Goal: Task Accomplishment & Management: Manage account settings

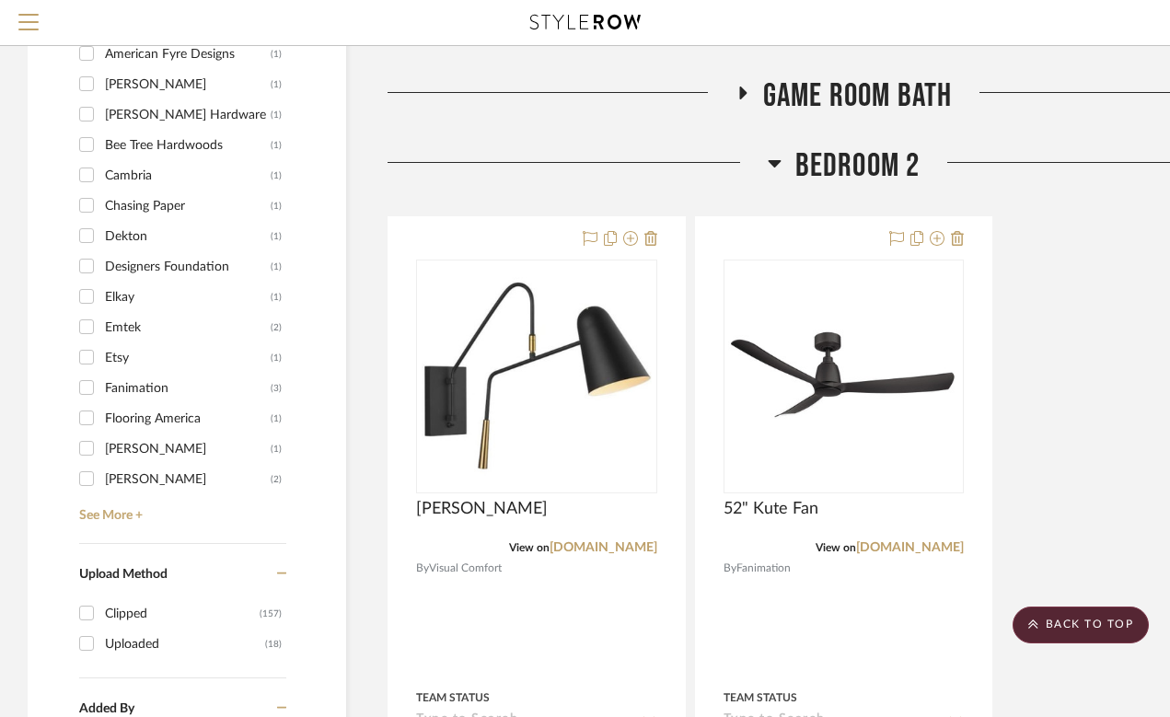
scroll to position [1616, 0]
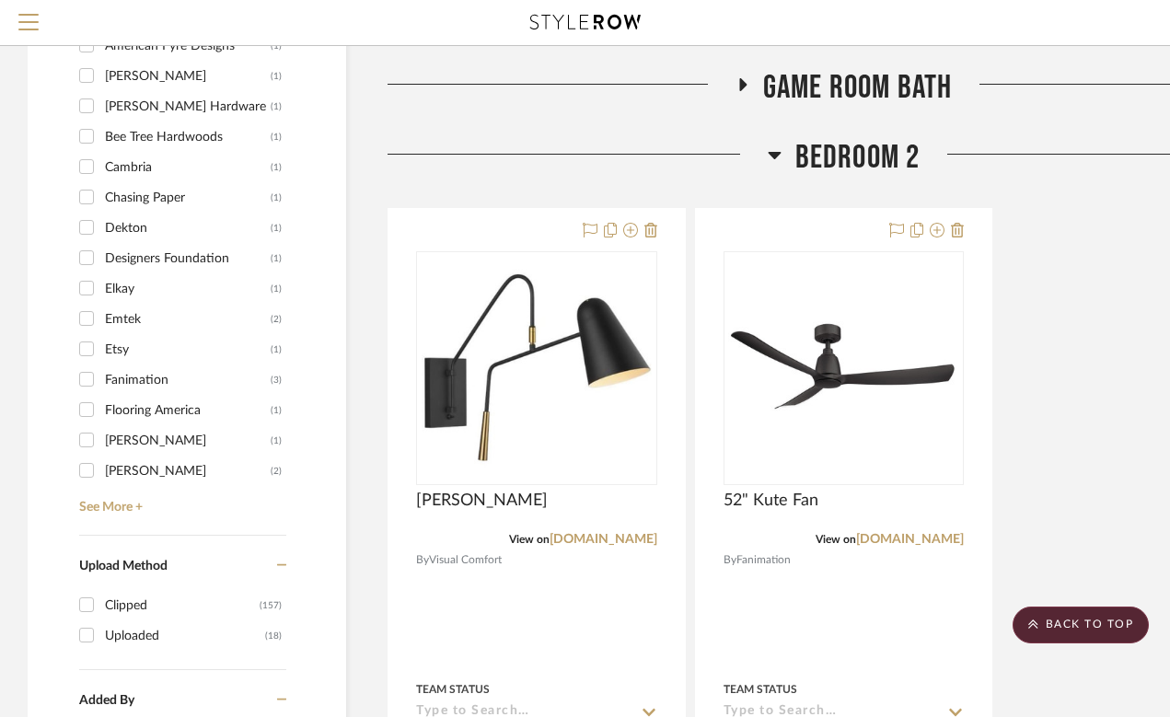
click at [773, 154] on icon at bounding box center [774, 155] width 13 height 7
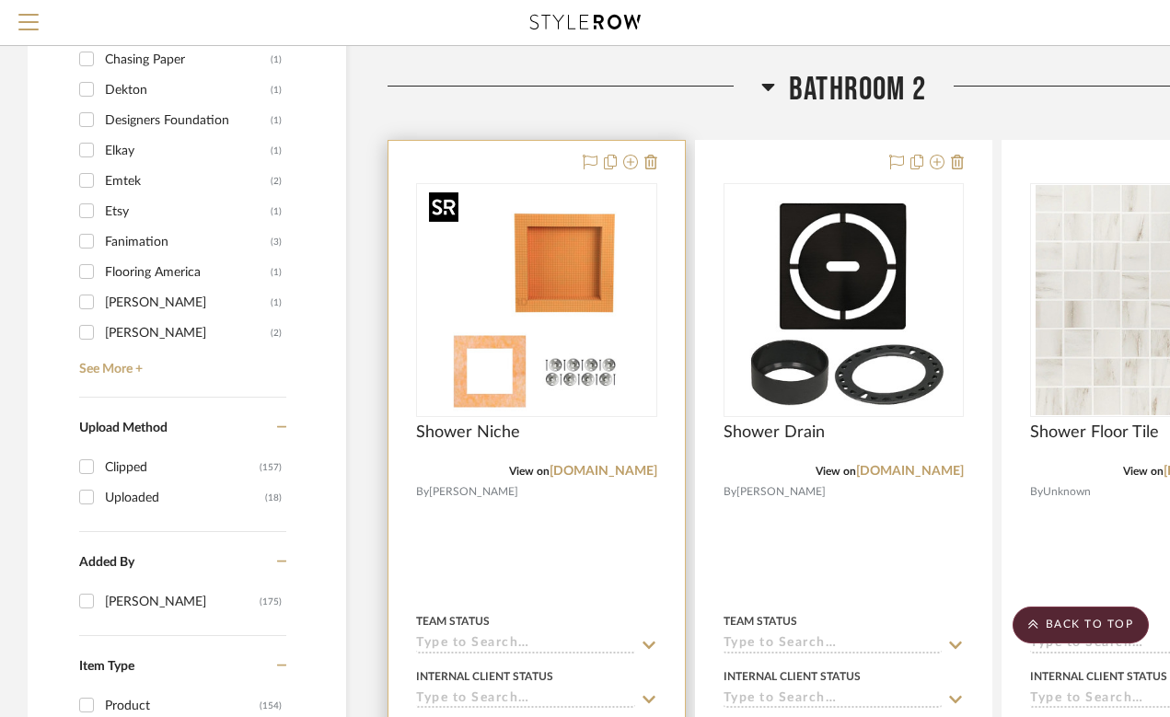
scroll to position [1759, 0]
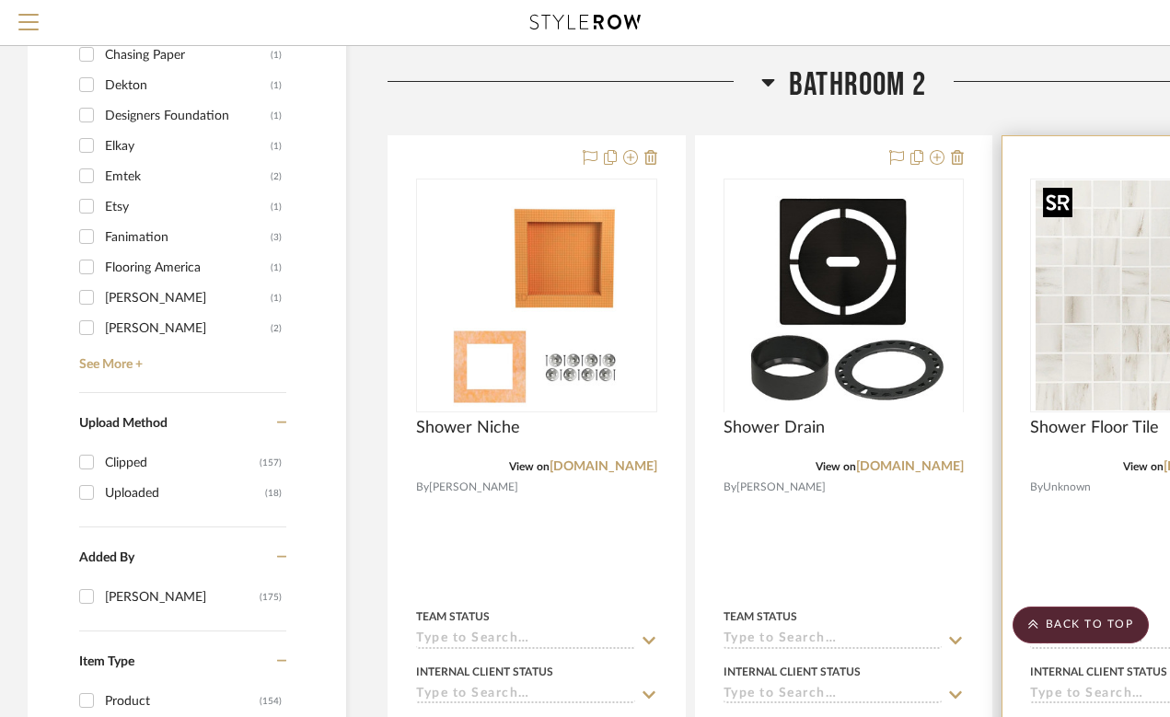
click at [0, 0] on img at bounding box center [0, 0] width 0 height 0
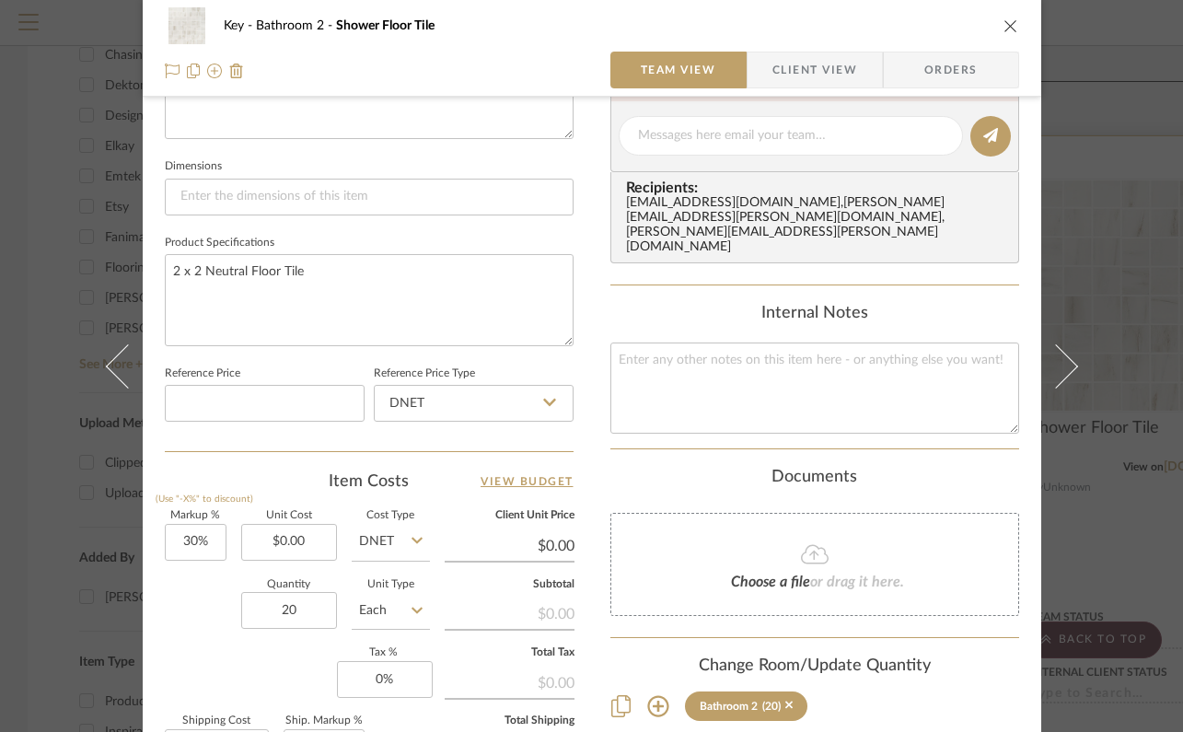
scroll to position [760, 0]
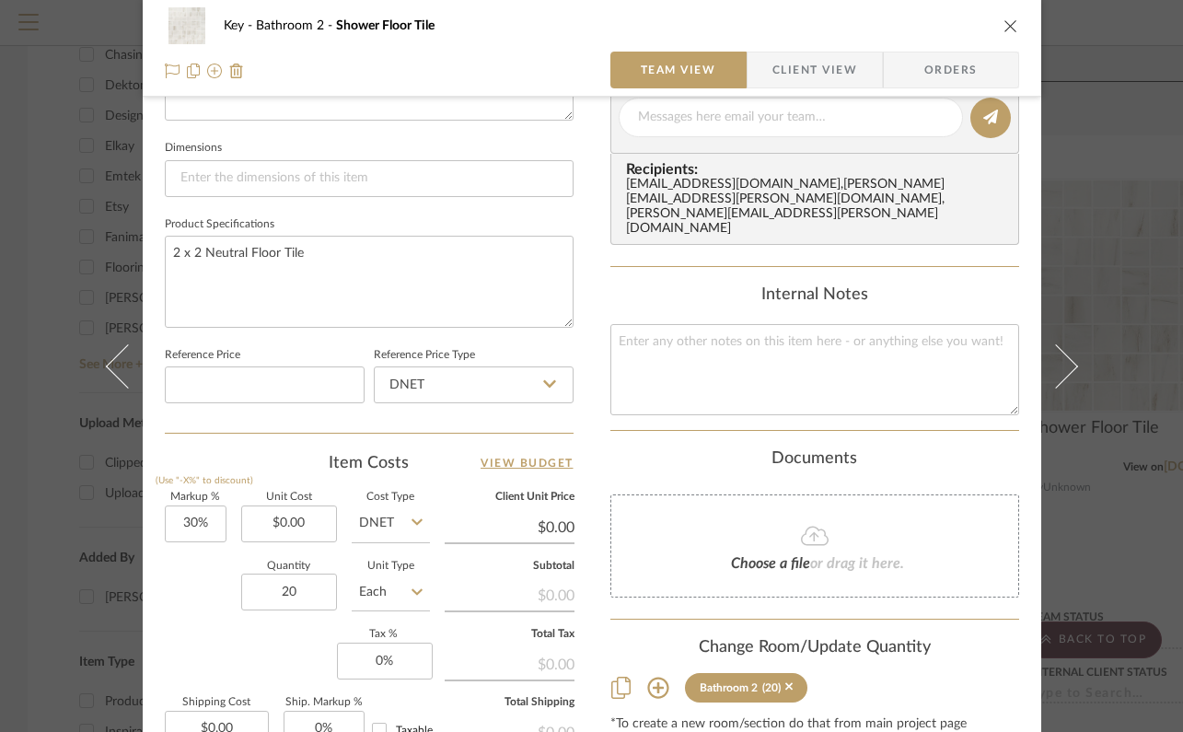
click at [387, 588] on input "Each" at bounding box center [391, 592] width 78 height 37
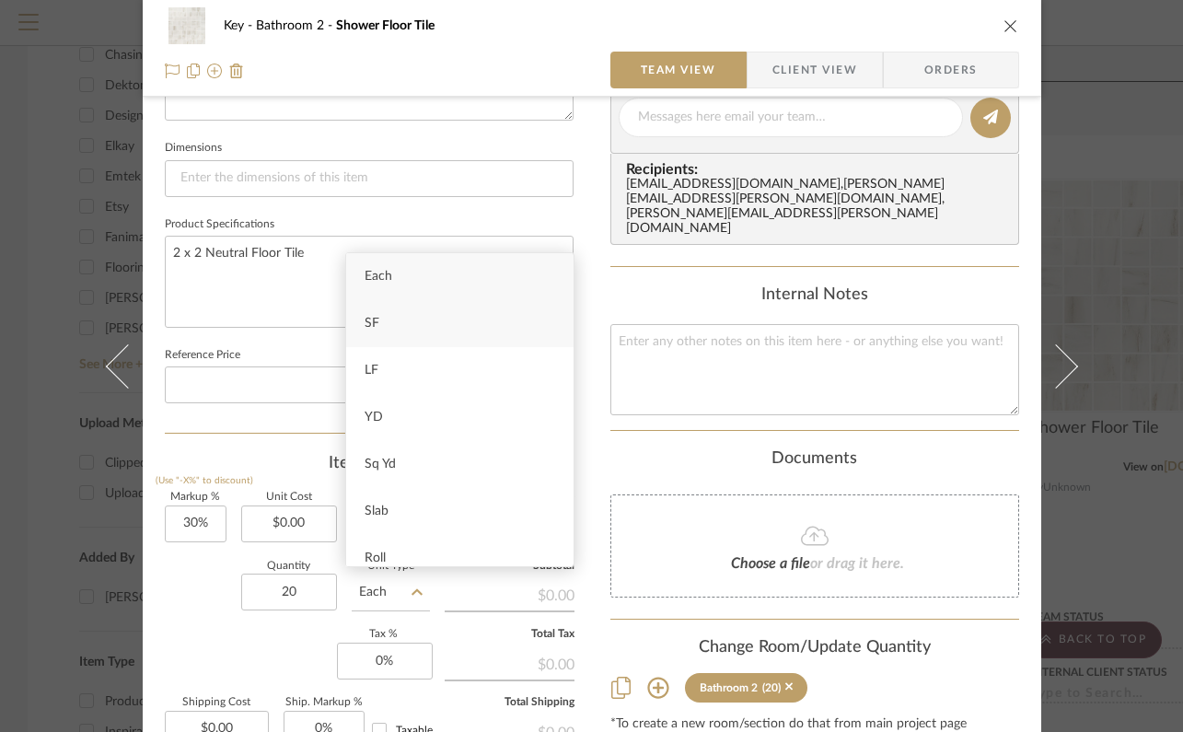
click at [404, 321] on div "SF" at bounding box center [459, 323] width 227 height 47
type input "SF"
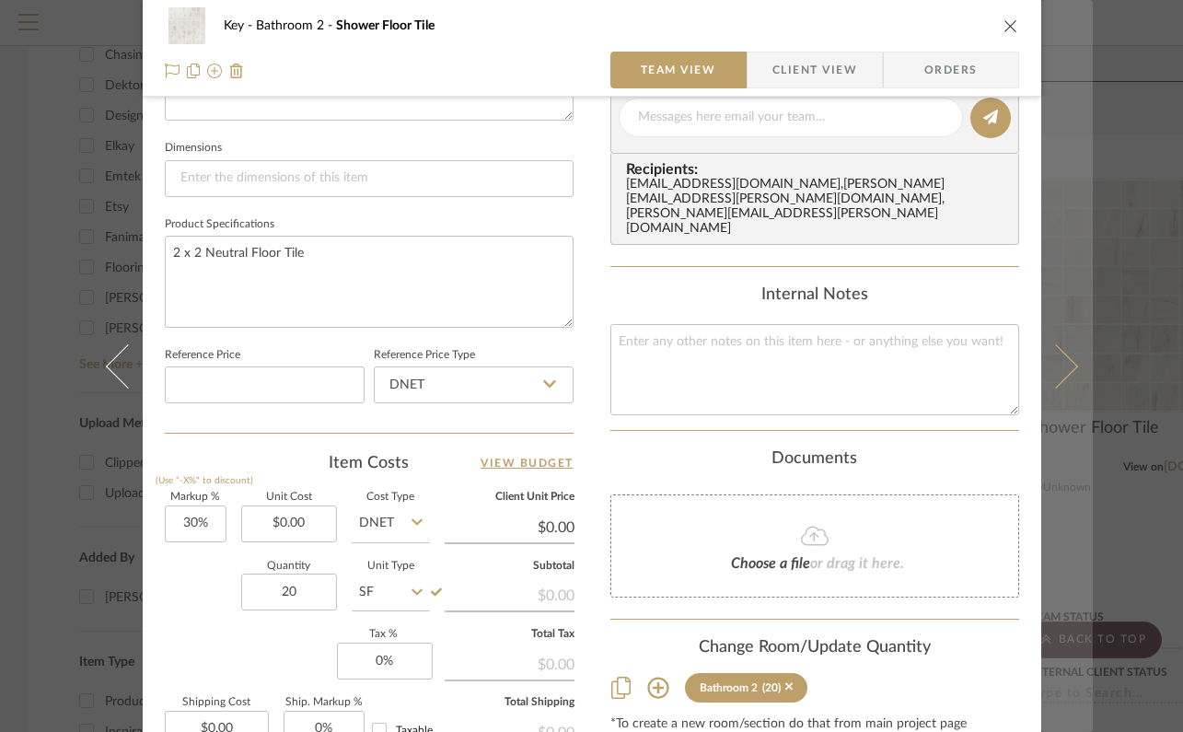
click at [1080, 239] on button at bounding box center [1067, 366] width 52 height 732
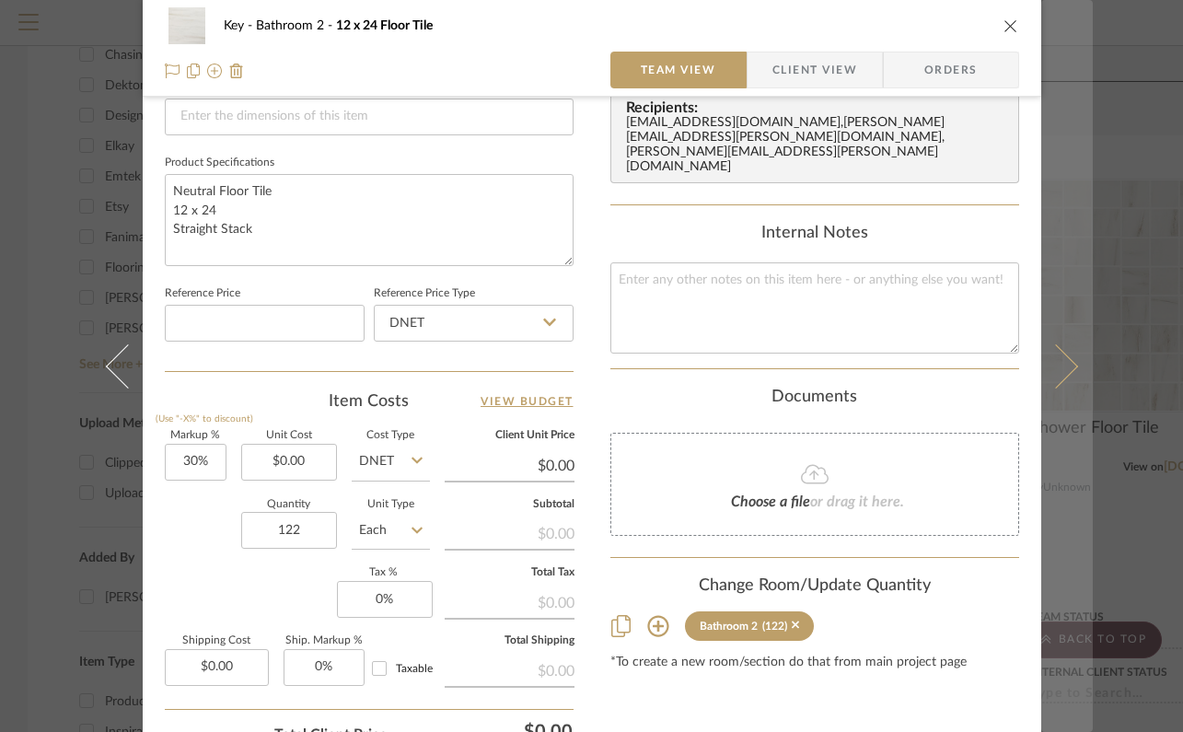
scroll to position [940, 0]
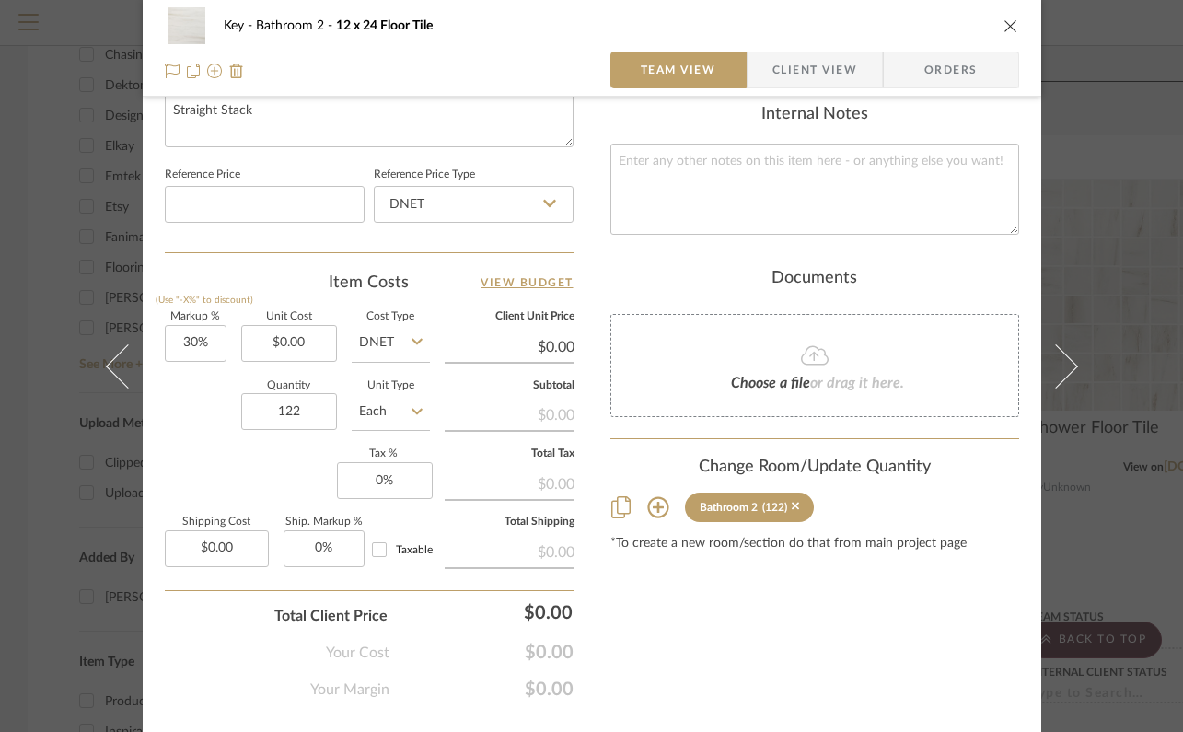
click at [1093, 223] on div "Key Bathroom 2 12 x 24 Floor Tile Team View Client View Orders Team-Facing Deta…" at bounding box center [591, 366] width 1183 height 732
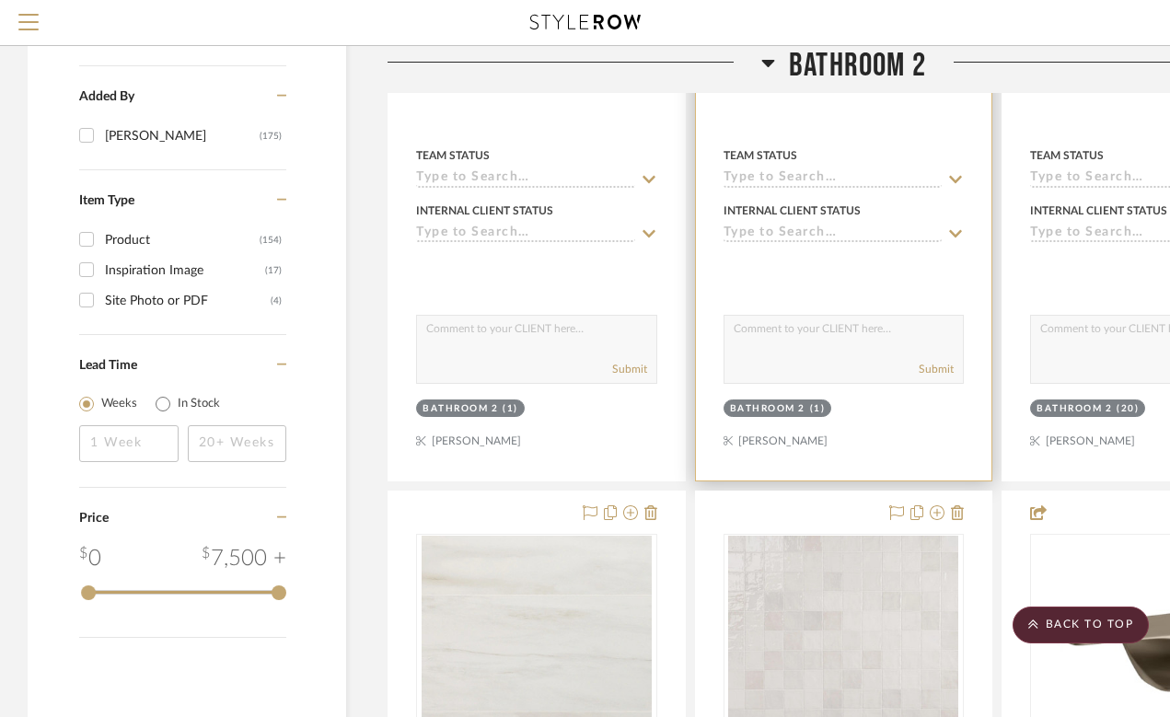
scroll to position [2335, 0]
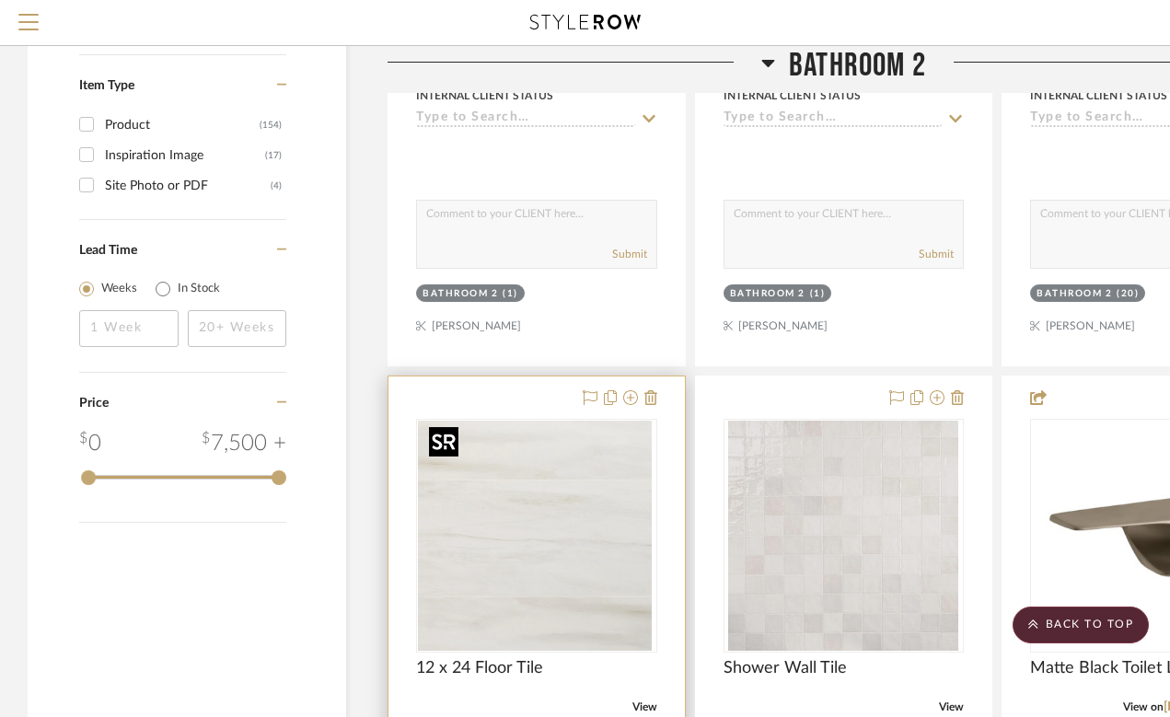
click at [559, 516] on img "0" at bounding box center [533, 536] width 230 height 230
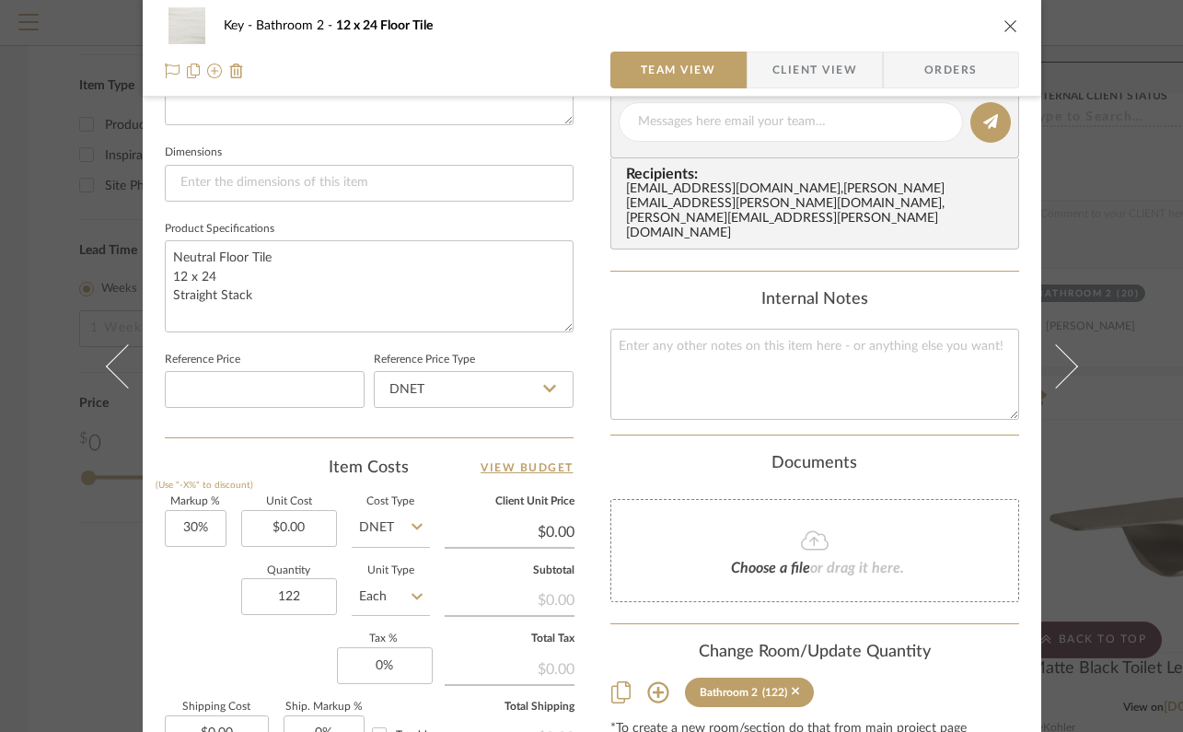
scroll to position [764, 0]
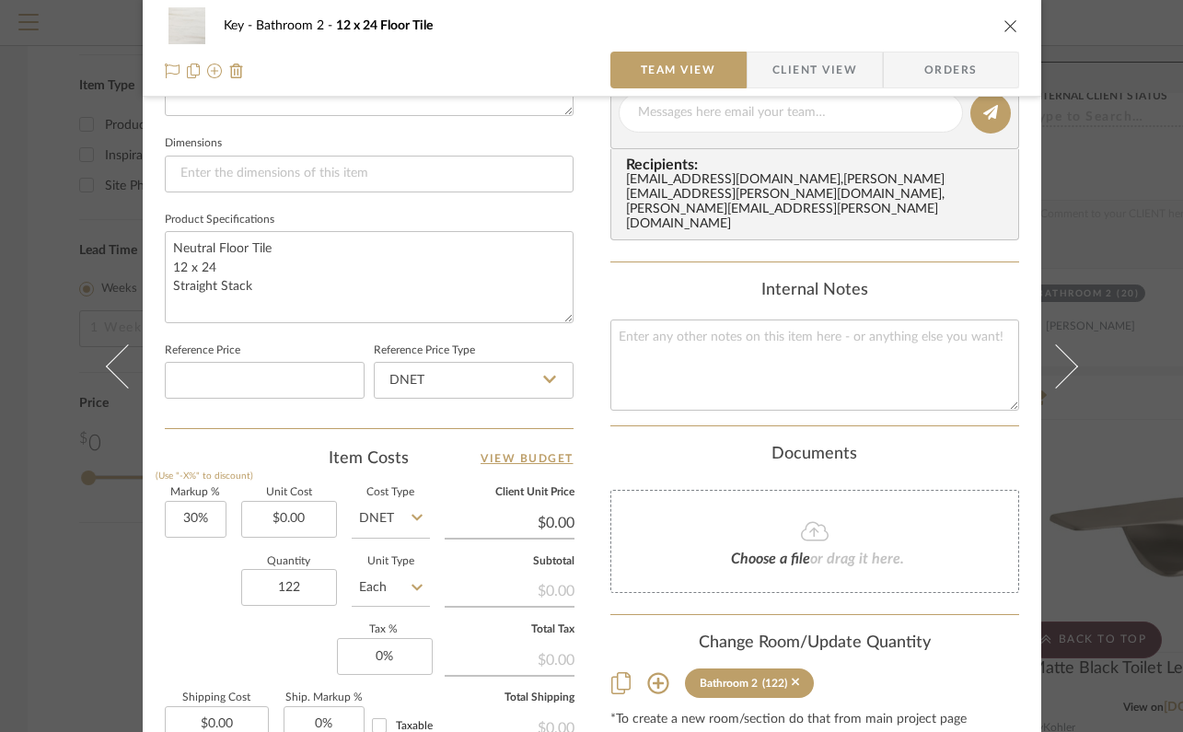
click at [401, 597] on input "Each" at bounding box center [391, 587] width 78 height 37
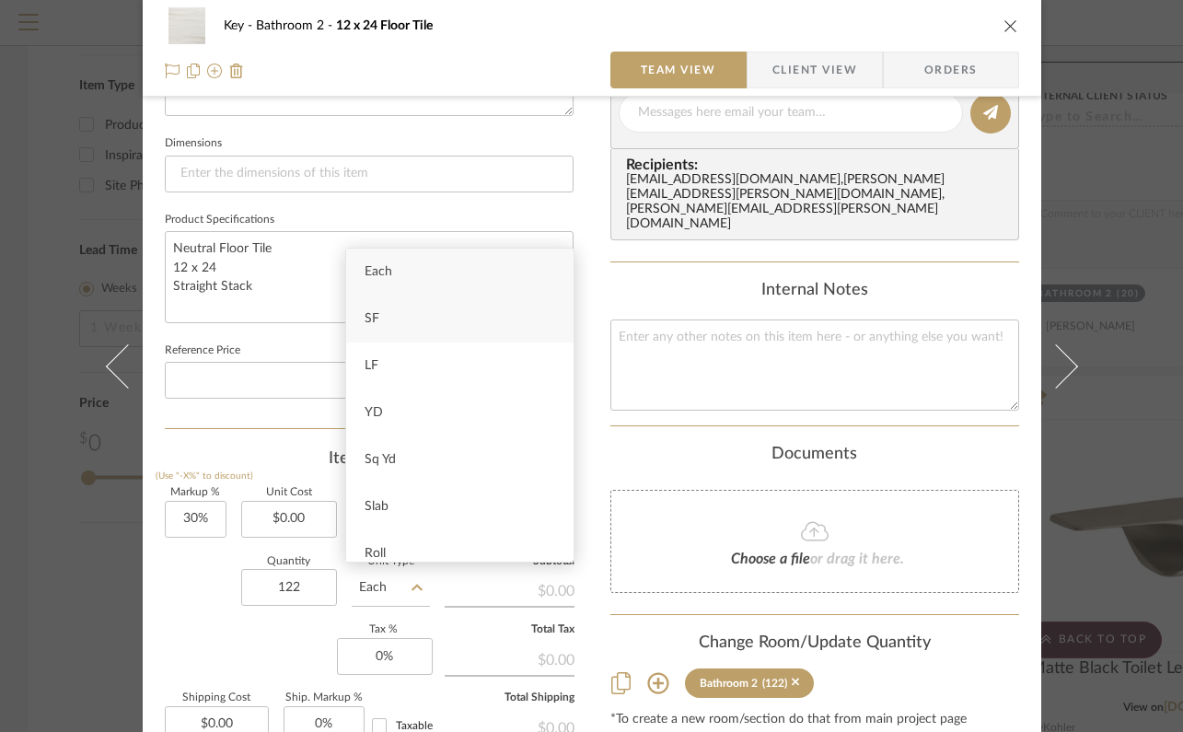
click at [422, 322] on div "SF" at bounding box center [459, 319] width 227 height 47
type input "SF"
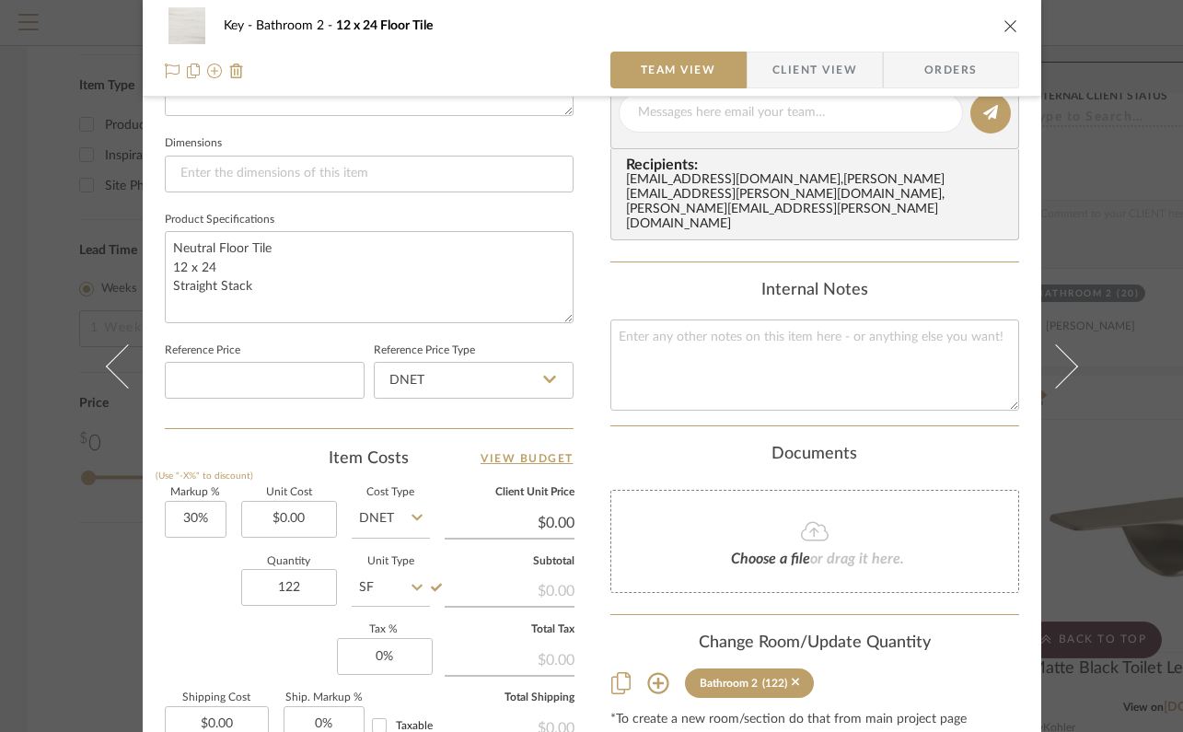
click at [1121, 268] on div "Key Bathroom 2 12 x 24 Floor Tile Team View Client View Orders Team-Facing Deta…" at bounding box center [591, 366] width 1183 height 732
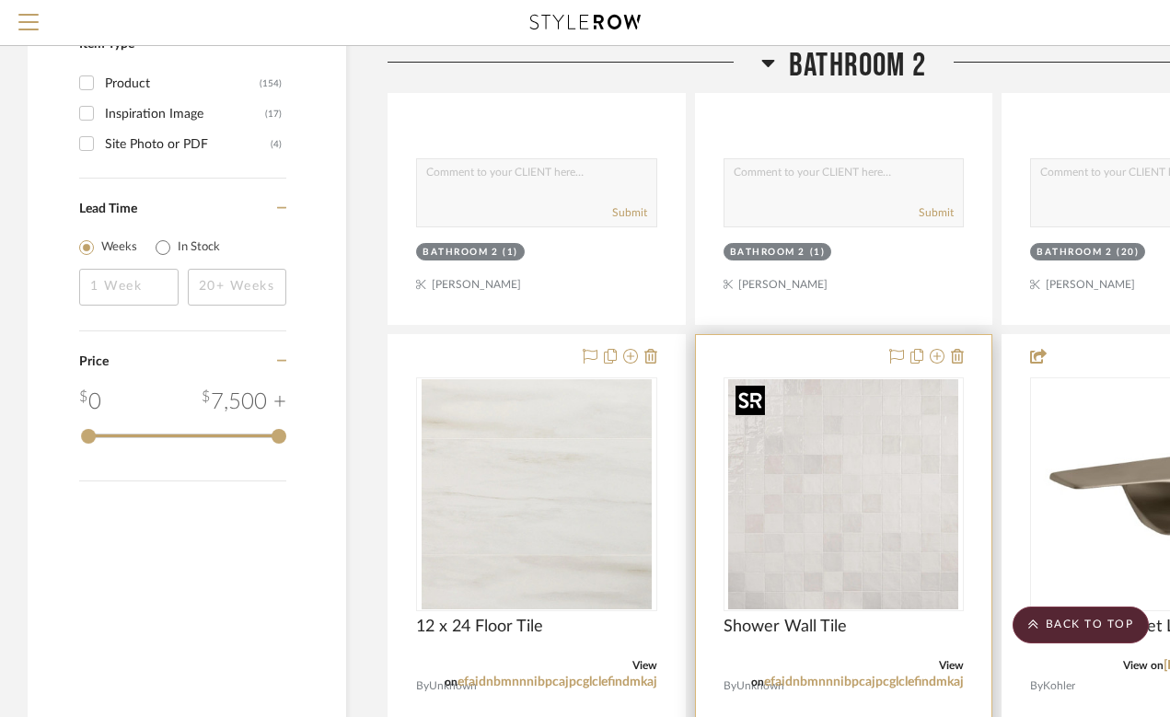
scroll to position [2389, 0]
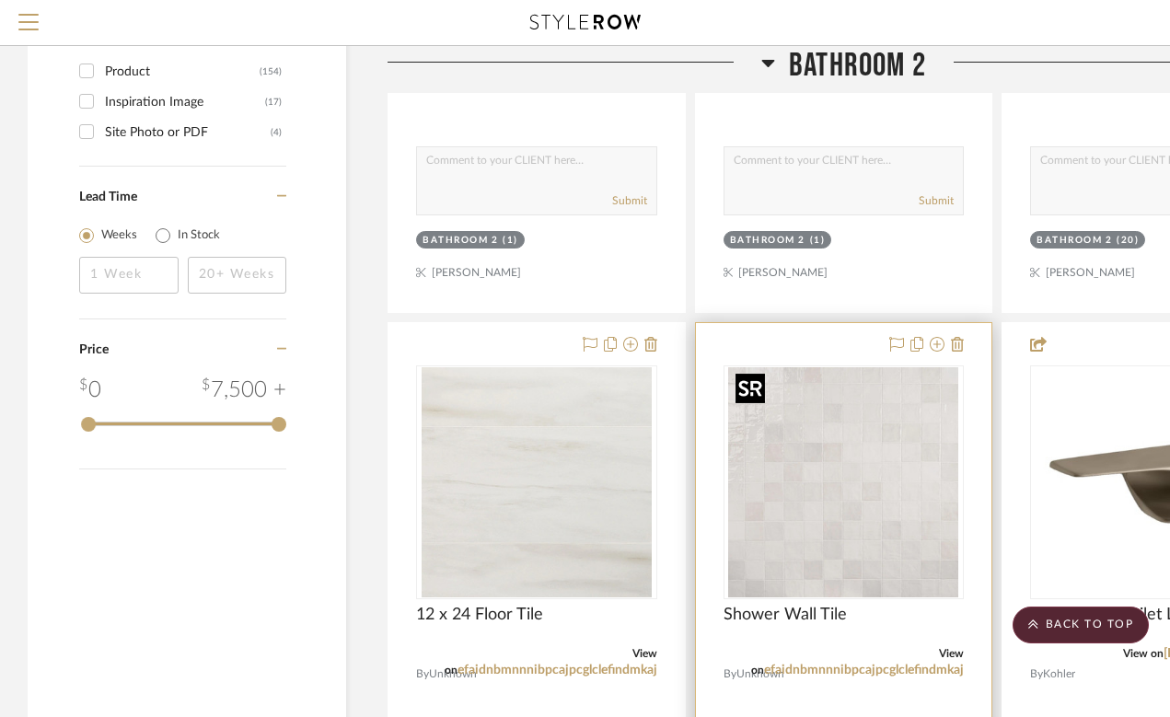
click at [919, 501] on img "0" at bounding box center [843, 482] width 230 height 230
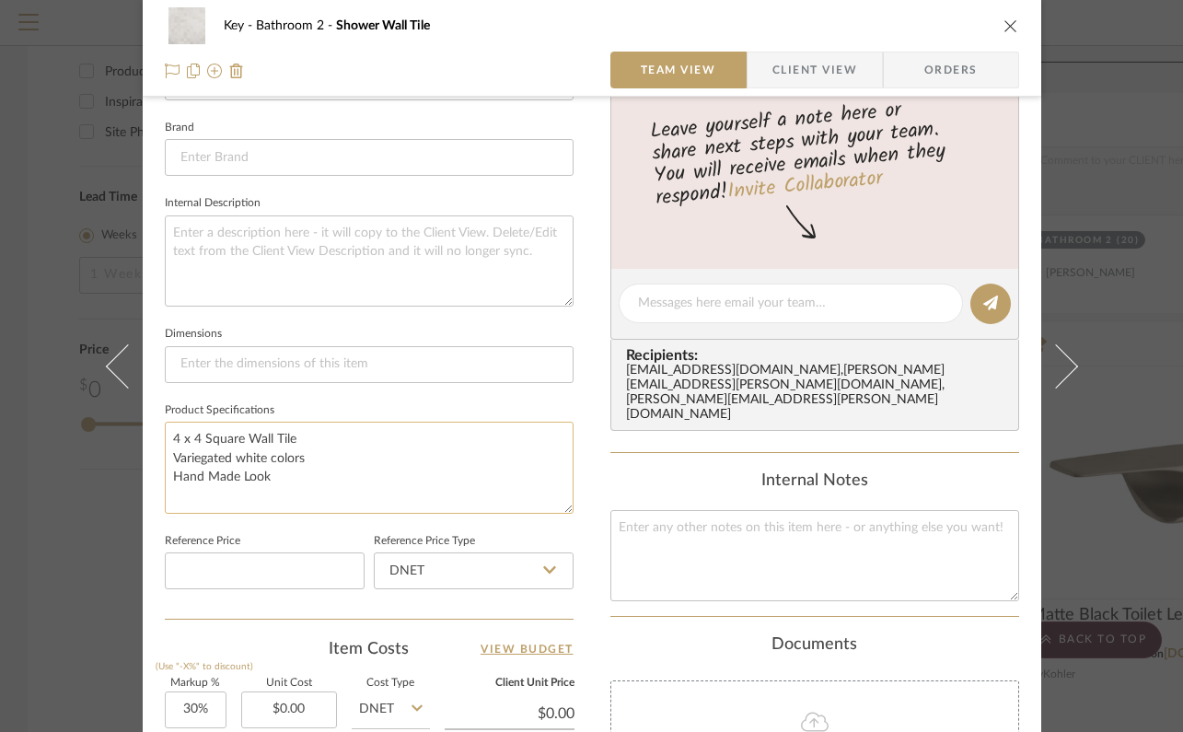
scroll to position [979, 0]
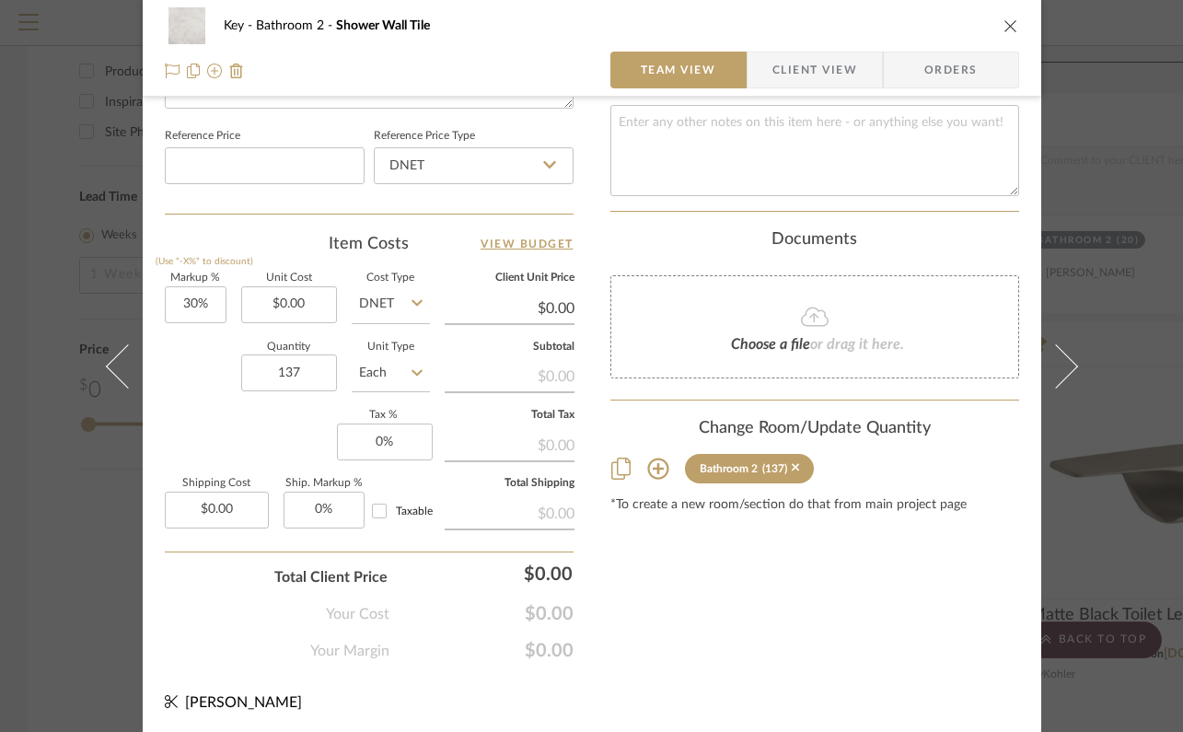
click at [412, 366] on icon at bounding box center [417, 373] width 11 height 15
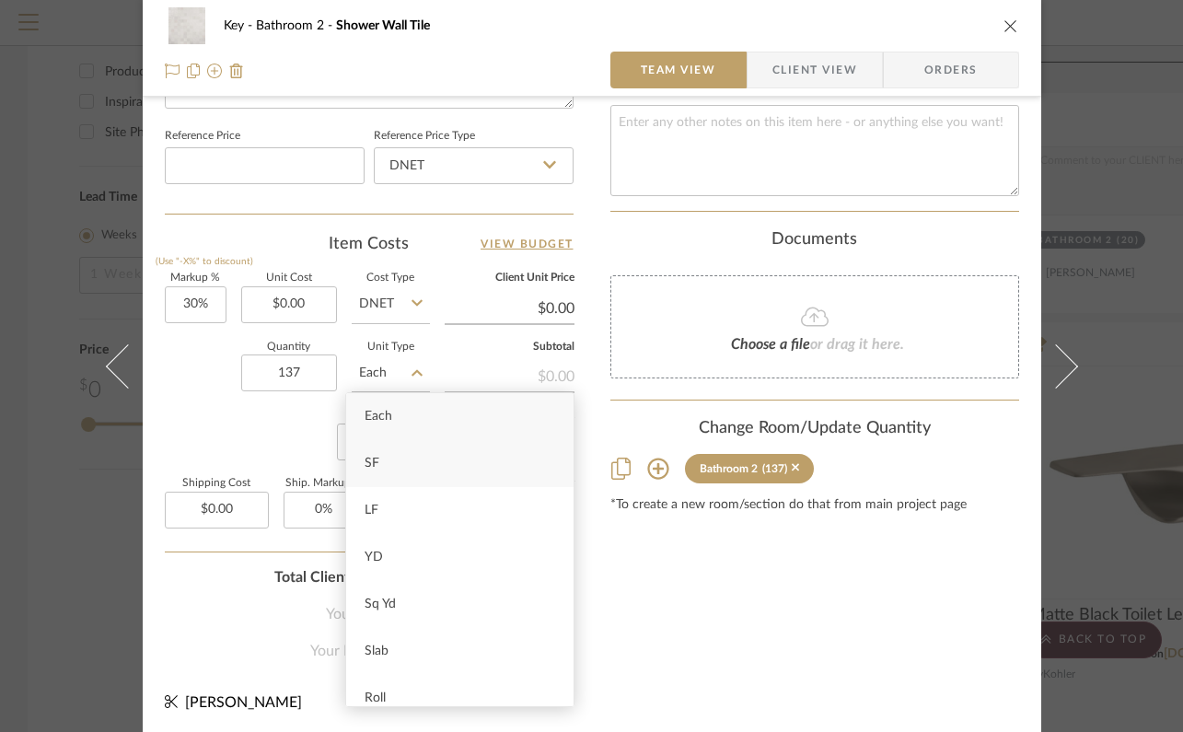
click at [409, 471] on div "SF" at bounding box center [459, 463] width 227 height 47
type input "SF"
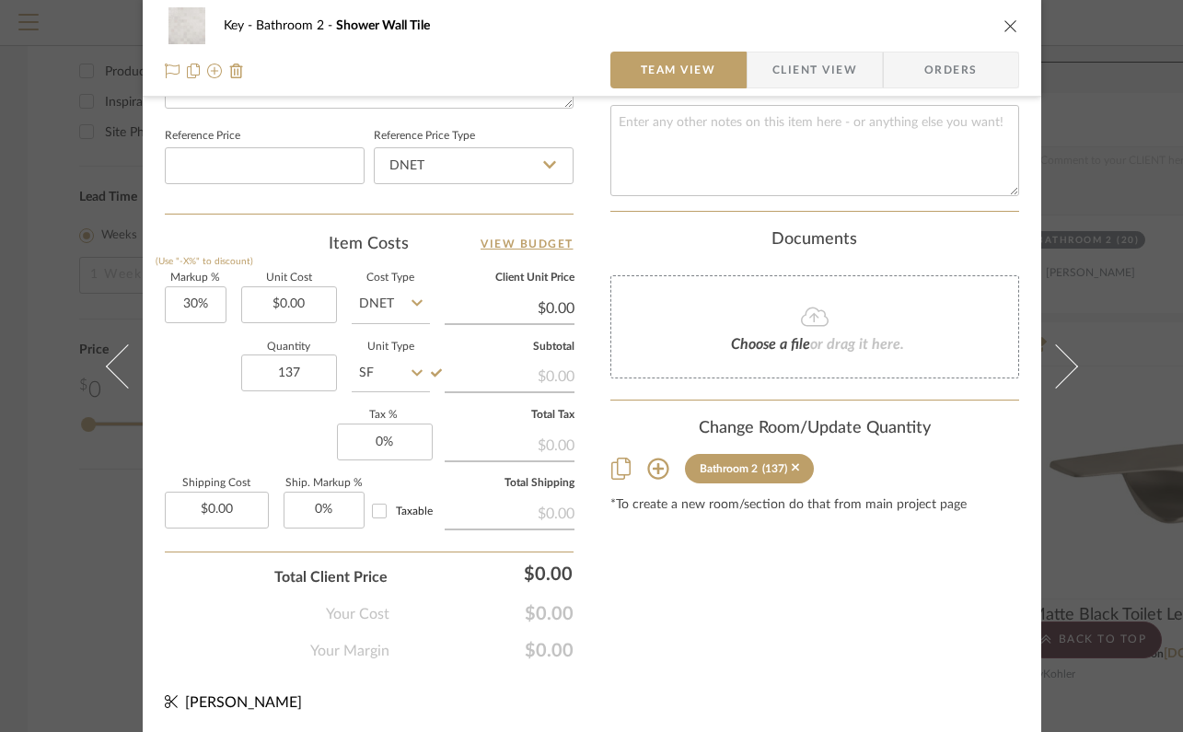
click at [1145, 260] on div "Key Bathroom 2 Shower Wall Tile Team View Client View Orders Team-Facing Detail…" at bounding box center [591, 366] width 1183 height 732
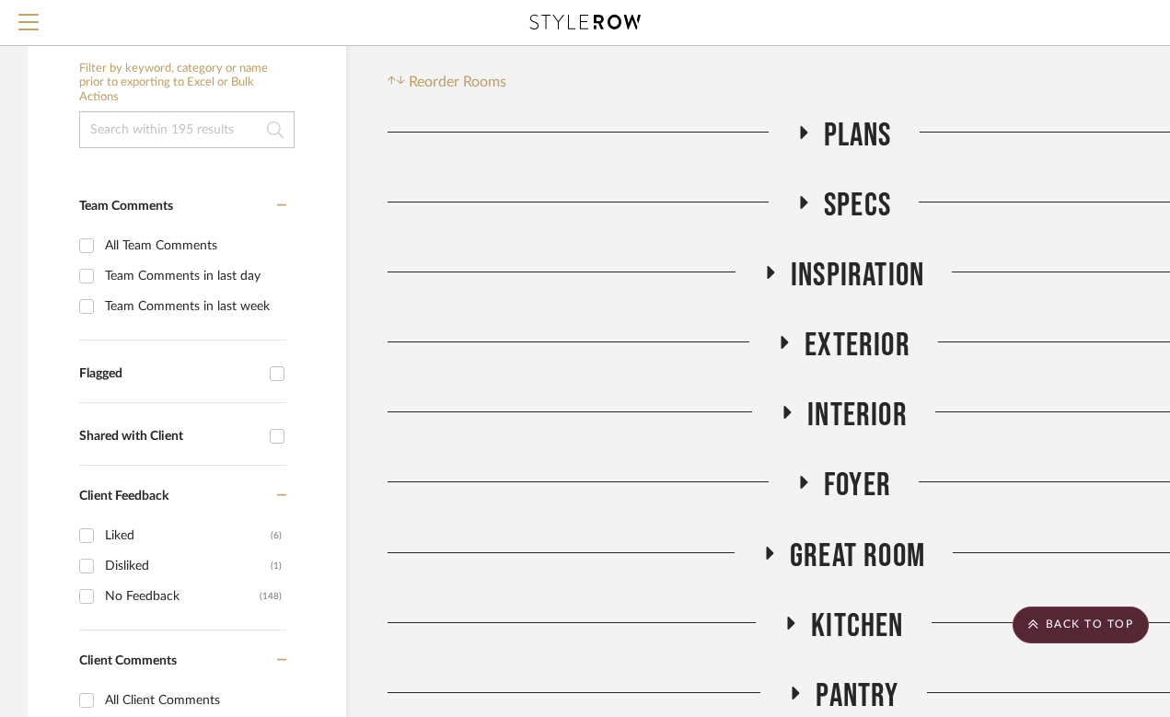
scroll to position [0, 0]
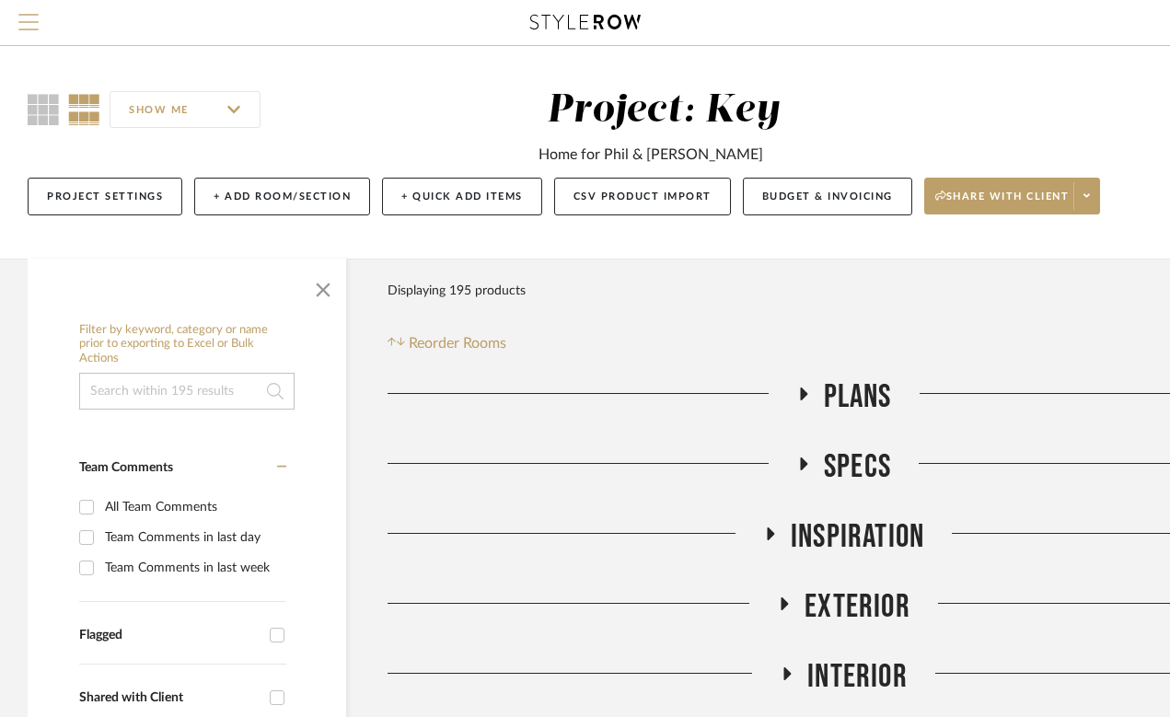
click at [24, 19] on span "Menu" at bounding box center [28, 28] width 20 height 28
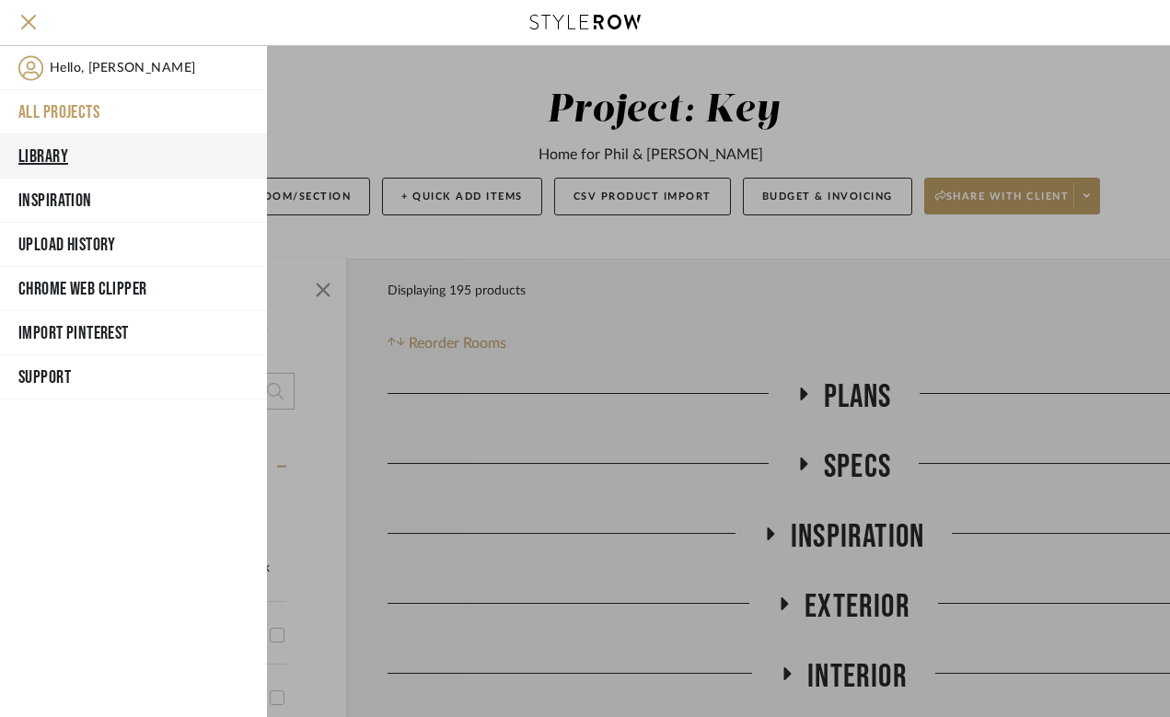
click at [51, 153] on button "Library" at bounding box center [133, 156] width 267 height 44
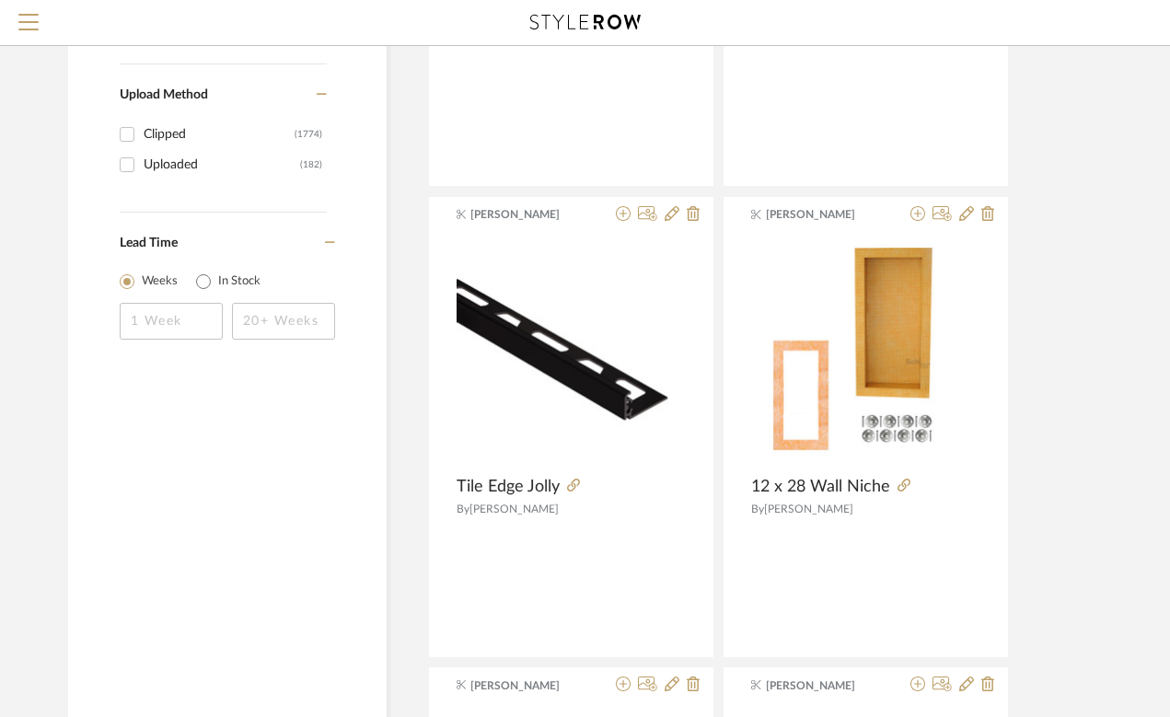
scroll to position [2427, 0]
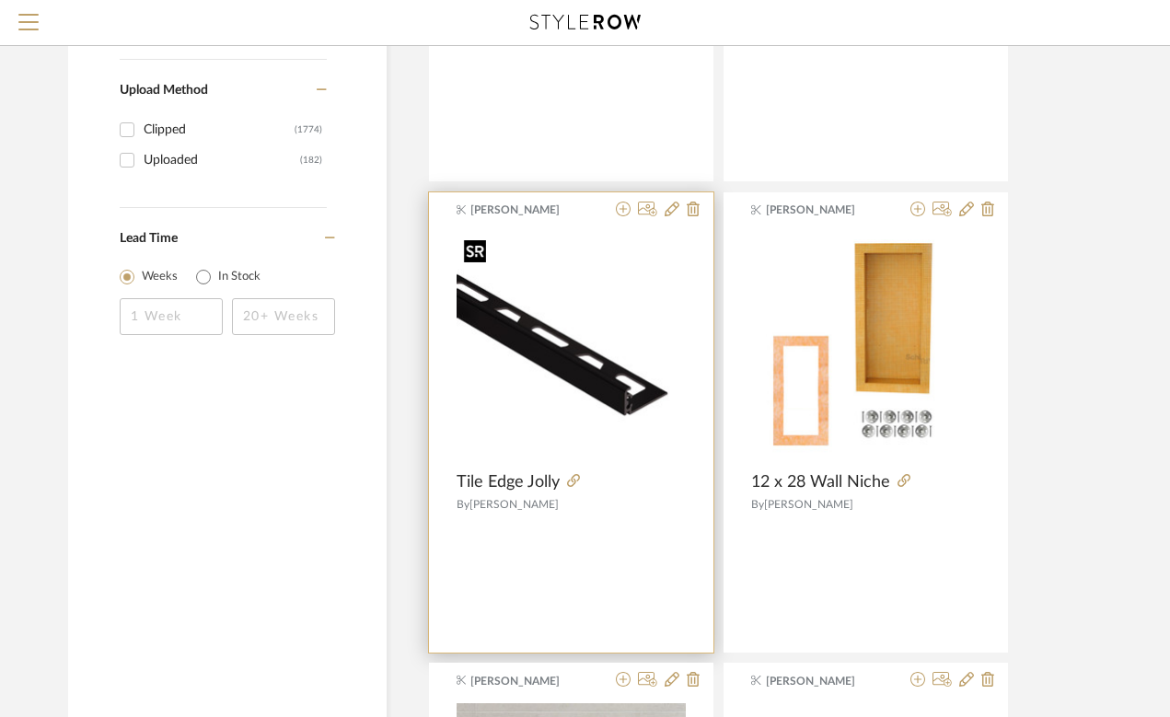
click at [577, 359] on img "0" at bounding box center [571, 346] width 229 height 229
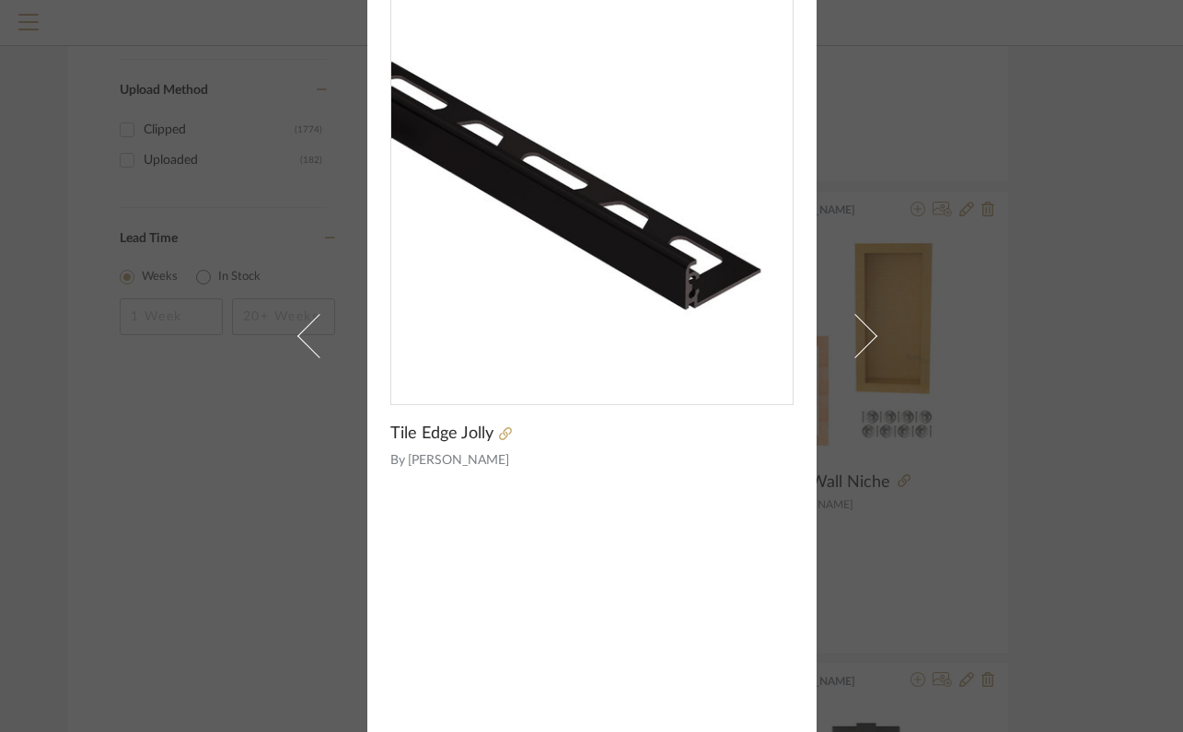
scroll to position [0, 0]
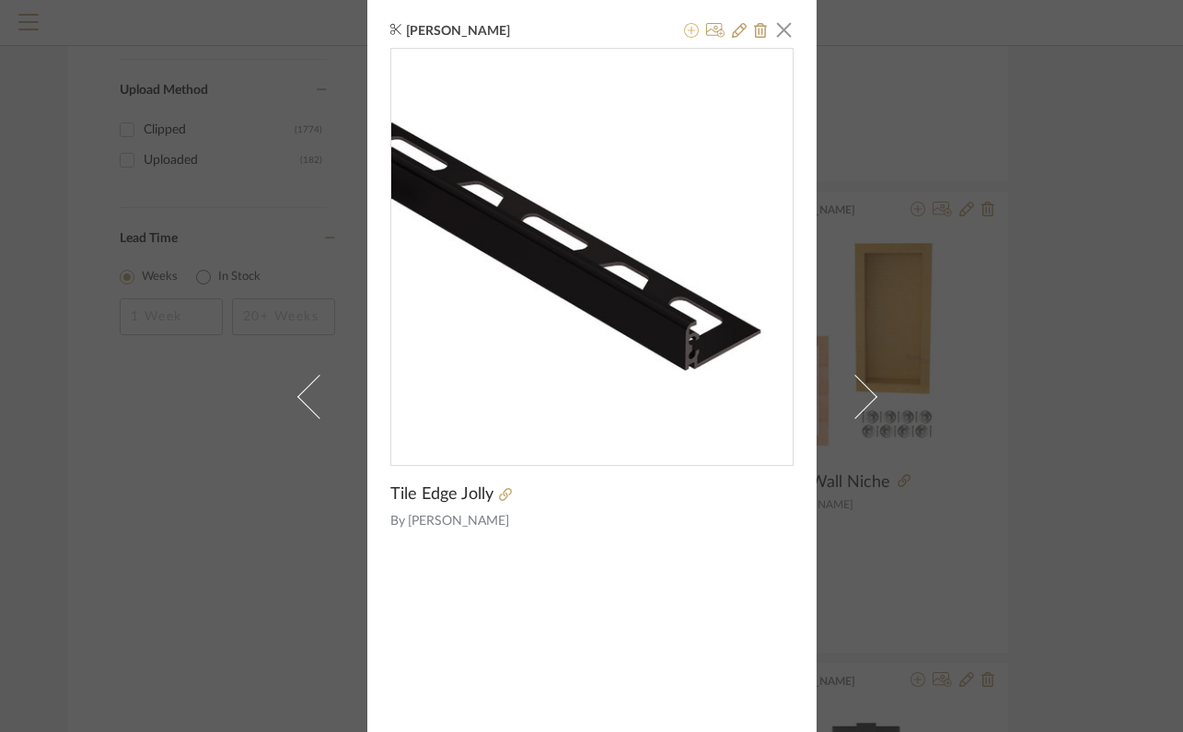
click at [685, 33] on icon at bounding box center [691, 30] width 15 height 15
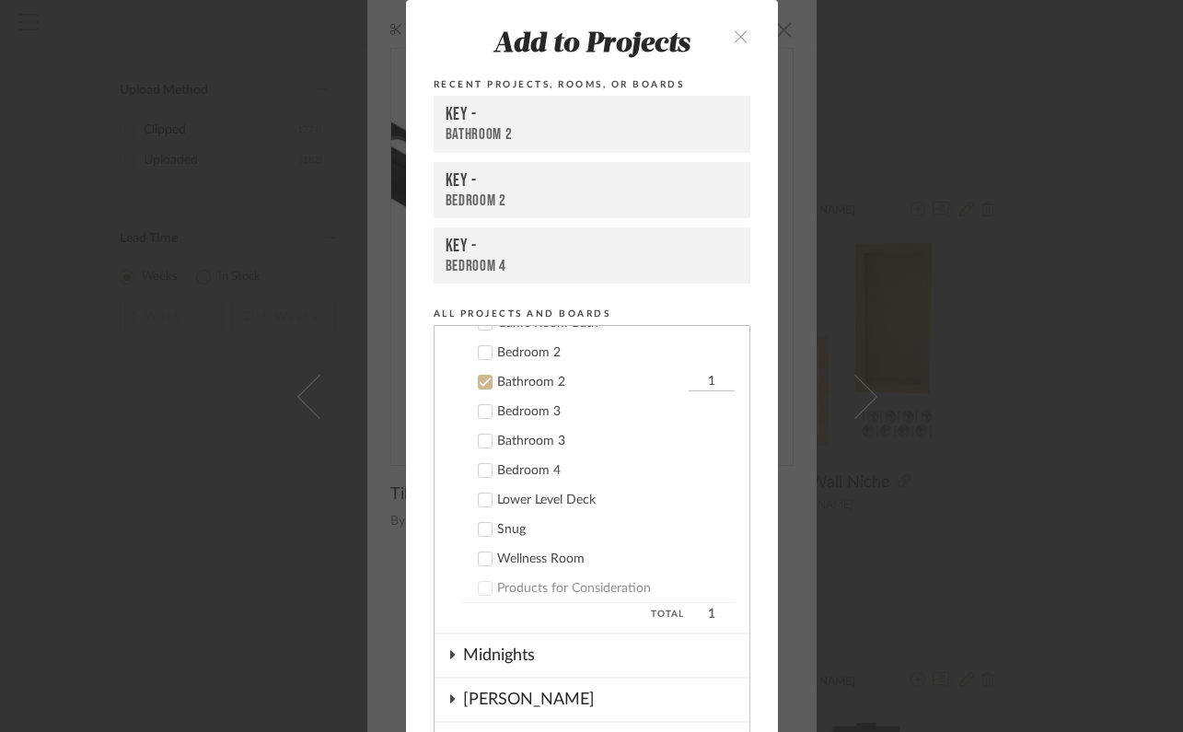
scroll to position [747, 0]
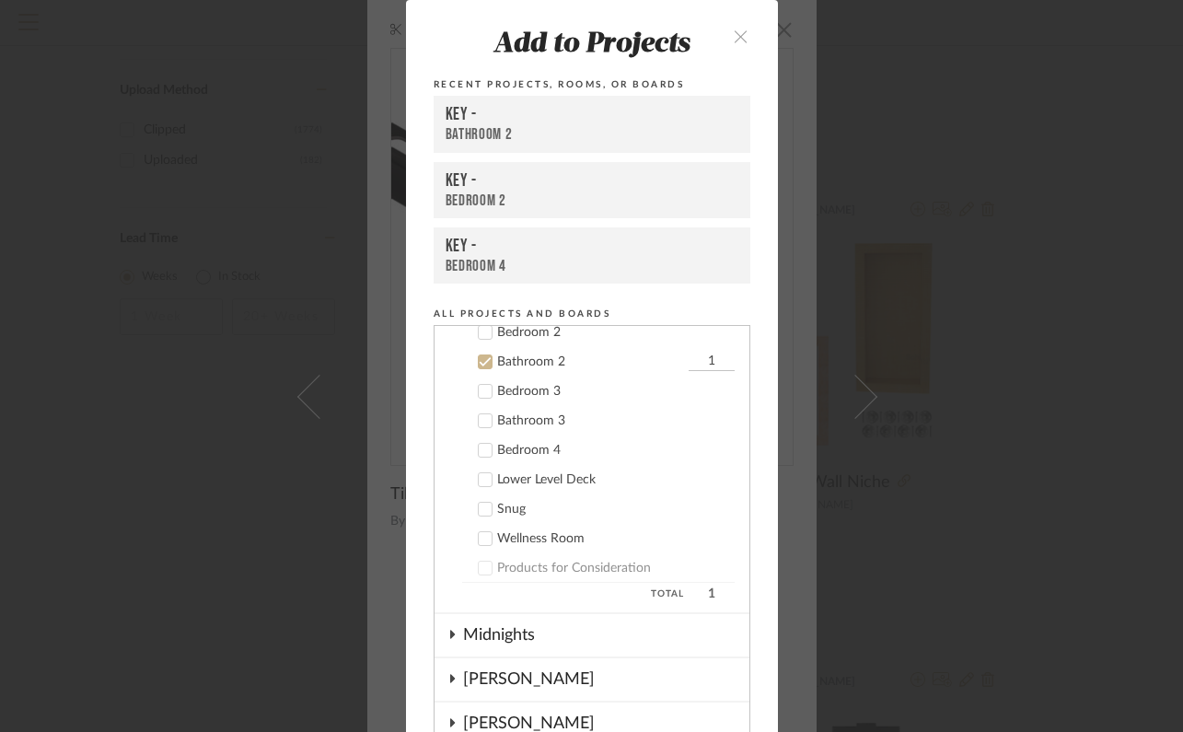
drag, startPoint x: 697, startPoint y: 370, endPoint x: 681, endPoint y: 370, distance: 15.7
click at [689, 370] on input "1" at bounding box center [712, 362] width 46 height 18
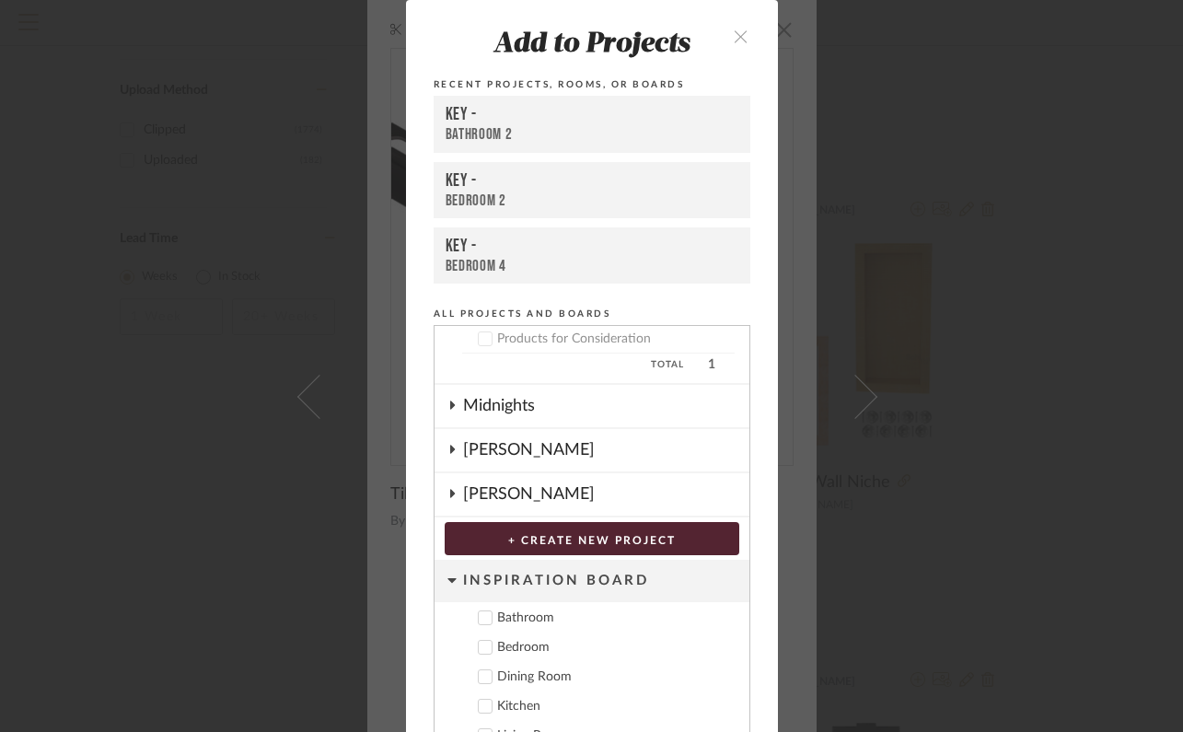
scroll to position [99, 0]
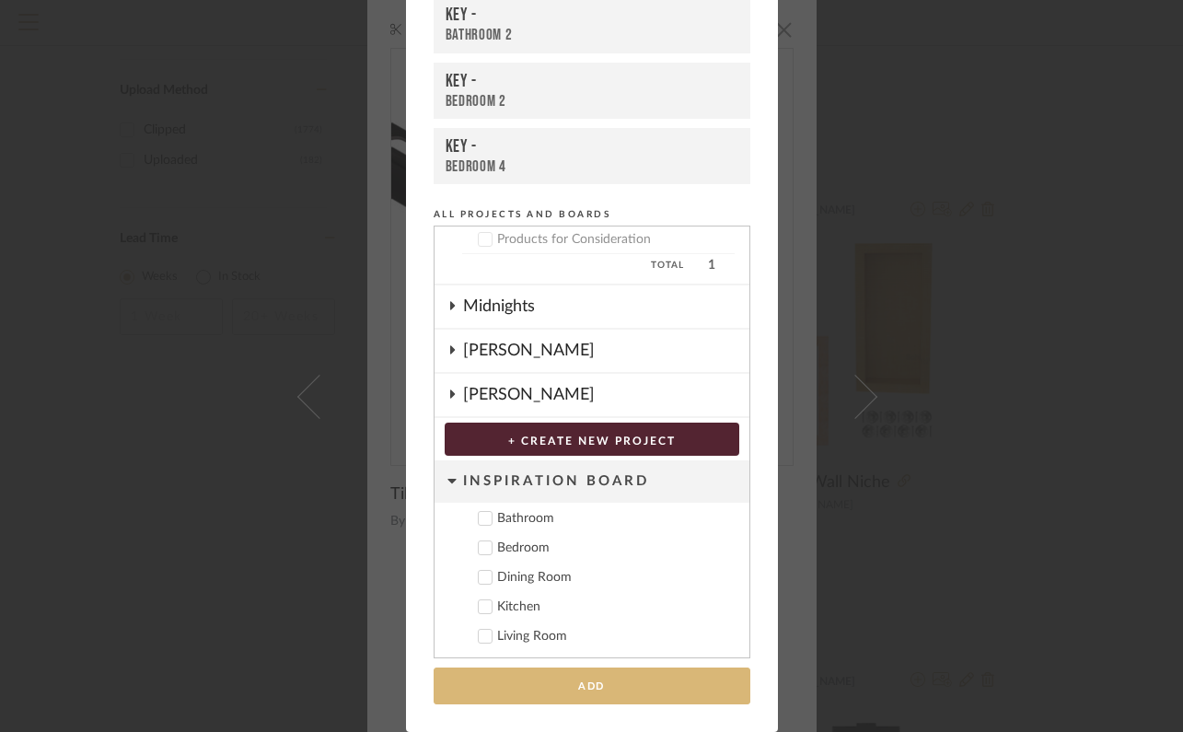
type input "23"
click at [635, 684] on button "Add" at bounding box center [592, 687] width 317 height 38
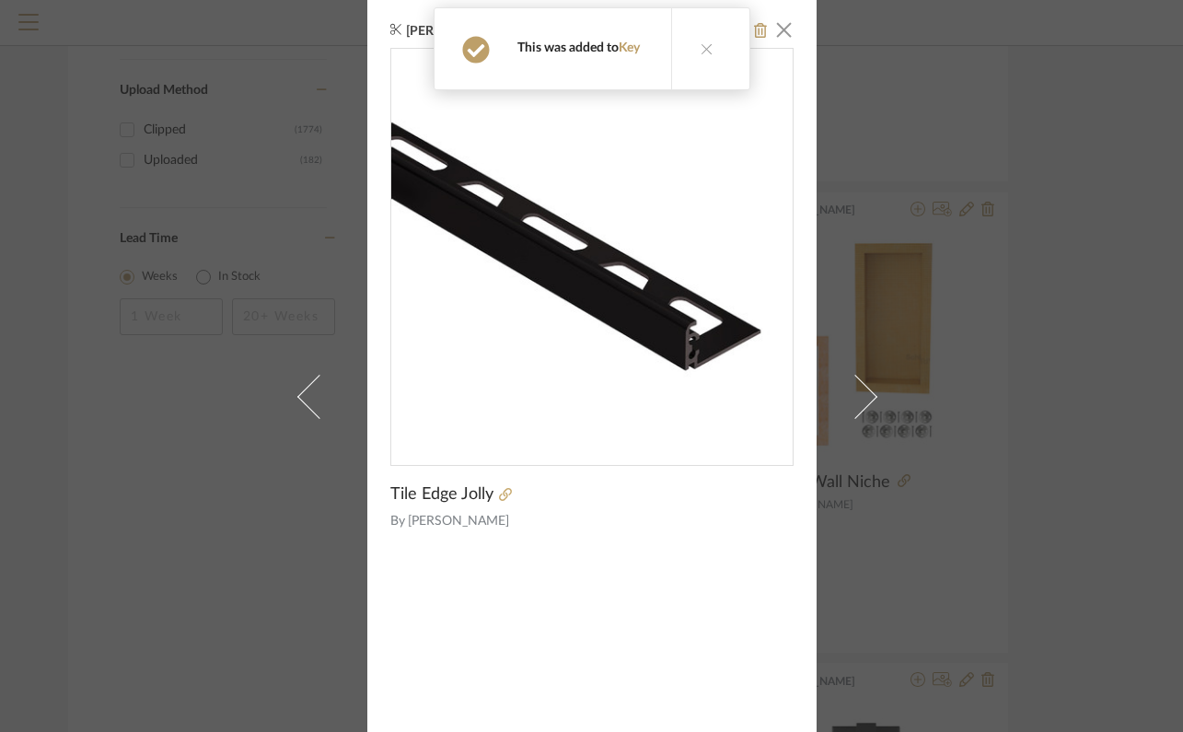
click at [1002, 494] on div "Gina Taterus × Tile Edge Jolly By Schluter" at bounding box center [591, 366] width 1183 height 732
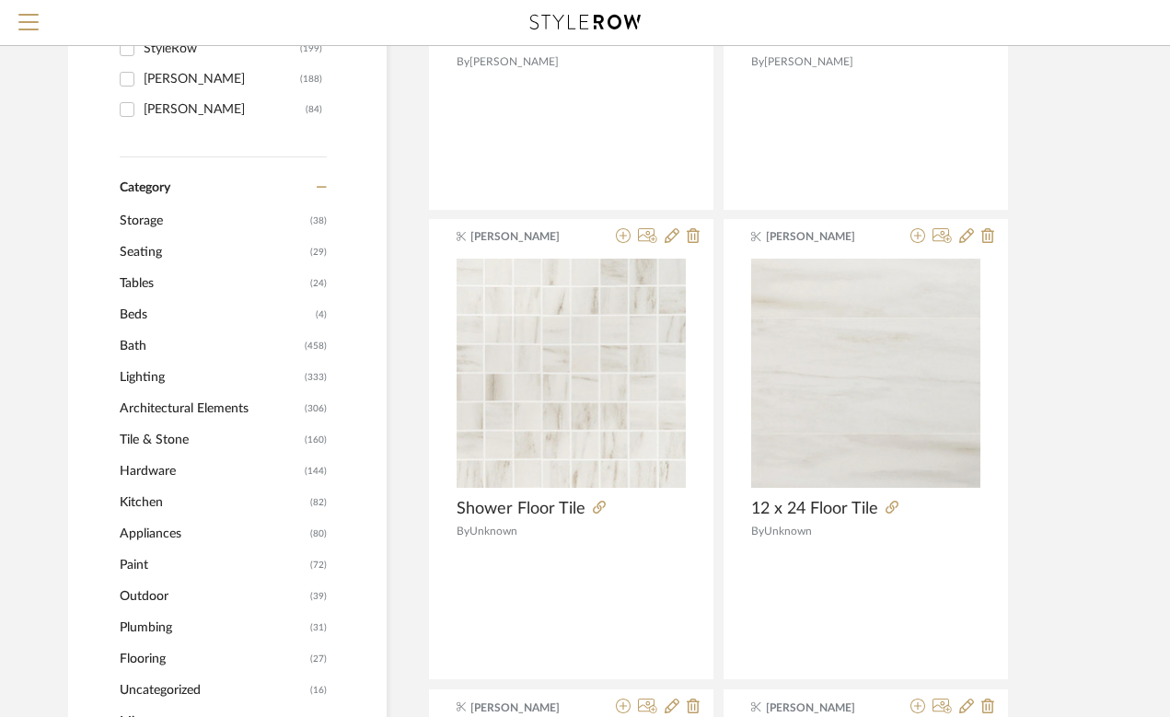
scroll to position [0, 0]
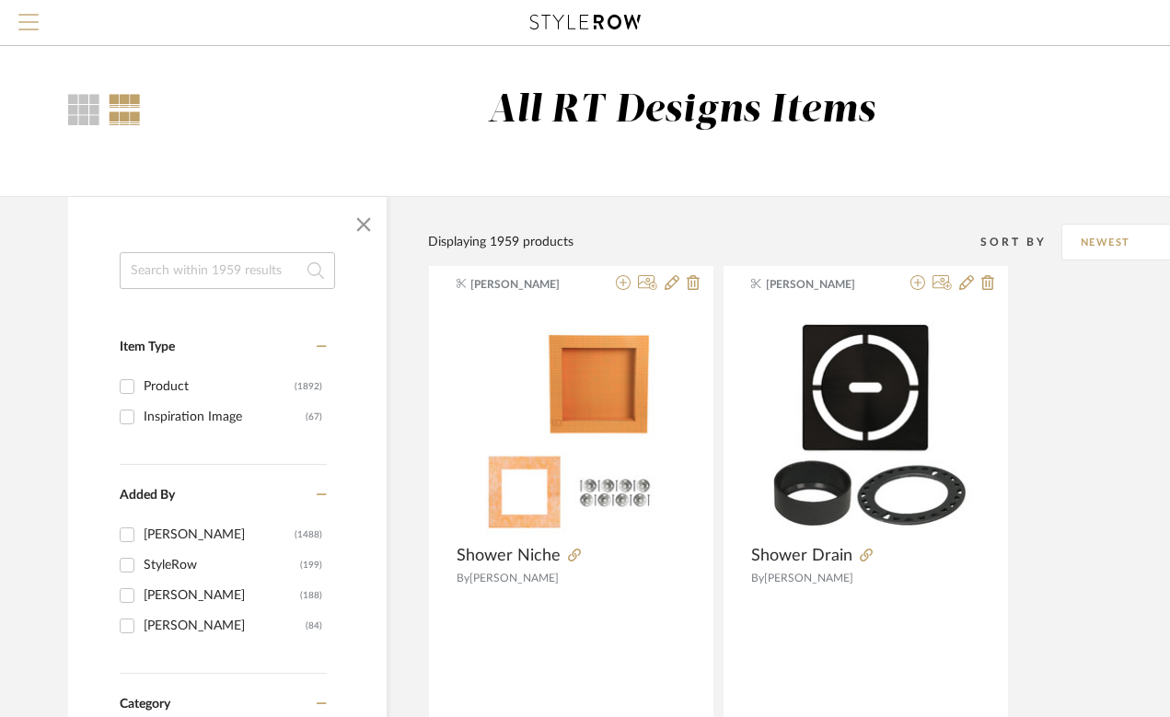
click at [29, 26] on span "Menu" at bounding box center [28, 28] width 20 height 28
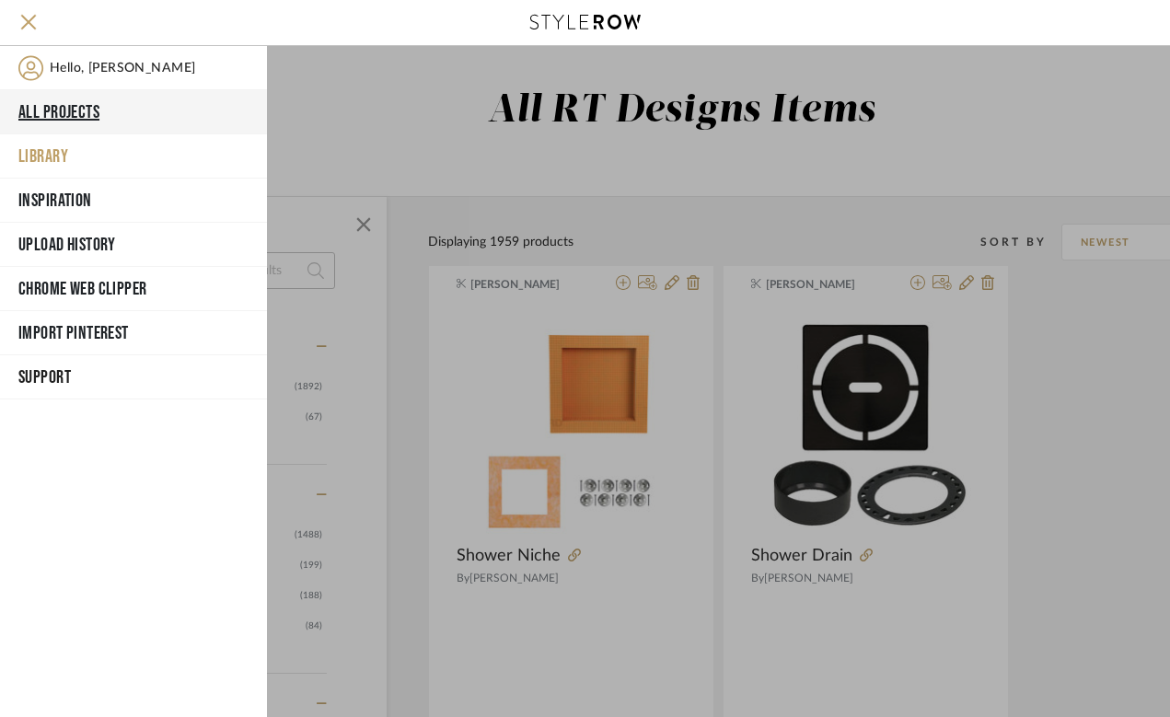
click at [65, 119] on button "All Projects" at bounding box center [133, 112] width 267 height 44
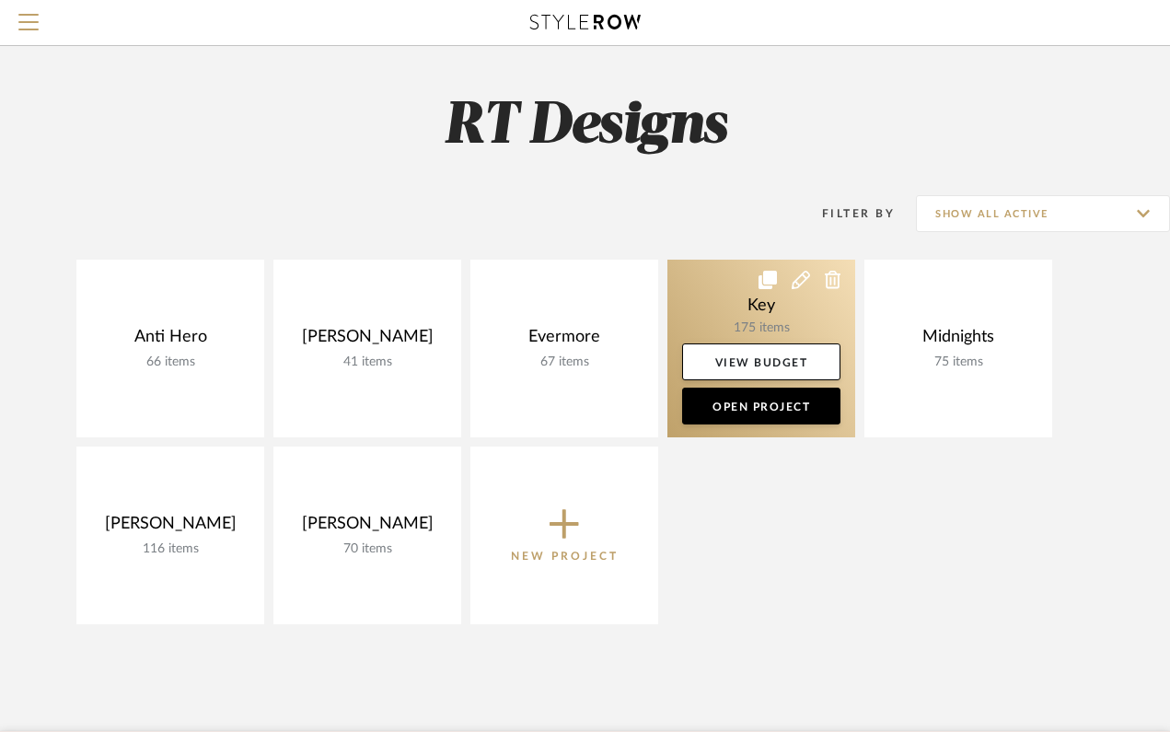
click at [725, 314] on link at bounding box center [762, 349] width 188 height 178
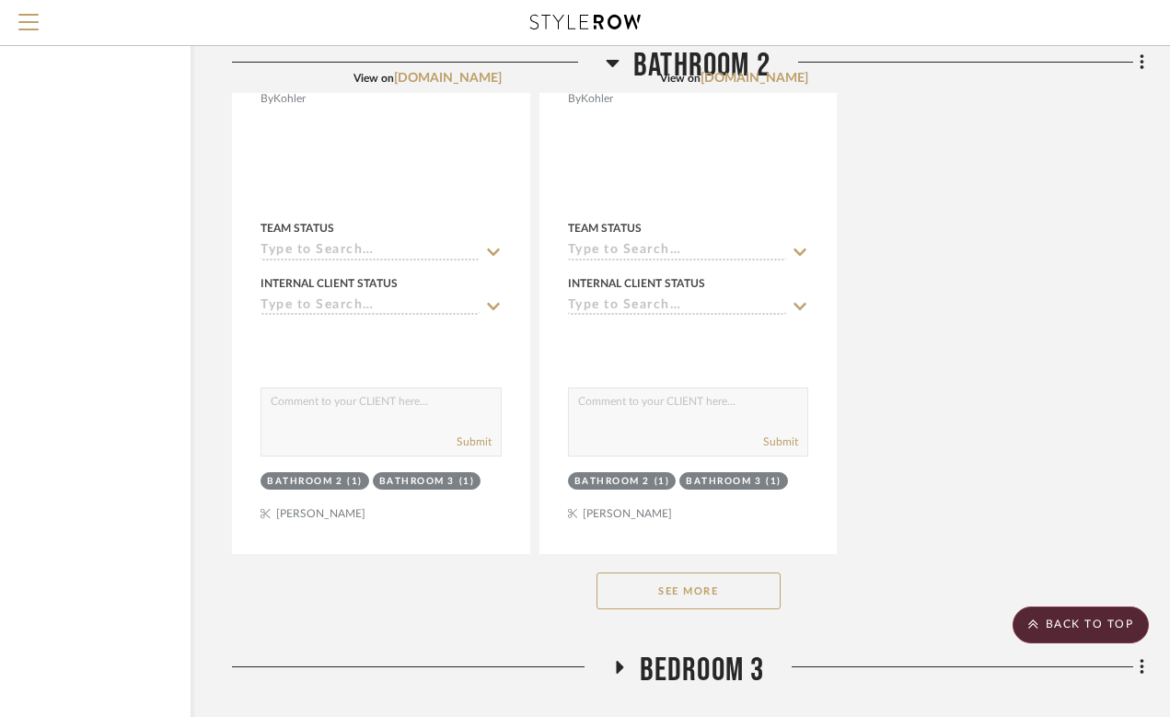
scroll to position [3889, 156]
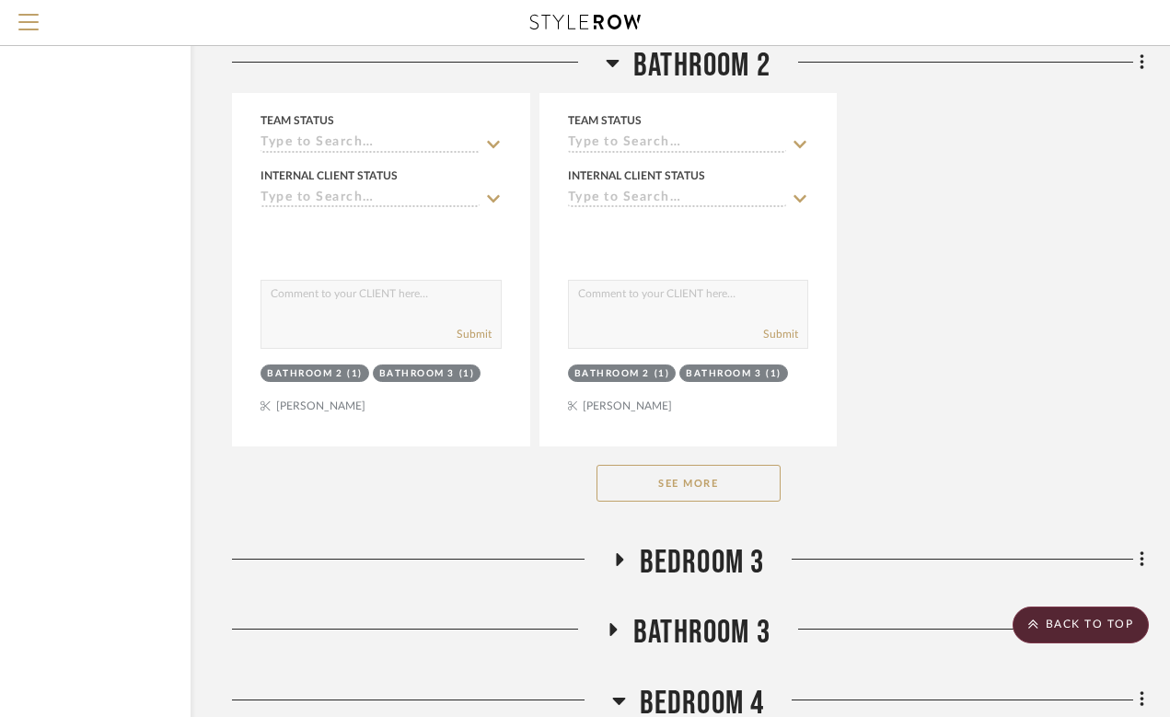
click at [666, 494] on button "See More" at bounding box center [689, 483] width 184 height 37
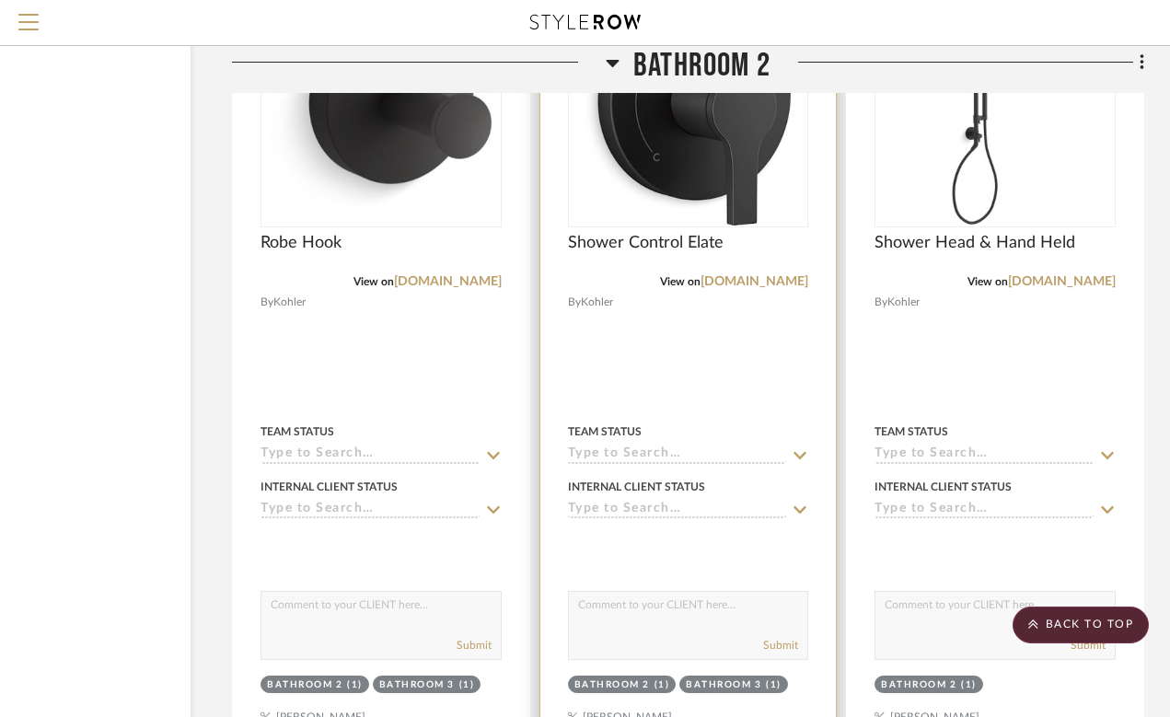
scroll to position [5175, 156]
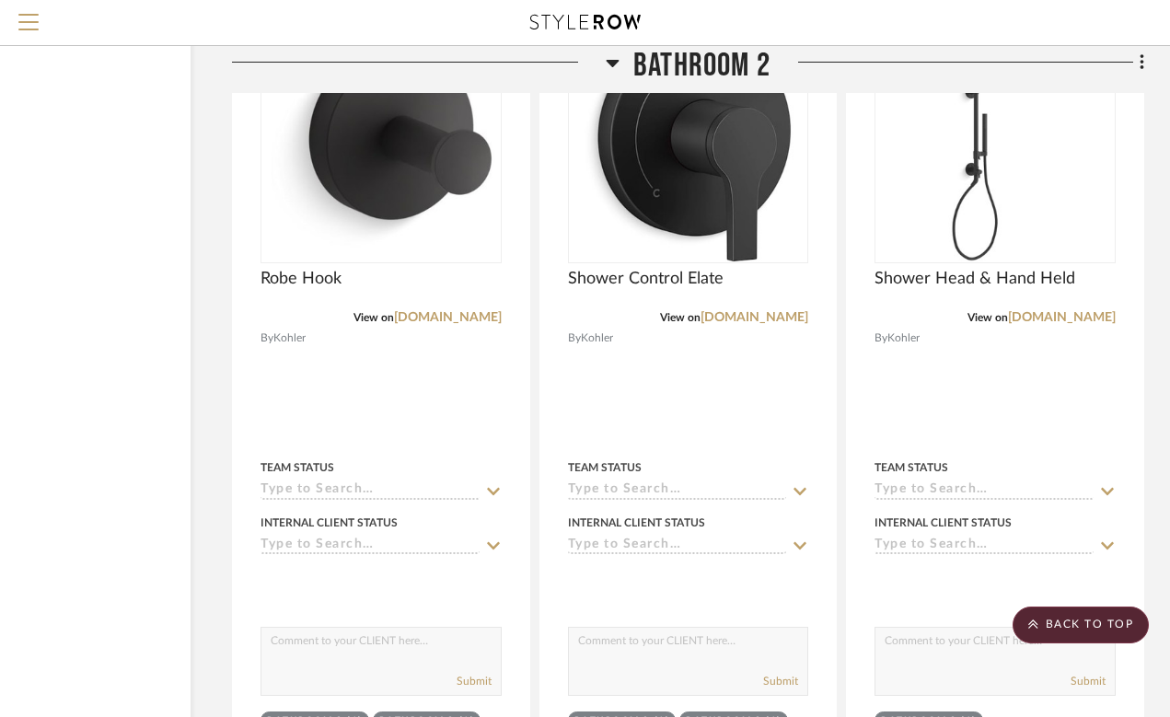
click at [611, 67] on icon at bounding box center [613, 63] width 14 height 22
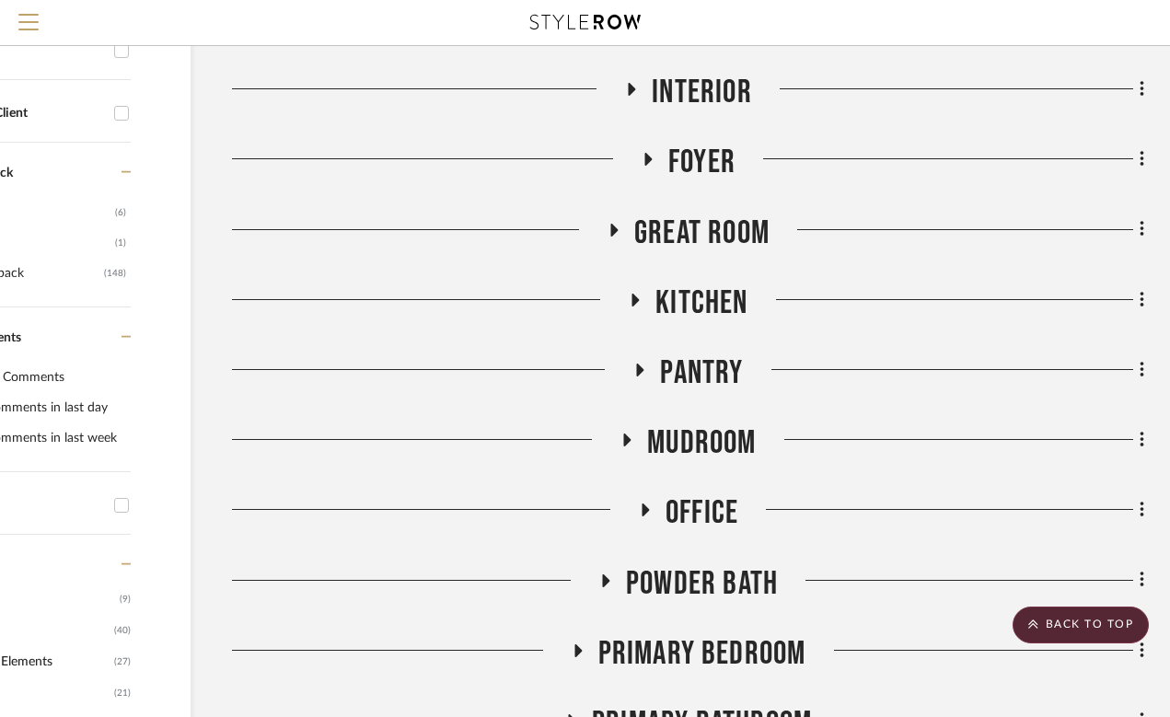
scroll to position [750, 156]
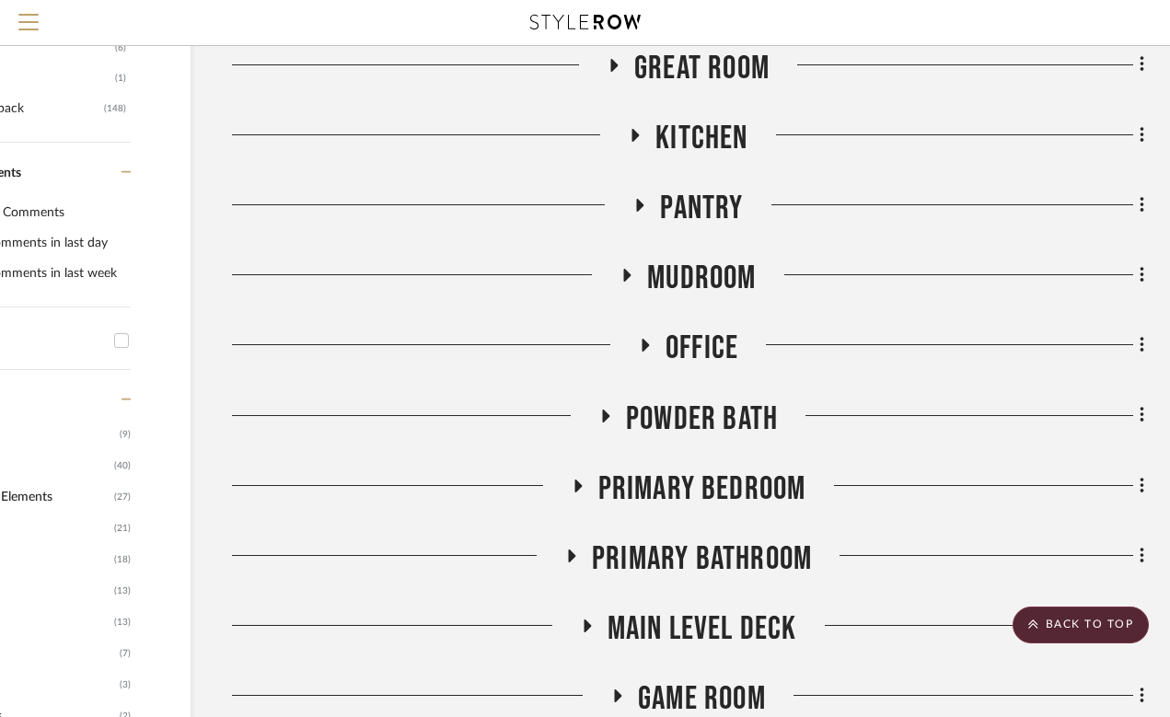
click at [617, 418] on h3 "Powder Bath" at bounding box center [689, 420] width 180 height 40
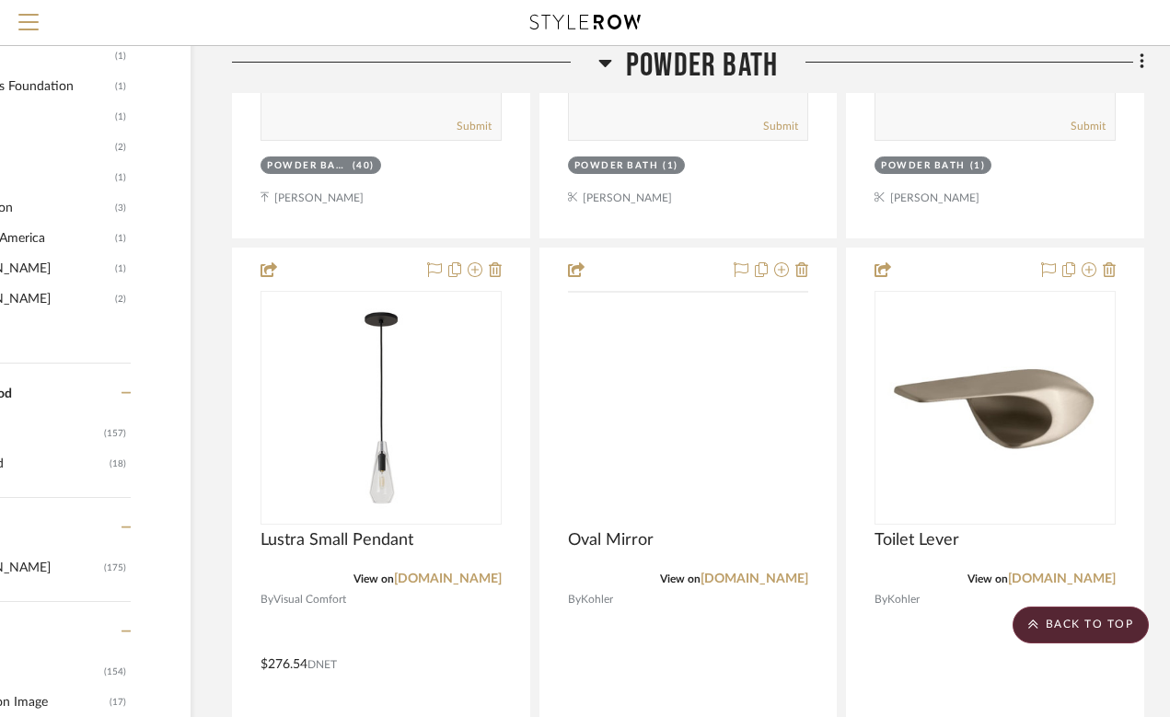
scroll to position [1824, 156]
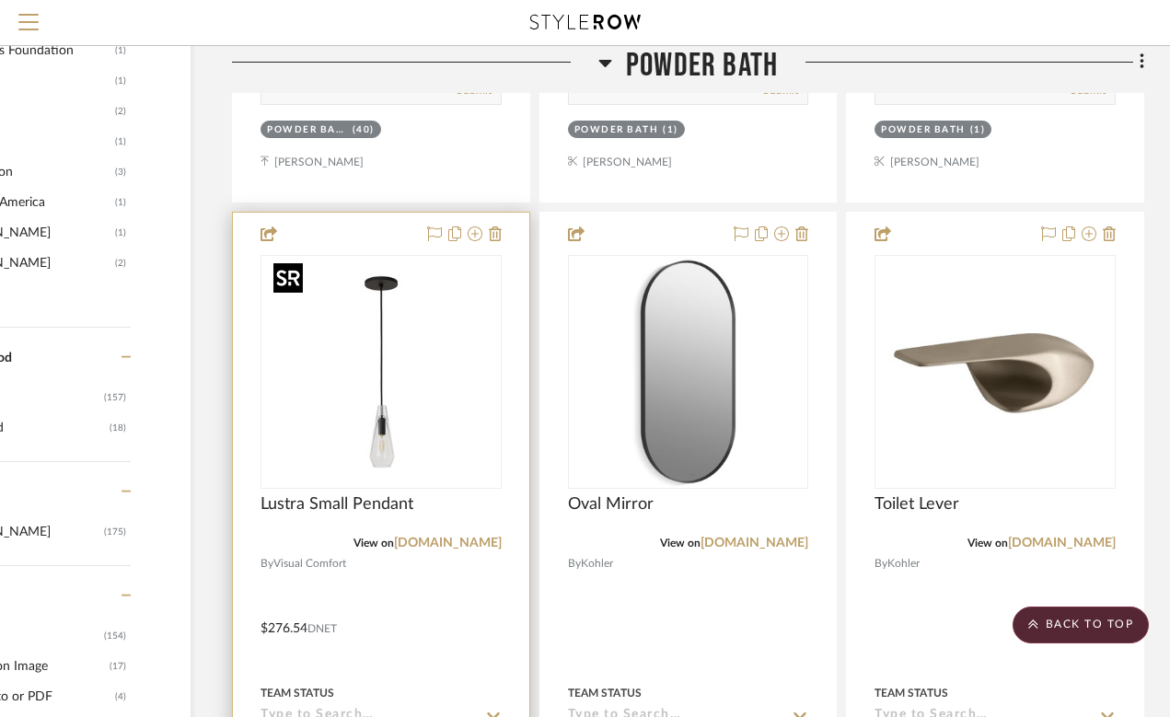
click at [393, 378] on img "0" at bounding box center [381, 372] width 230 height 230
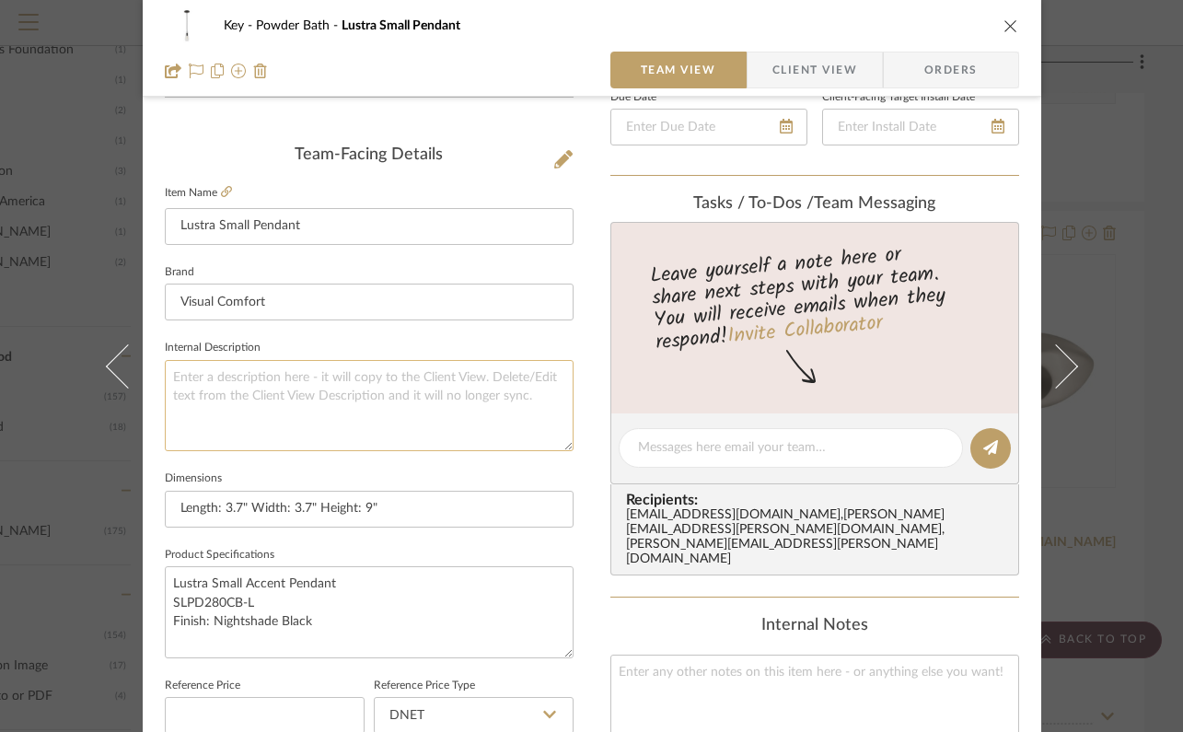
scroll to position [436, 0]
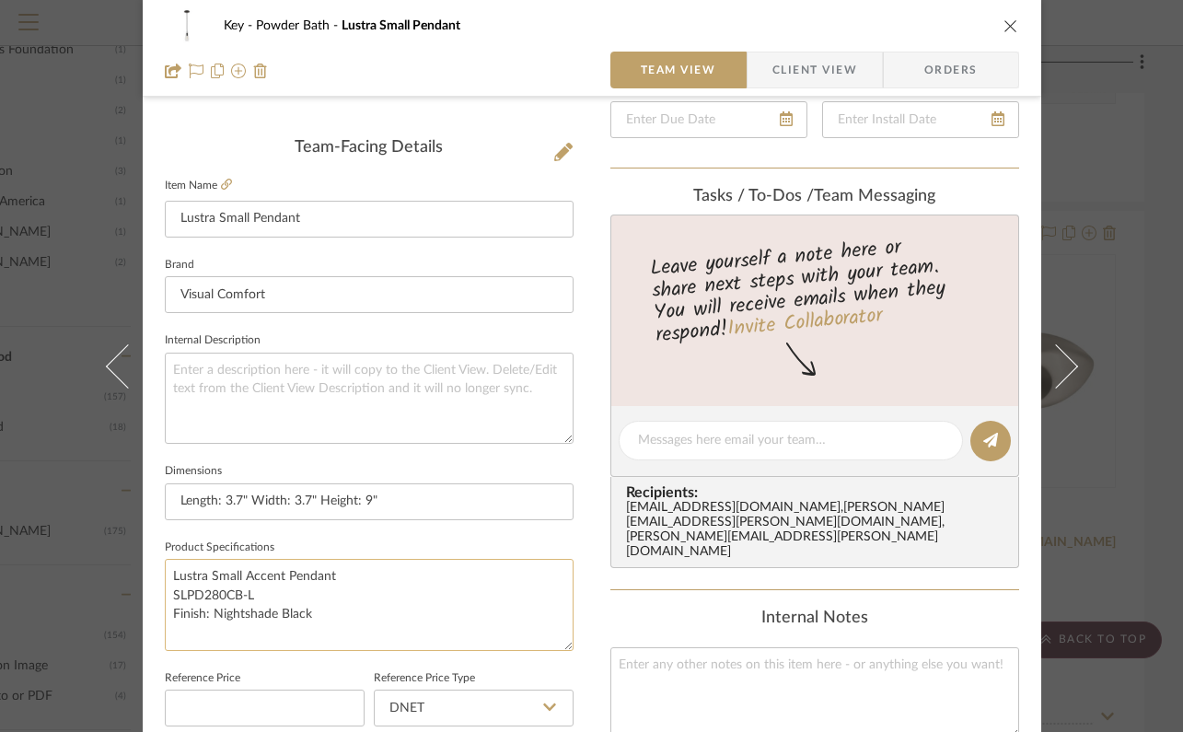
drag, startPoint x: 264, startPoint y: 594, endPoint x: 167, endPoint y: 592, distance: 97.6
click at [167, 592] on textarea "Lustra Small Accent Pendant SLPD280CB-L Finish: Nightshade Black" at bounding box center [369, 604] width 409 height 91
click at [1093, 176] on div "Key Powder Bath Lustra Small Pendant Team View Client View Orders Team-Facing D…" at bounding box center [591, 366] width 1183 height 732
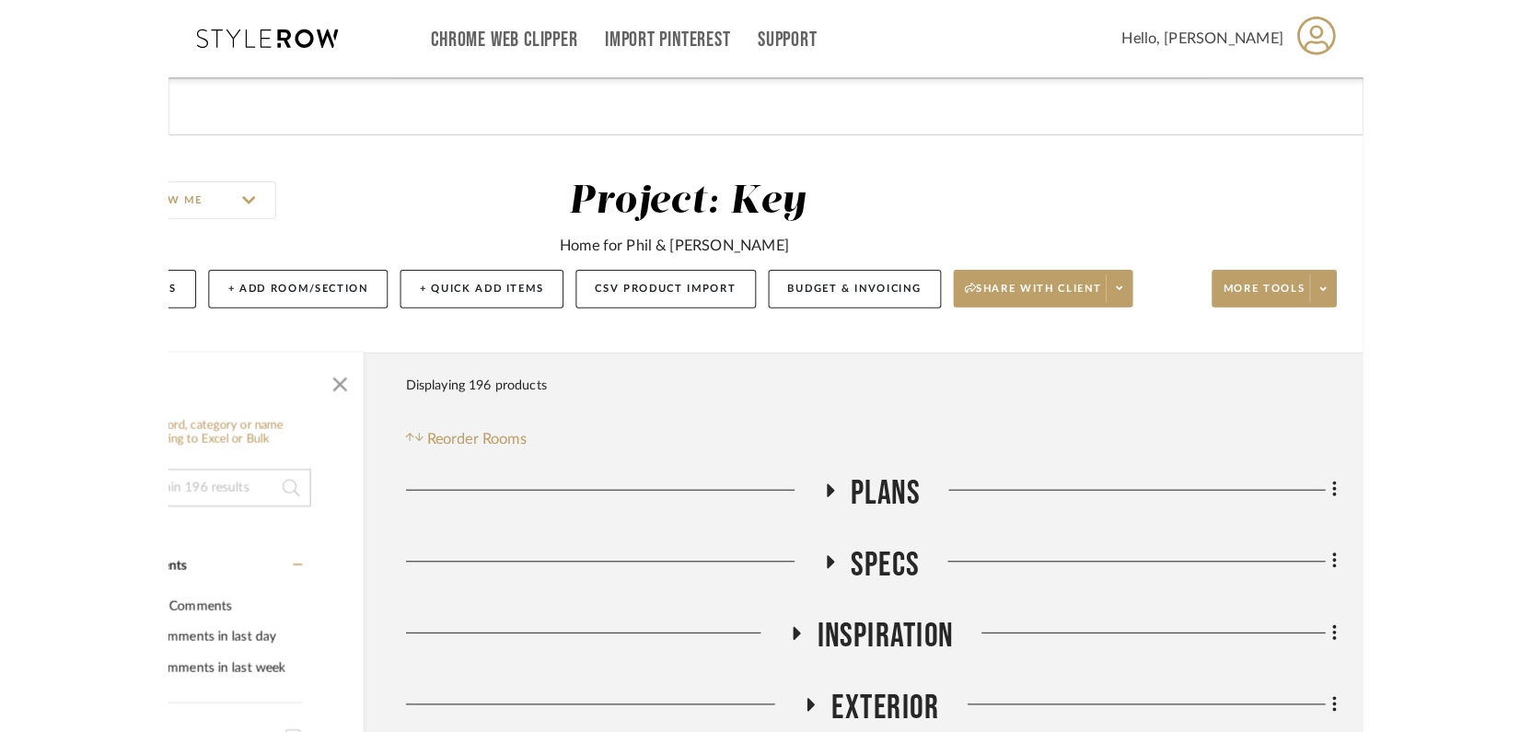
scroll to position [0, 0]
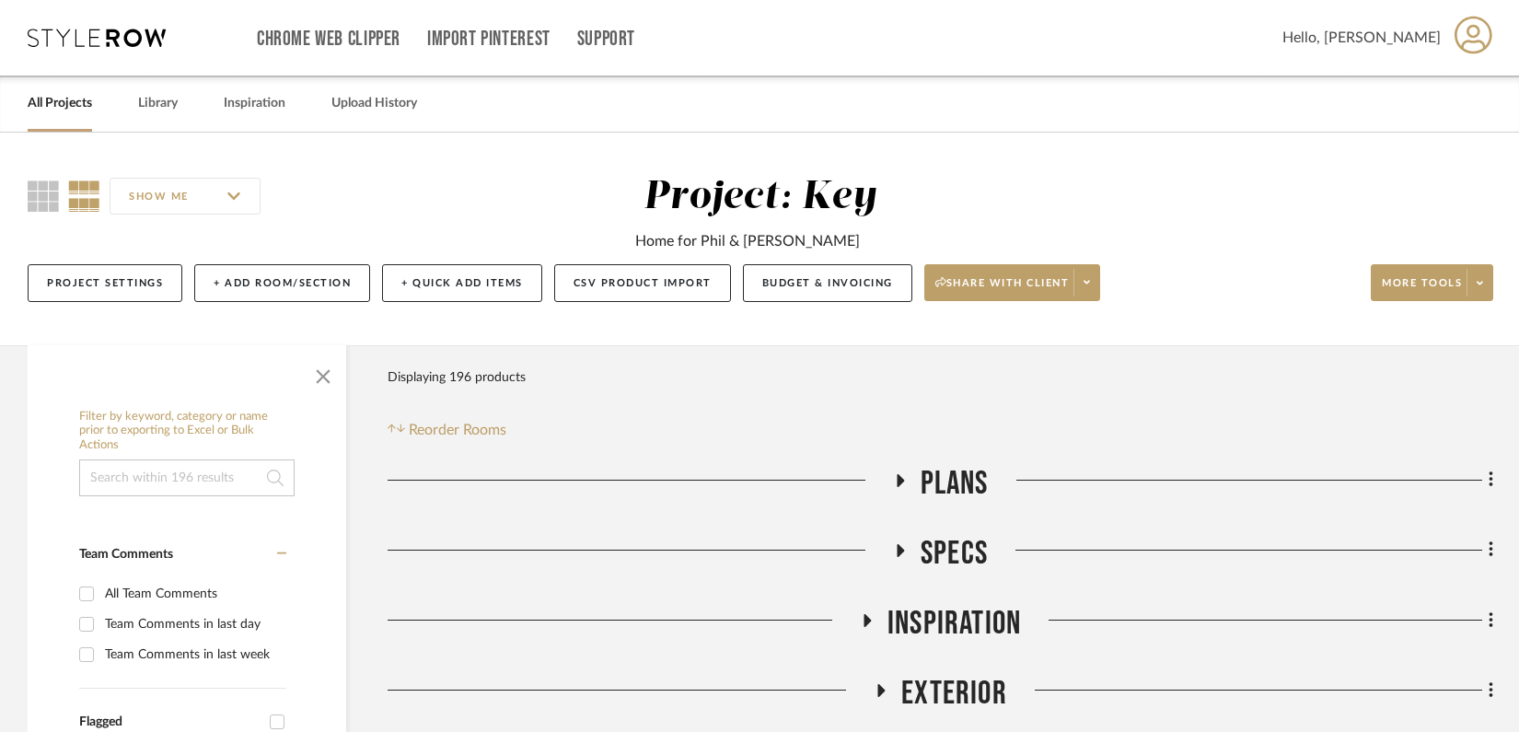
click at [61, 100] on link "All Projects" at bounding box center [60, 103] width 64 height 25
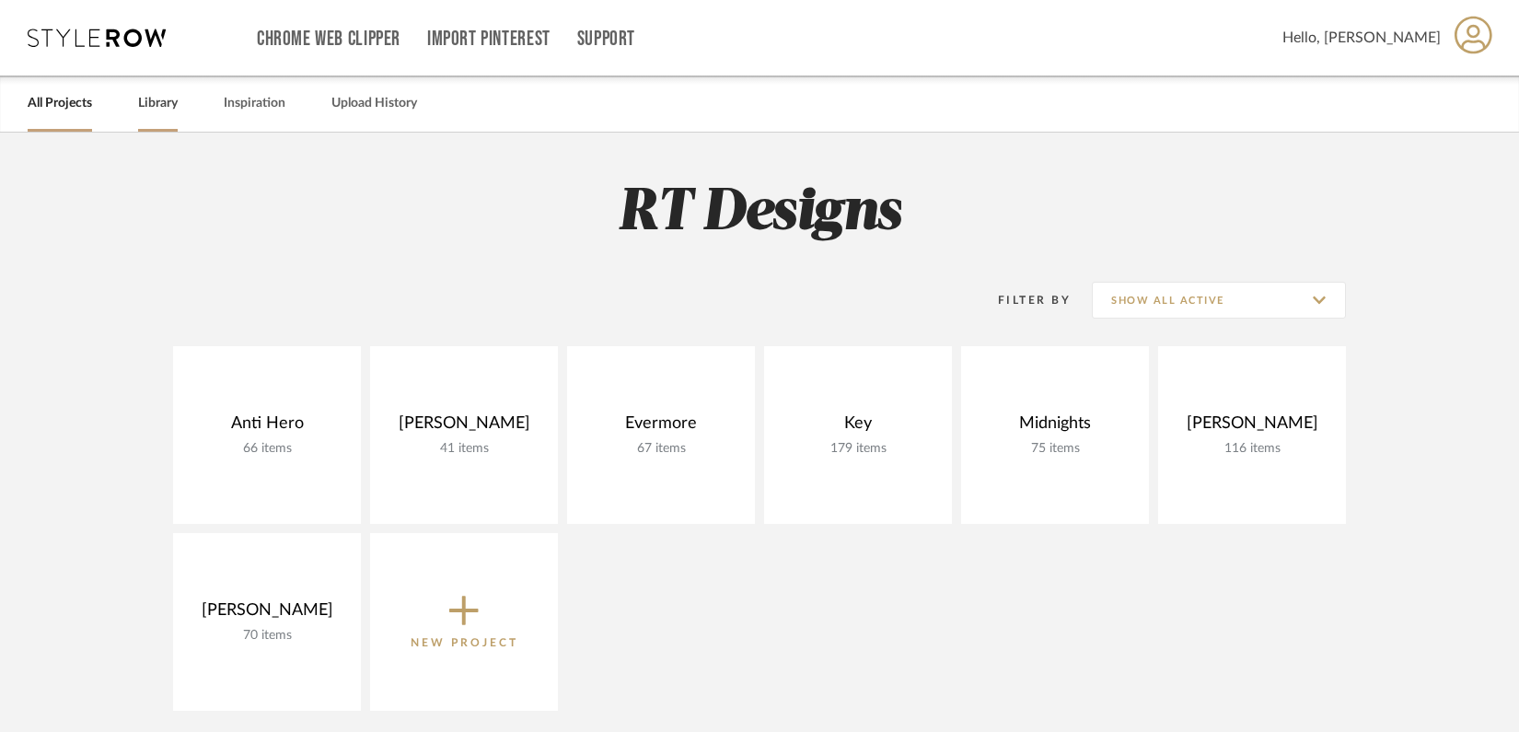
click at [172, 103] on link "Library" at bounding box center [158, 103] width 40 height 25
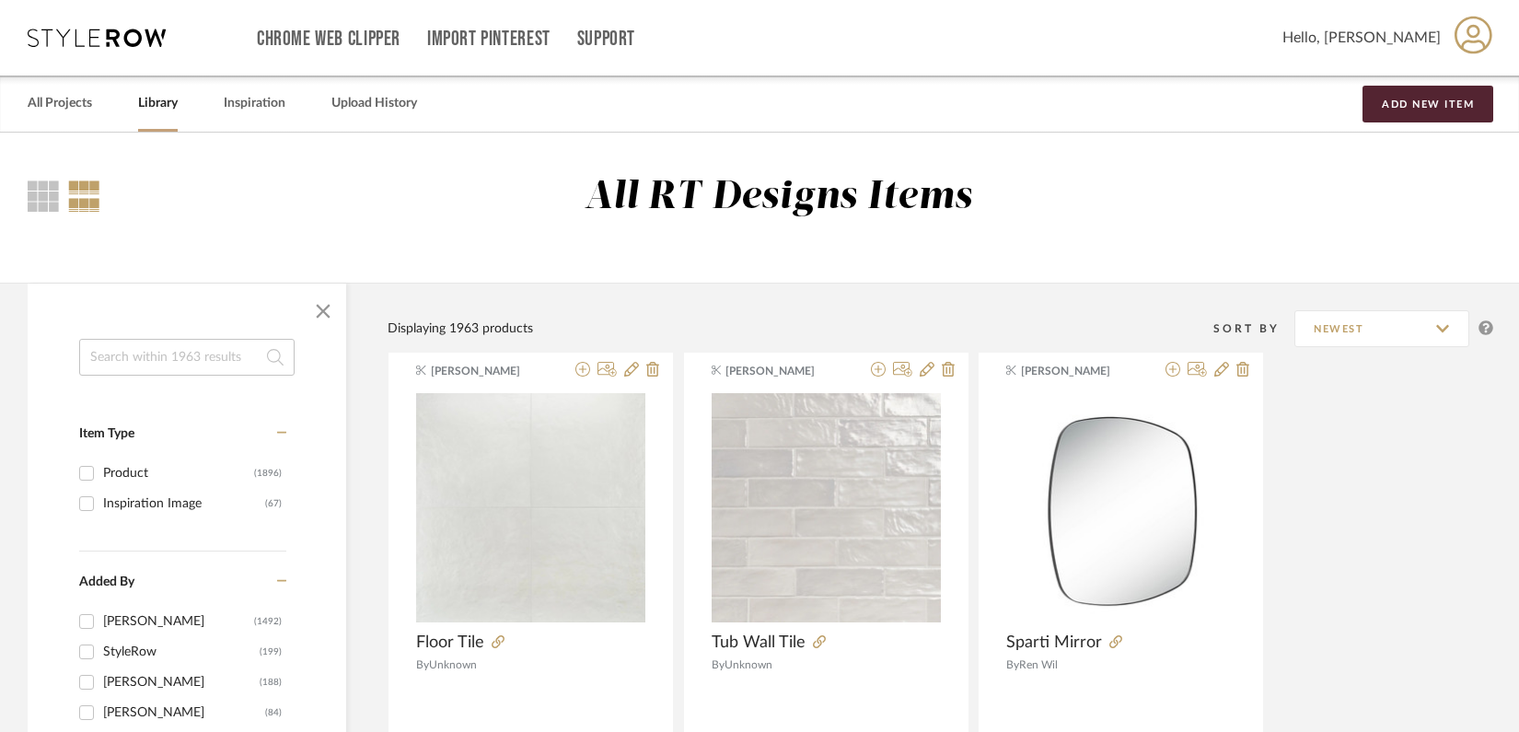
click at [142, 348] on input at bounding box center [186, 357] width 215 height 37
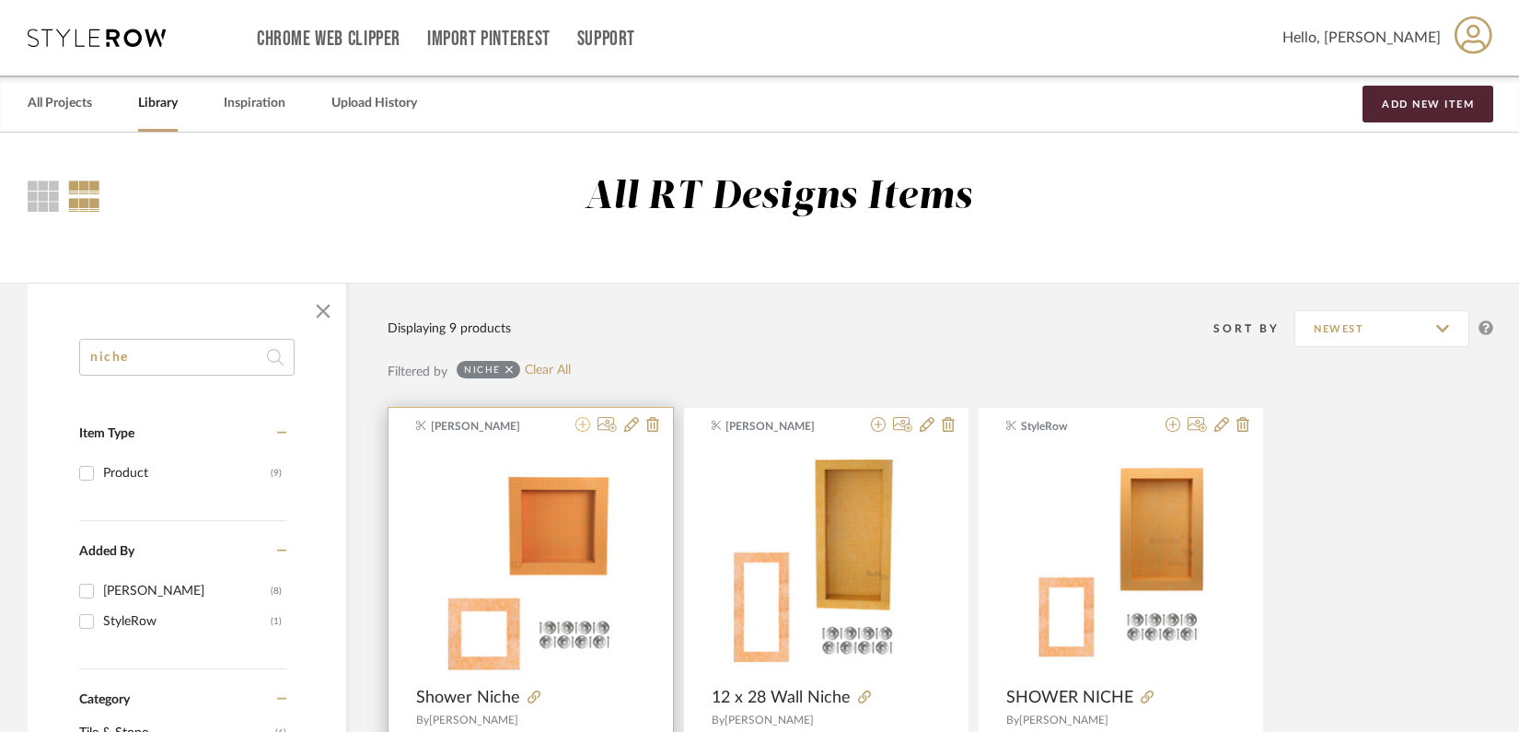
click at [583, 431] on icon at bounding box center [583, 424] width 15 height 15
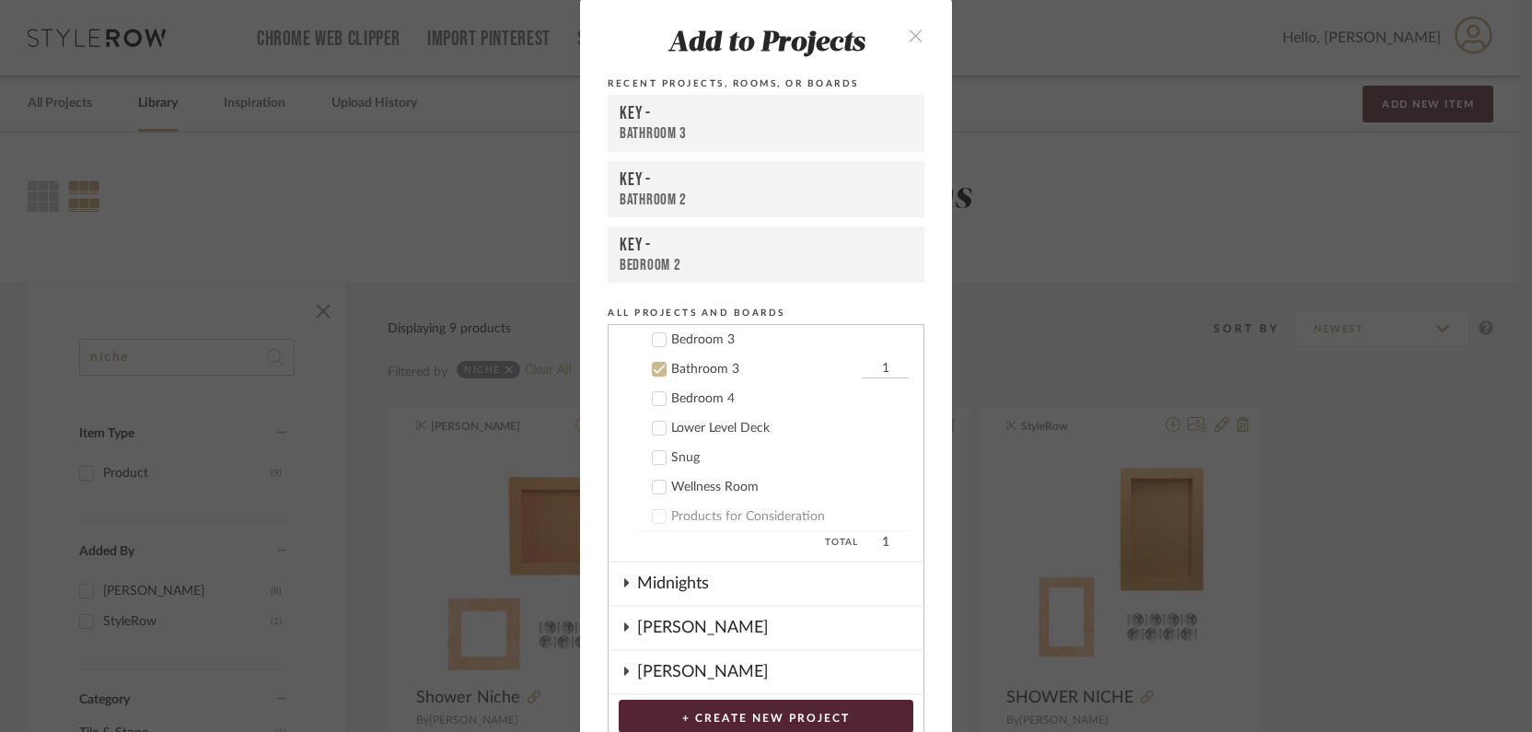
scroll to position [806, 0]
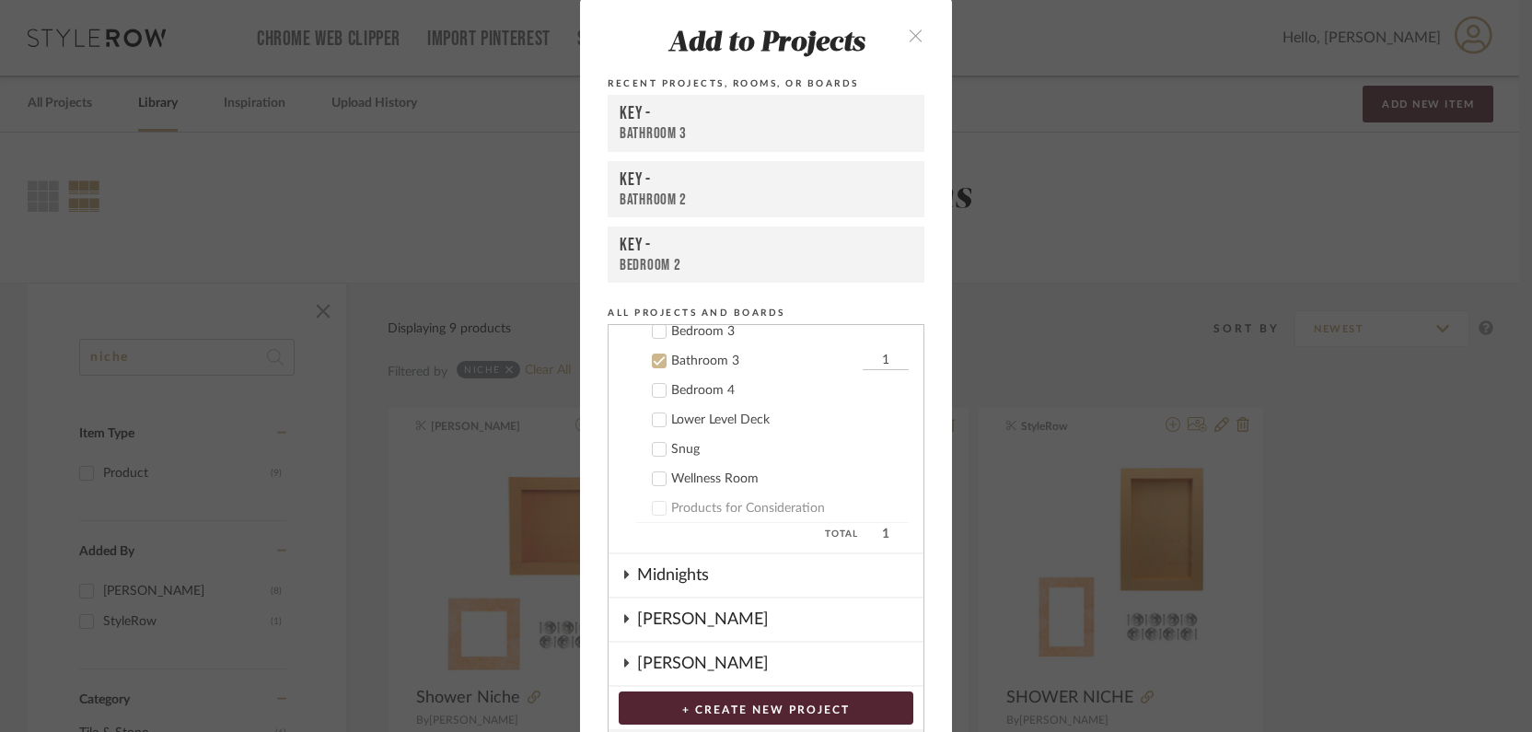
click at [779, 705] on button "+ CREATE NEW PROJECT" at bounding box center [766, 708] width 295 height 33
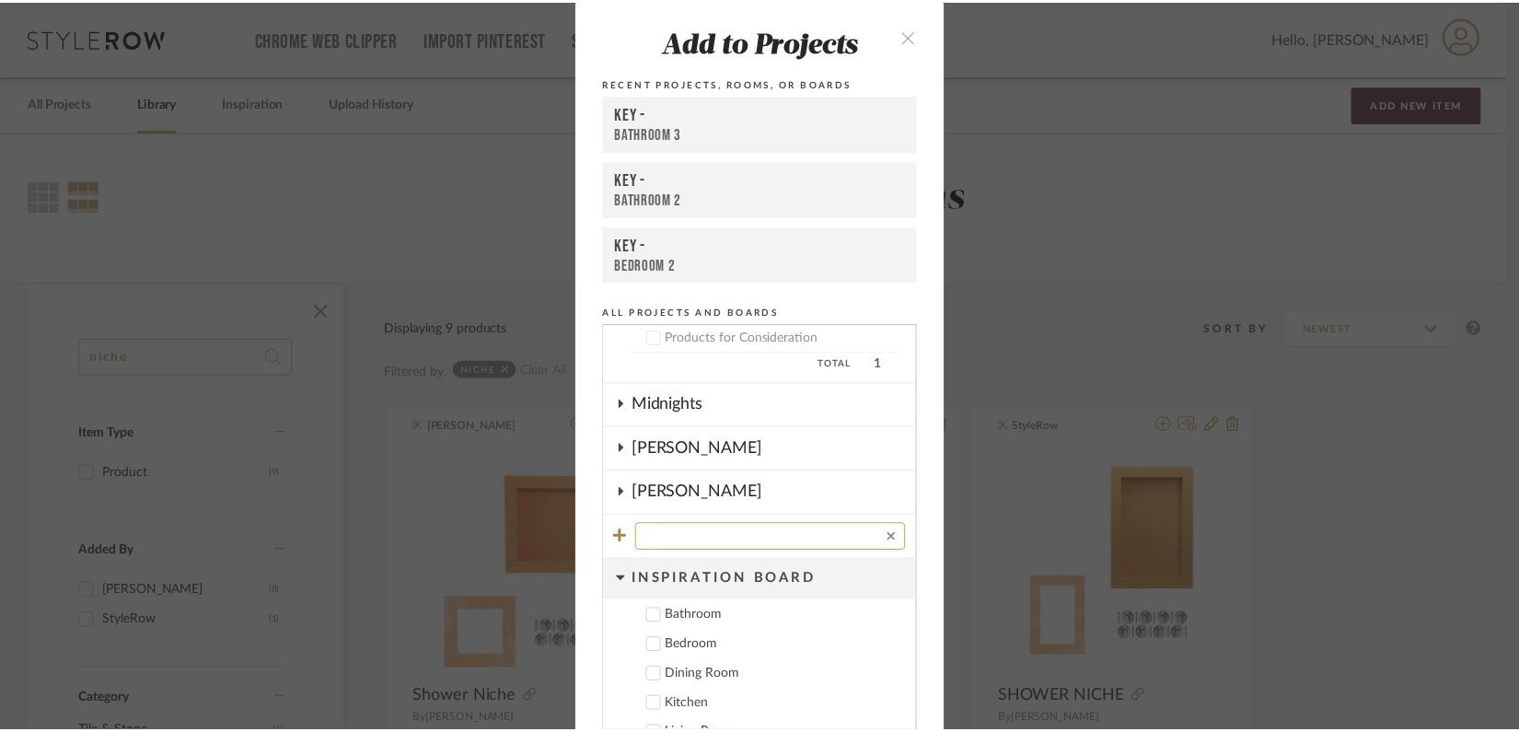
scroll to position [99, 0]
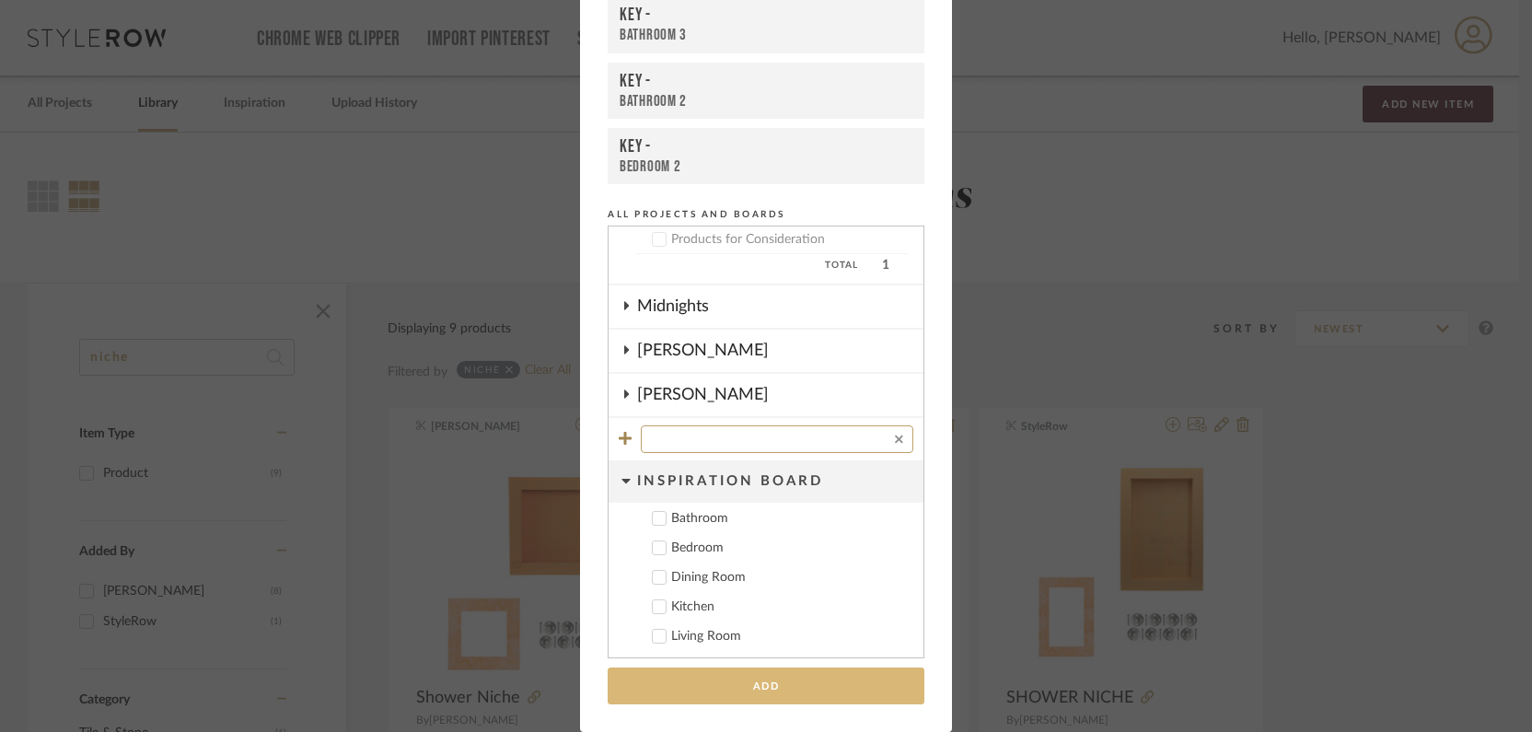
click at [789, 690] on button "Add" at bounding box center [766, 687] width 317 height 38
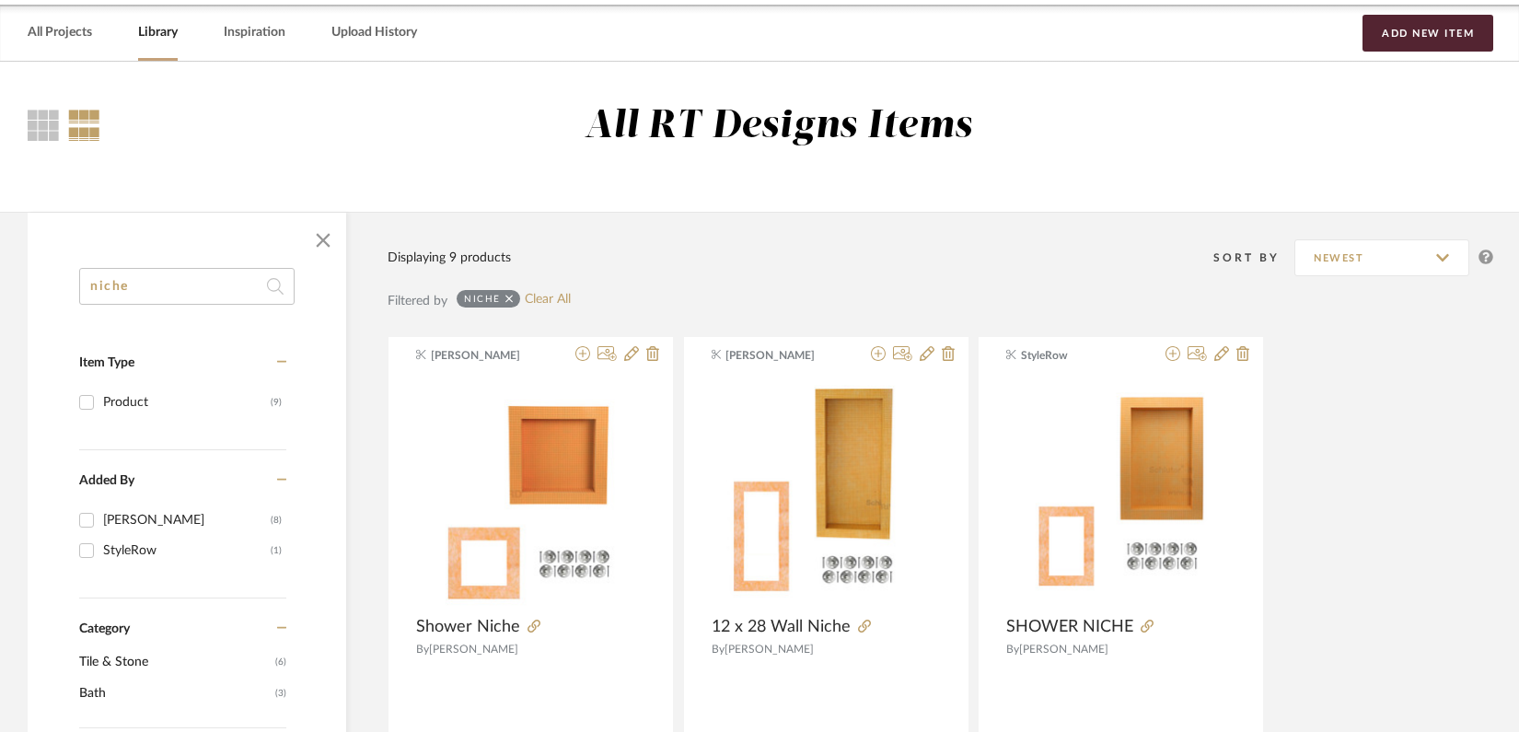
scroll to position [0, 0]
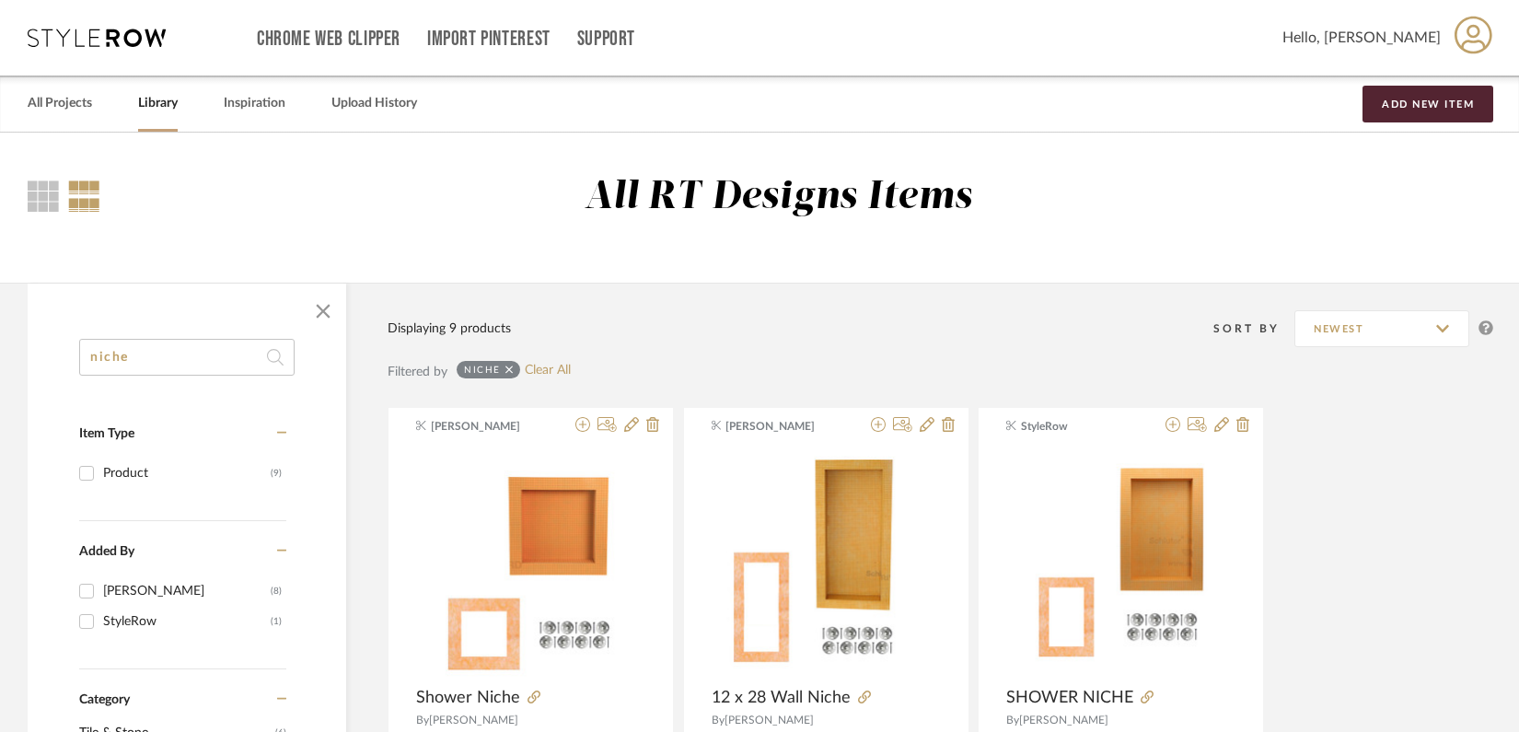
drag, startPoint x: 188, startPoint y: 364, endPoint x: 22, endPoint y: 357, distance: 165.9
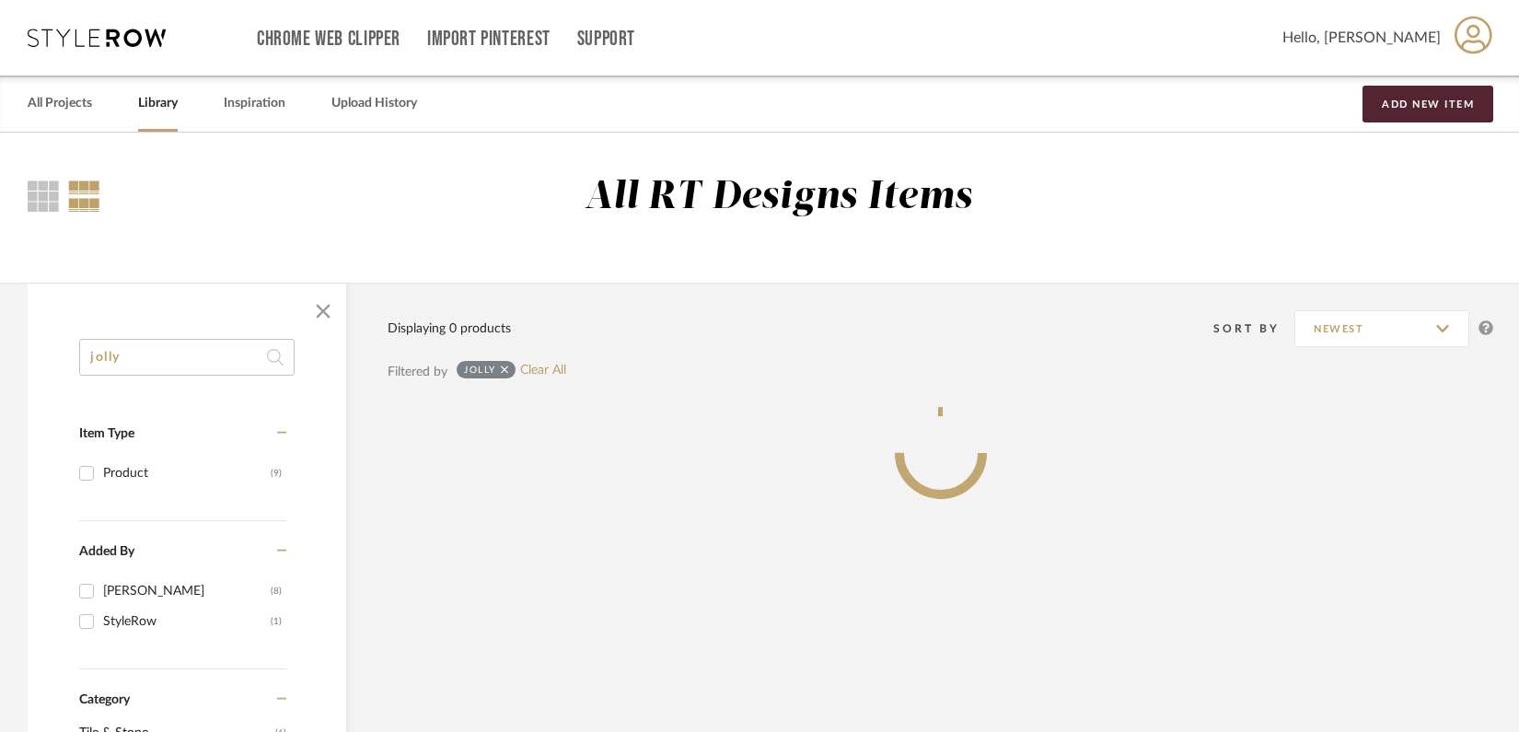
type input "jolly"
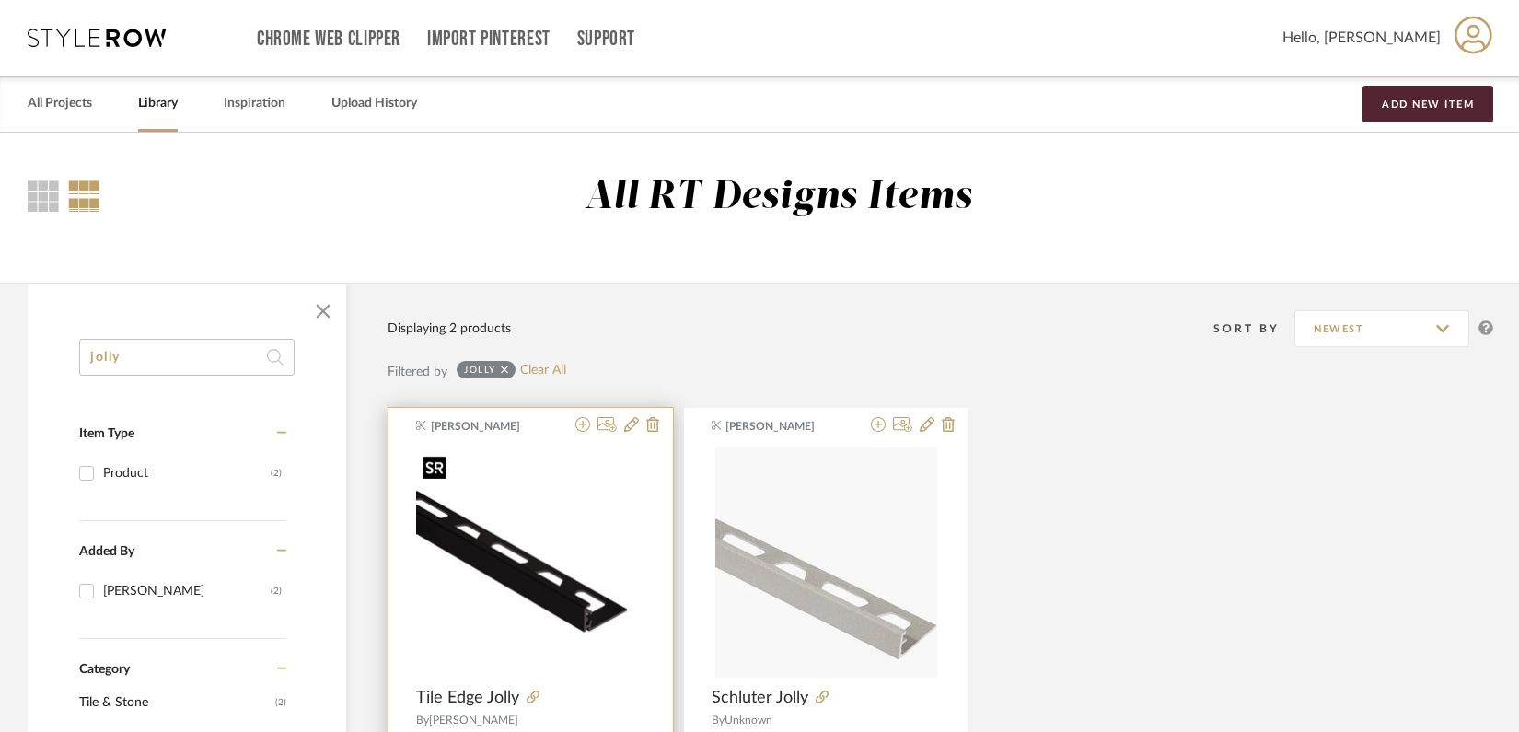
click at [467, 576] on div at bounding box center [530, 563] width 229 height 230
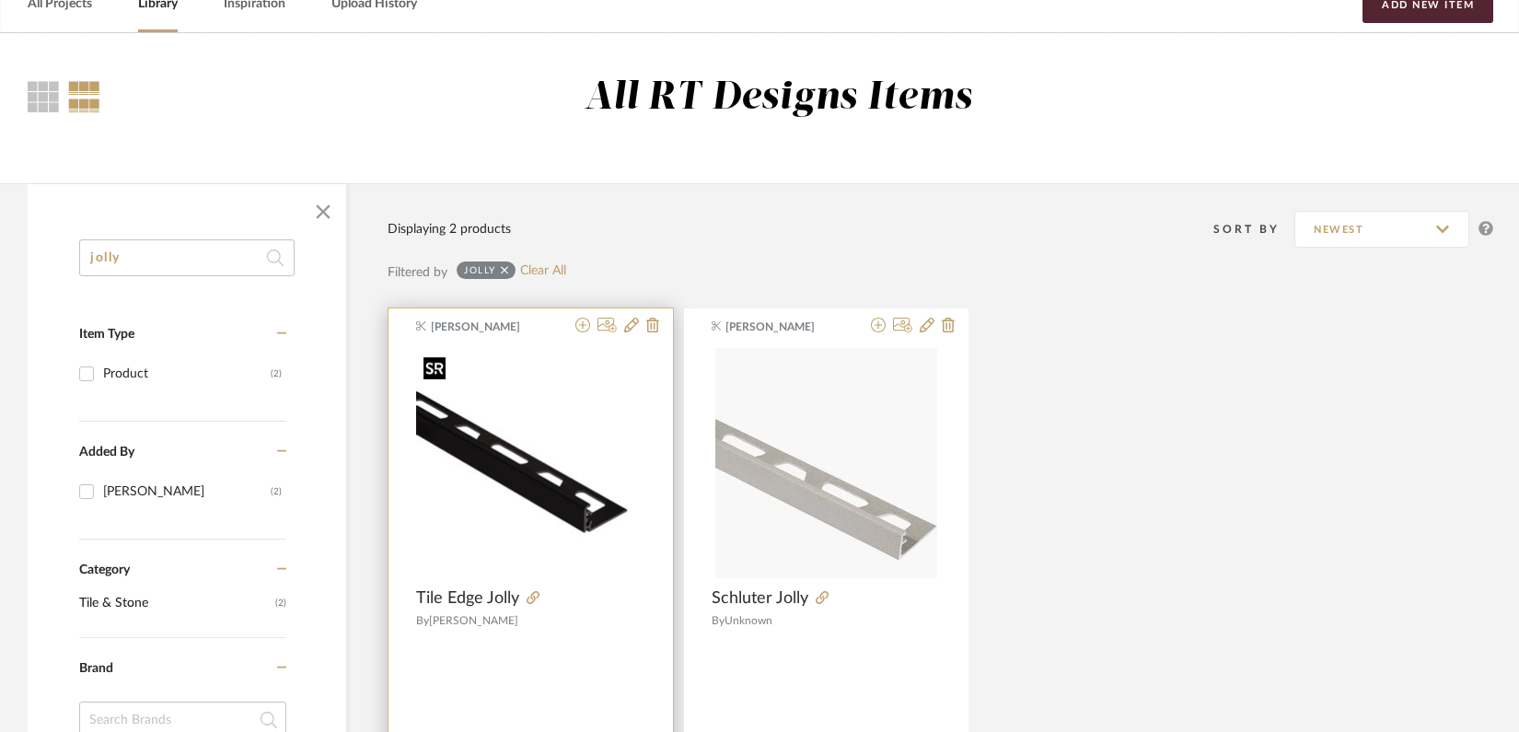
scroll to position [122, 0]
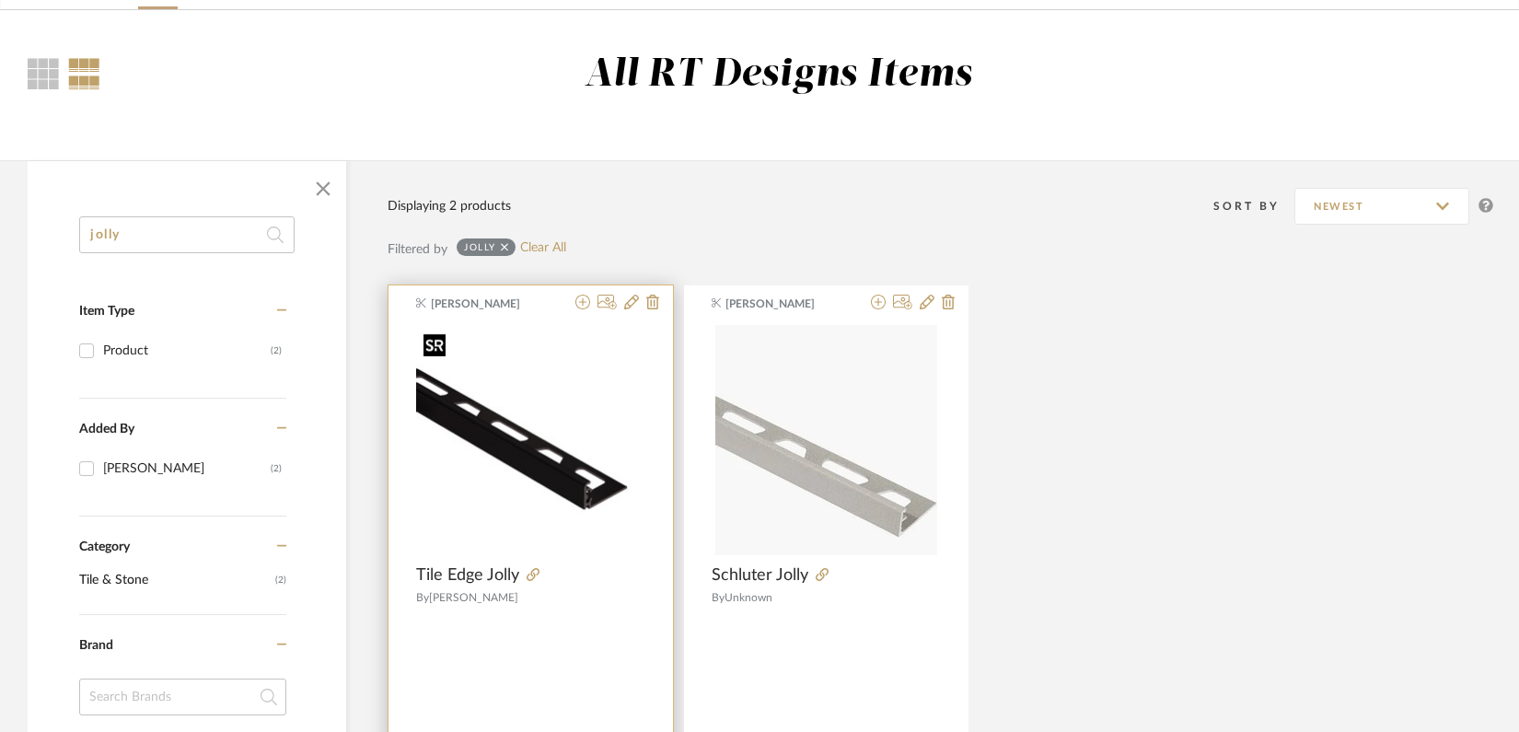
click at [592, 506] on img "0" at bounding box center [530, 440] width 229 height 229
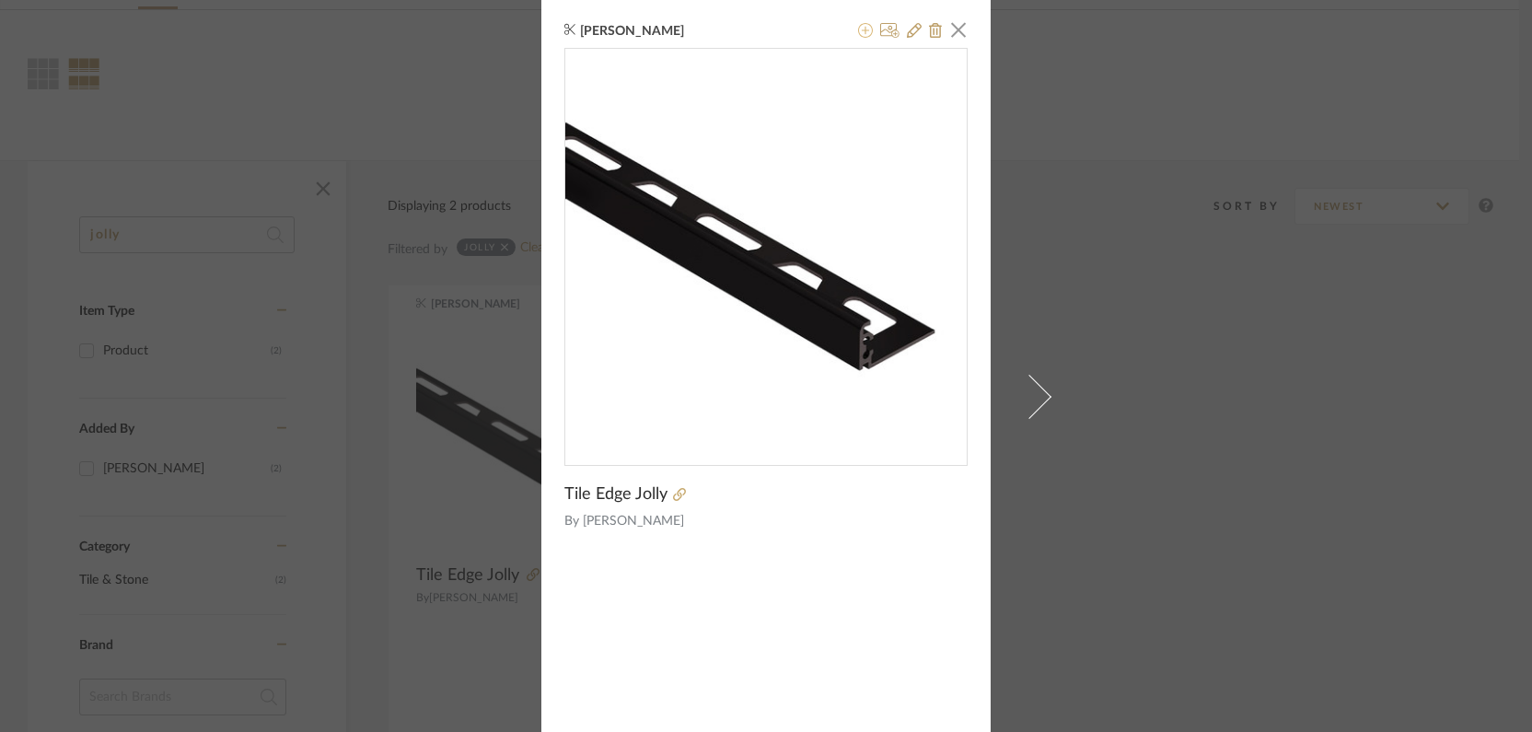
click at [858, 27] on icon at bounding box center [865, 30] width 15 height 15
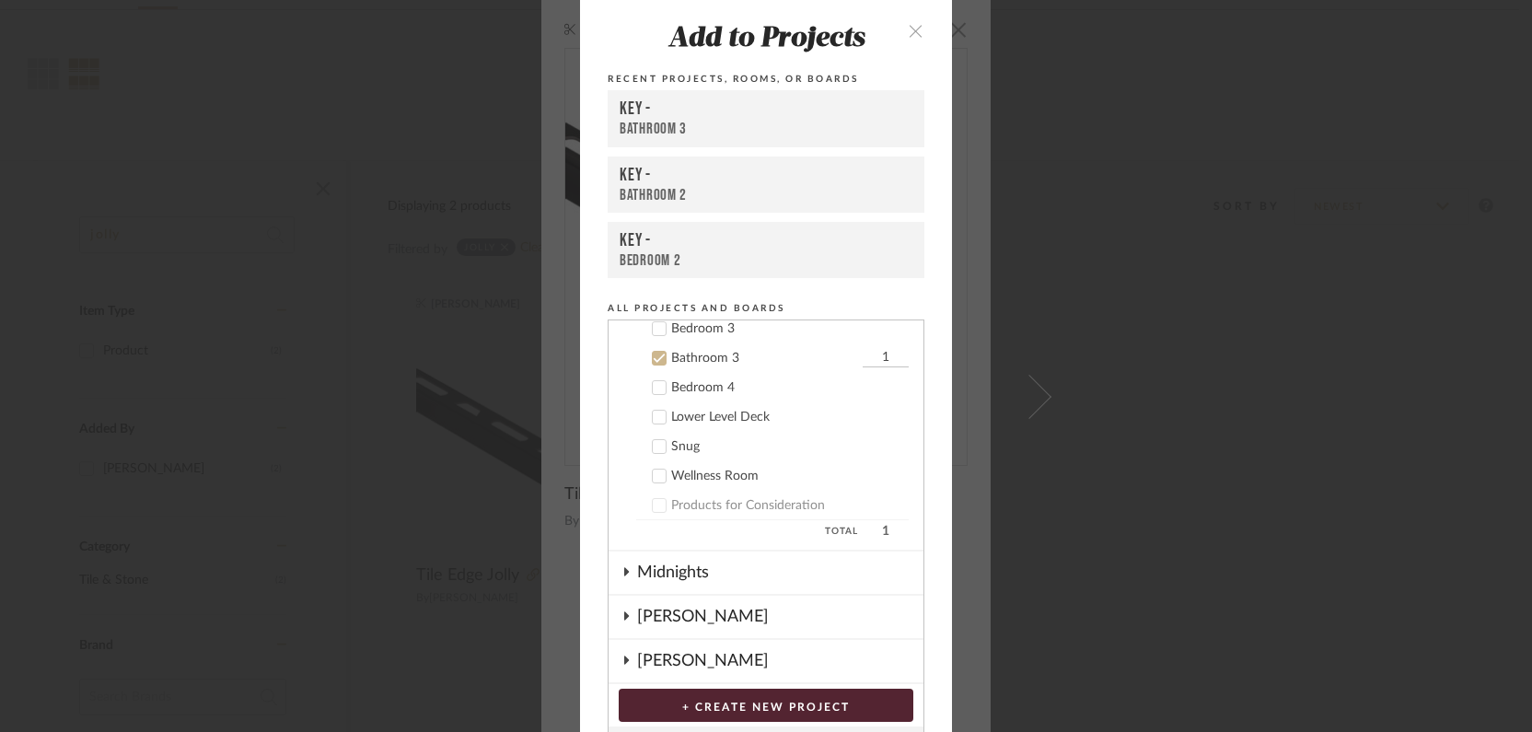
scroll to position [806, 0]
click at [875, 358] on input "1" at bounding box center [886, 356] width 46 height 18
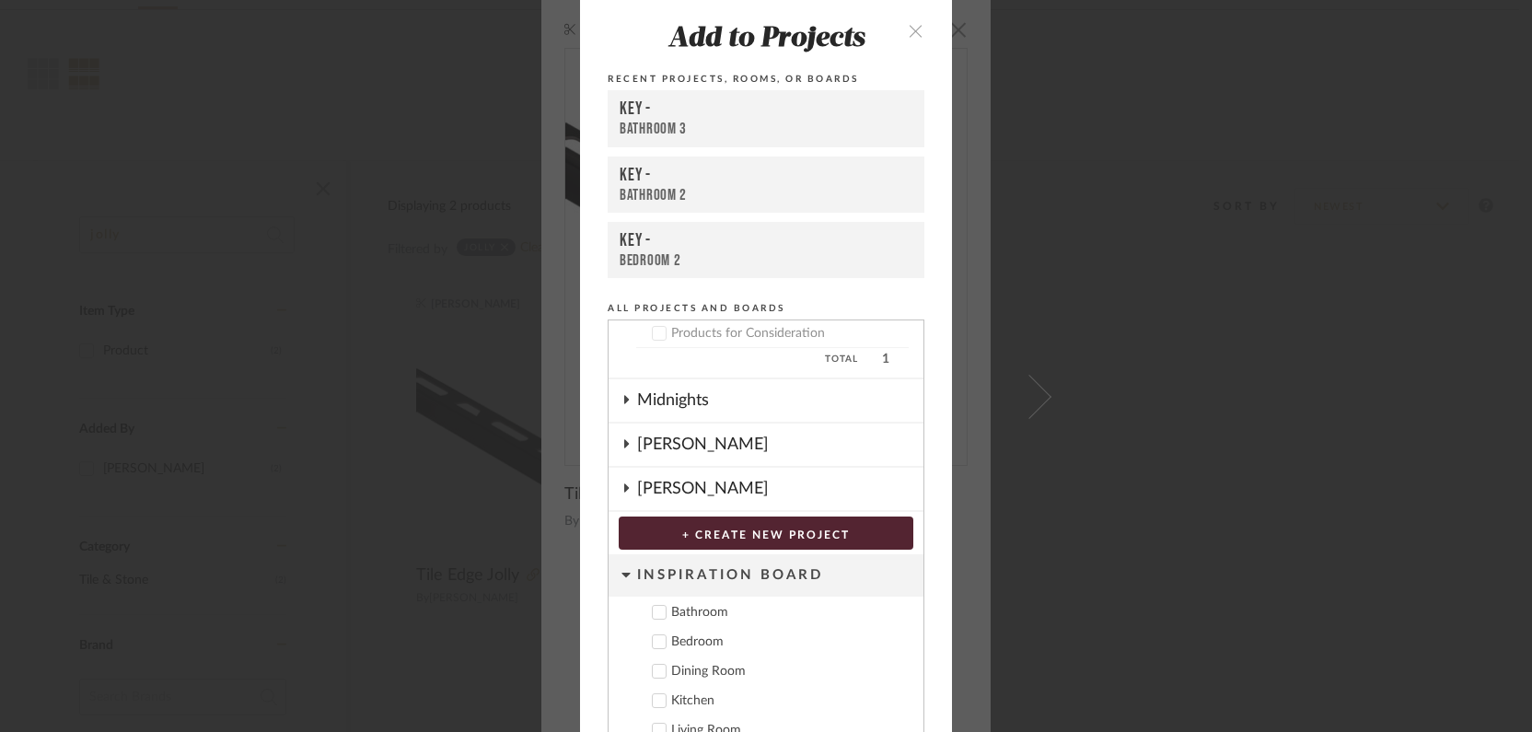
scroll to position [99, 0]
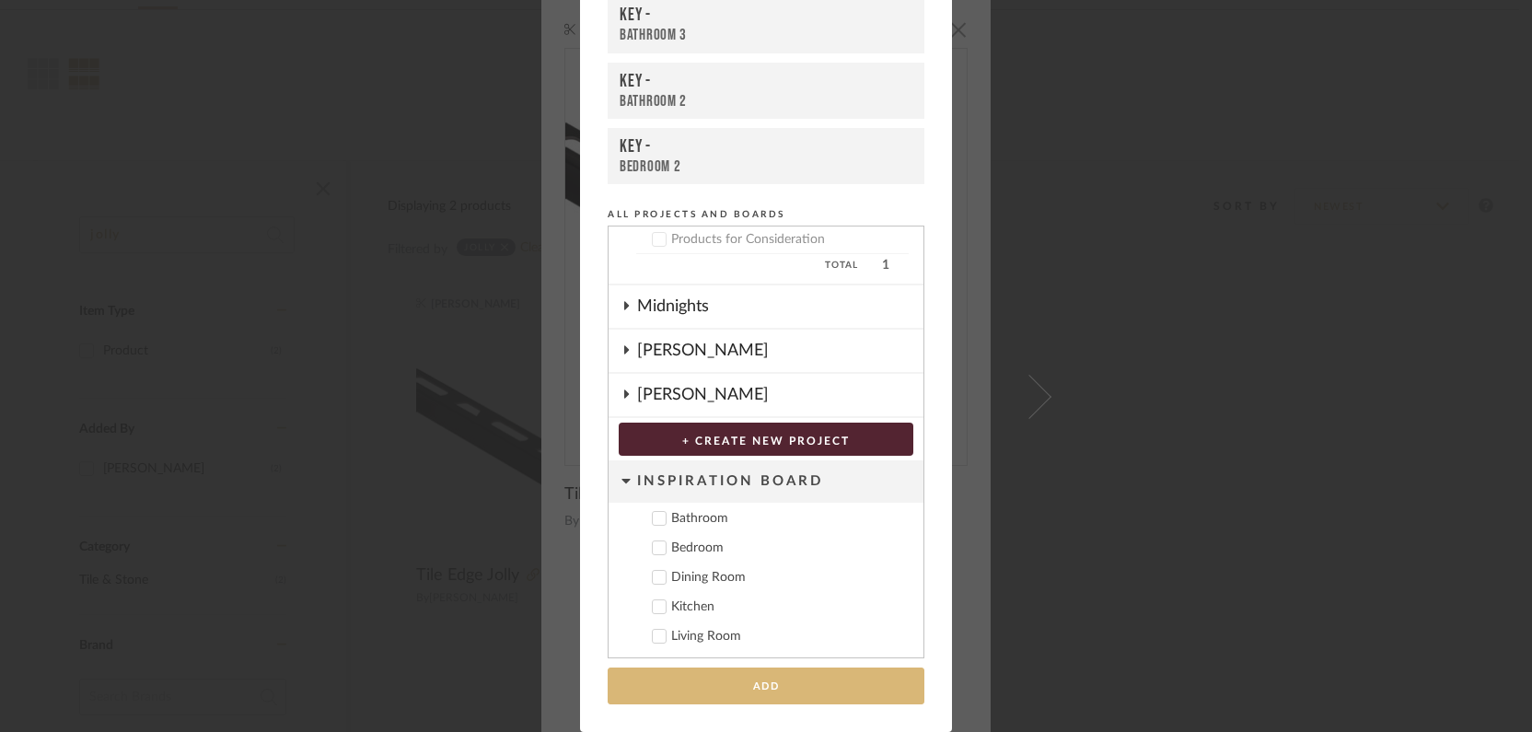
type input "21"
click at [791, 700] on button "Add" at bounding box center [766, 687] width 317 height 38
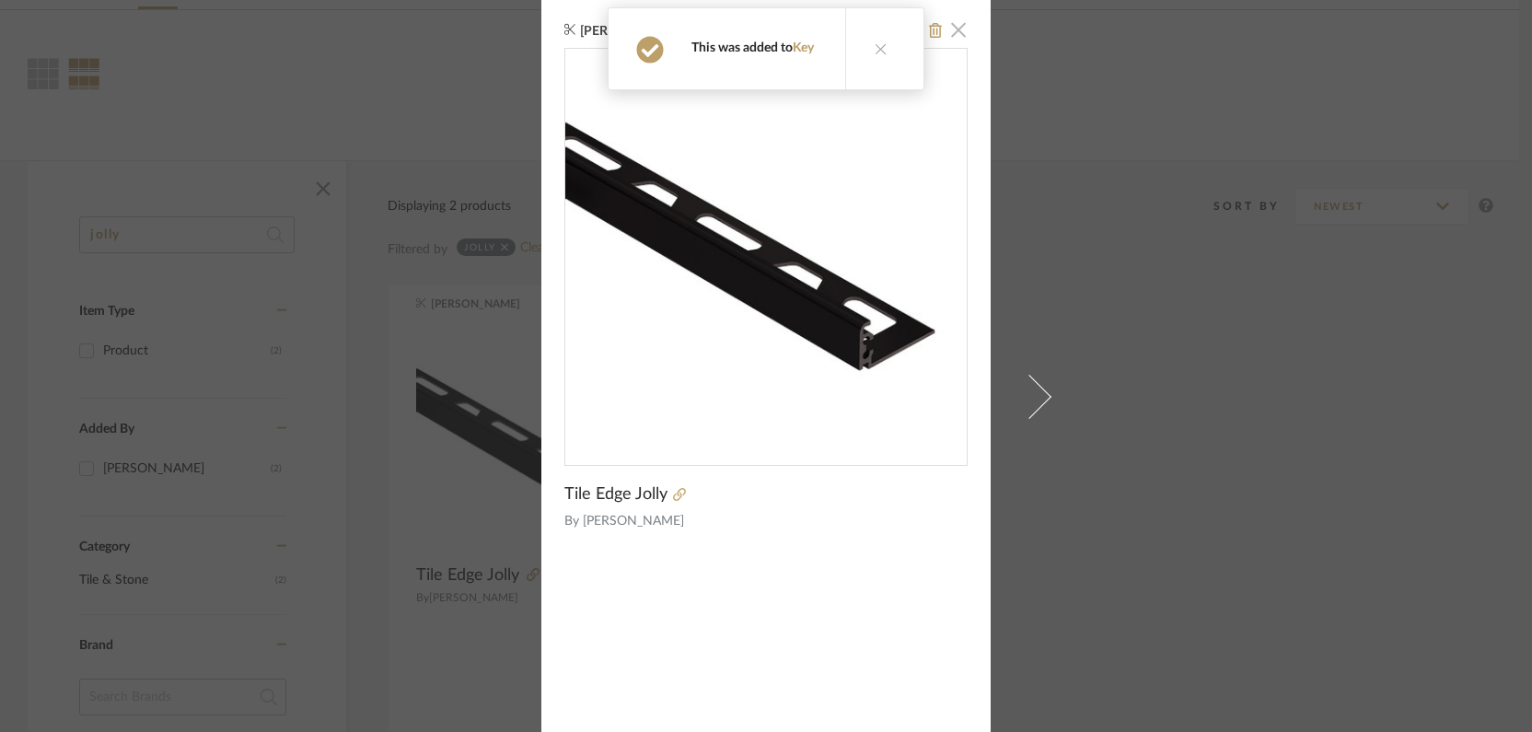
click at [951, 29] on span "button" at bounding box center [958, 29] width 37 height 37
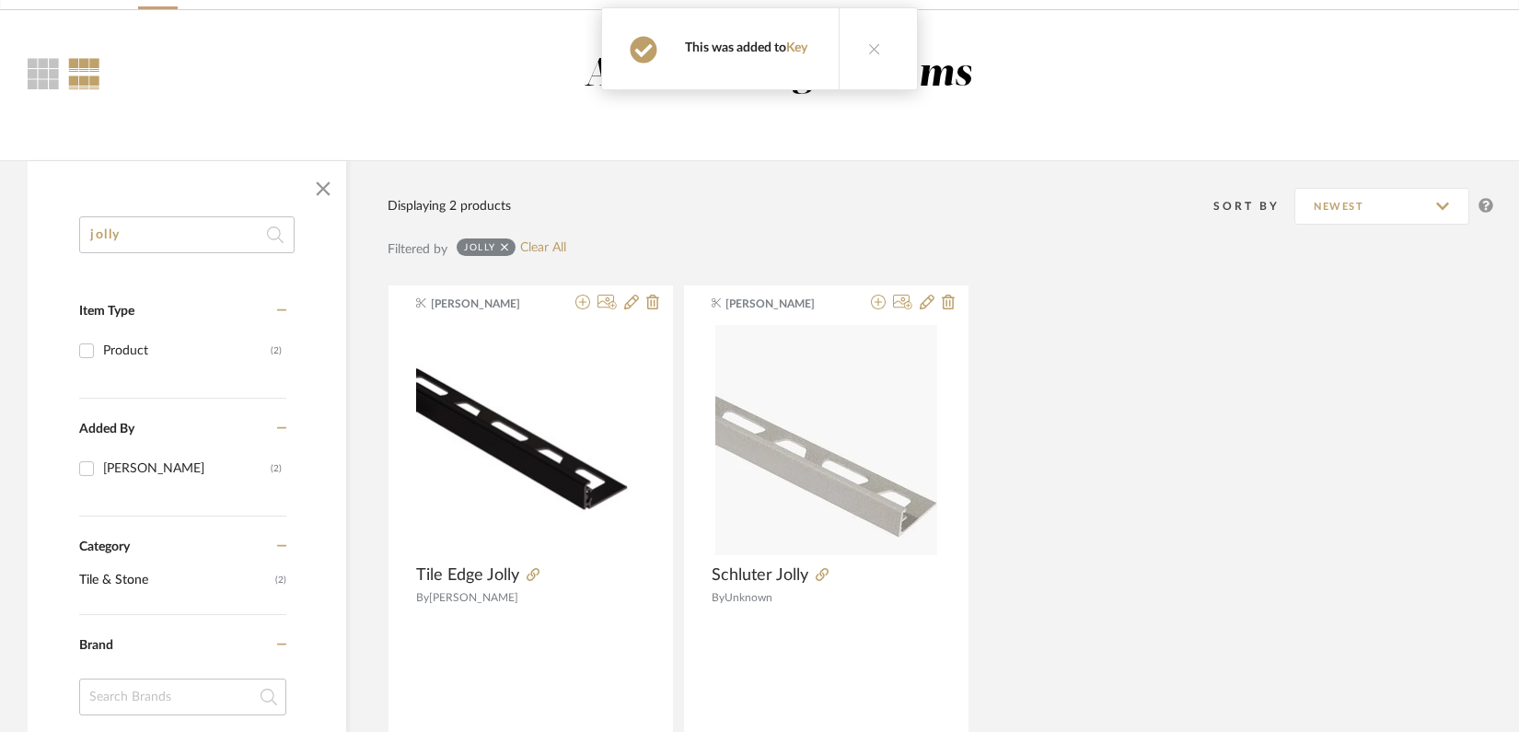
scroll to position [0, 0]
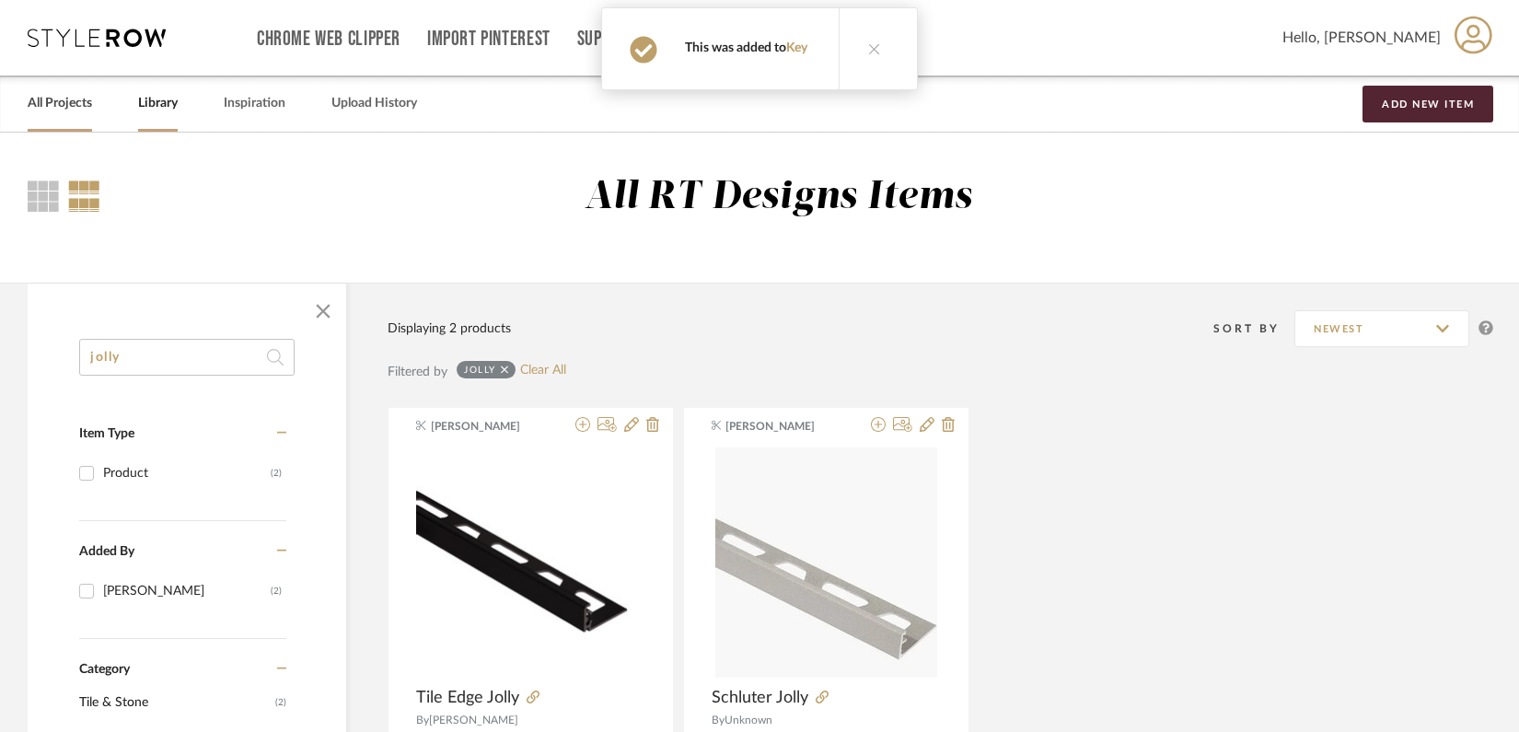
click at [55, 104] on link "All Projects" at bounding box center [60, 103] width 64 height 25
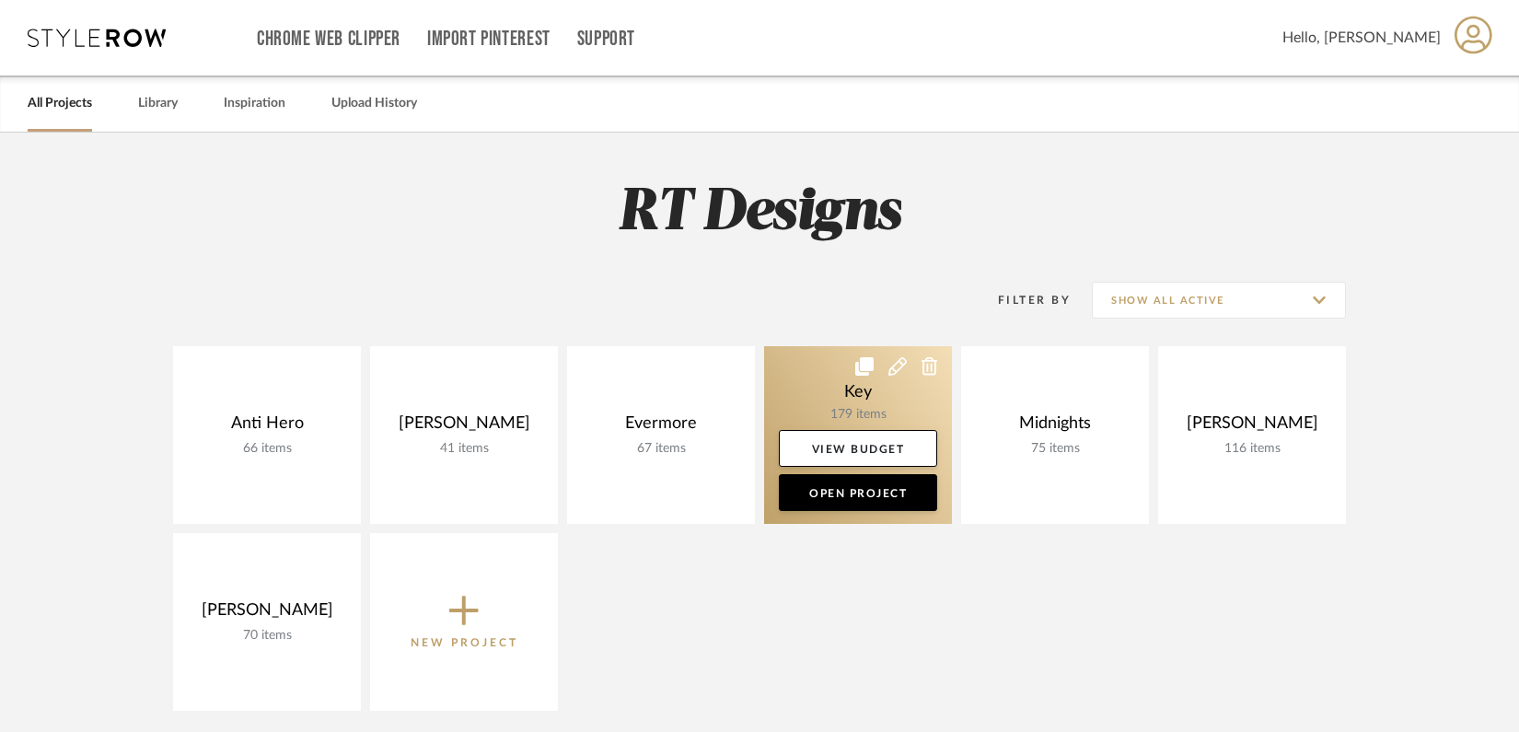
click at [803, 396] on link at bounding box center [858, 435] width 188 height 178
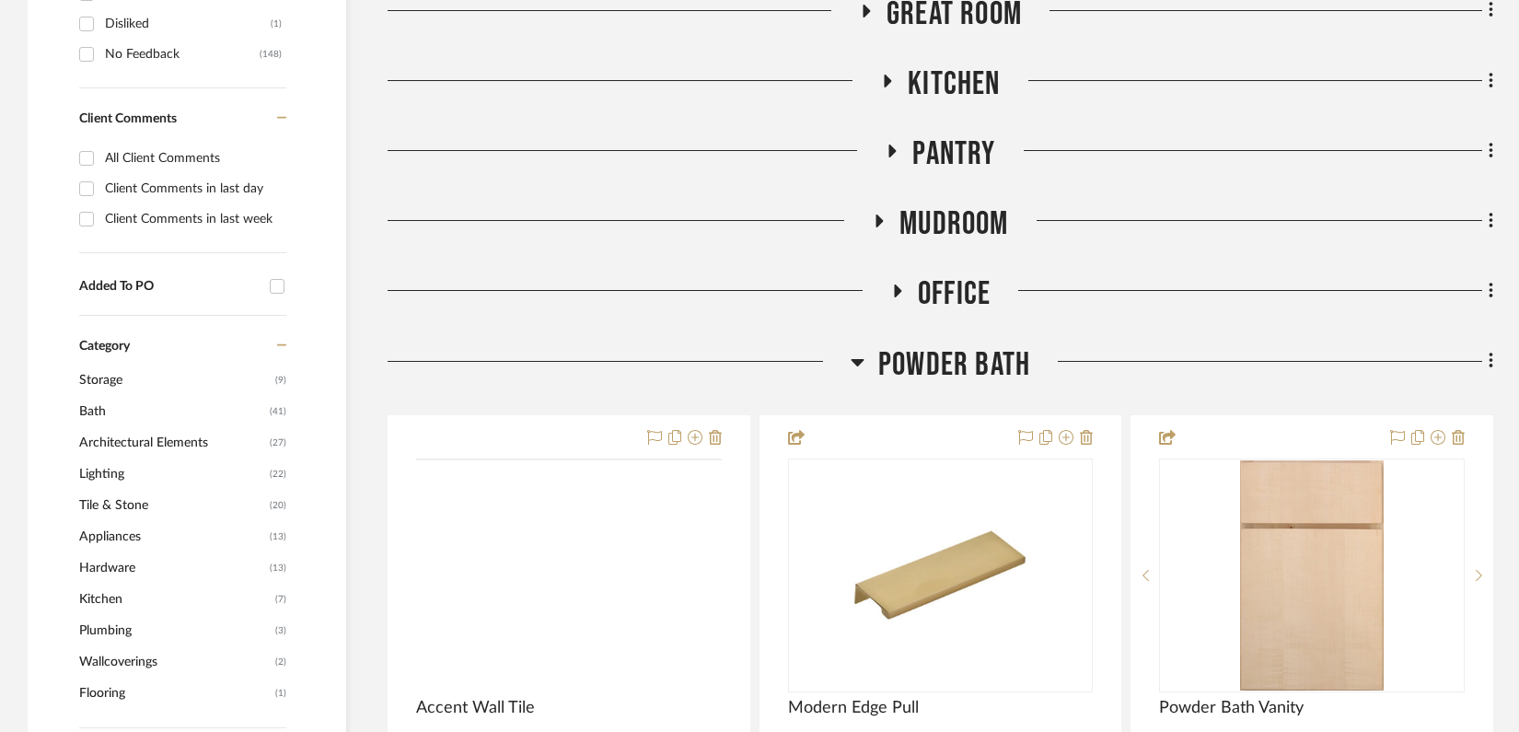
scroll to position [926, 0]
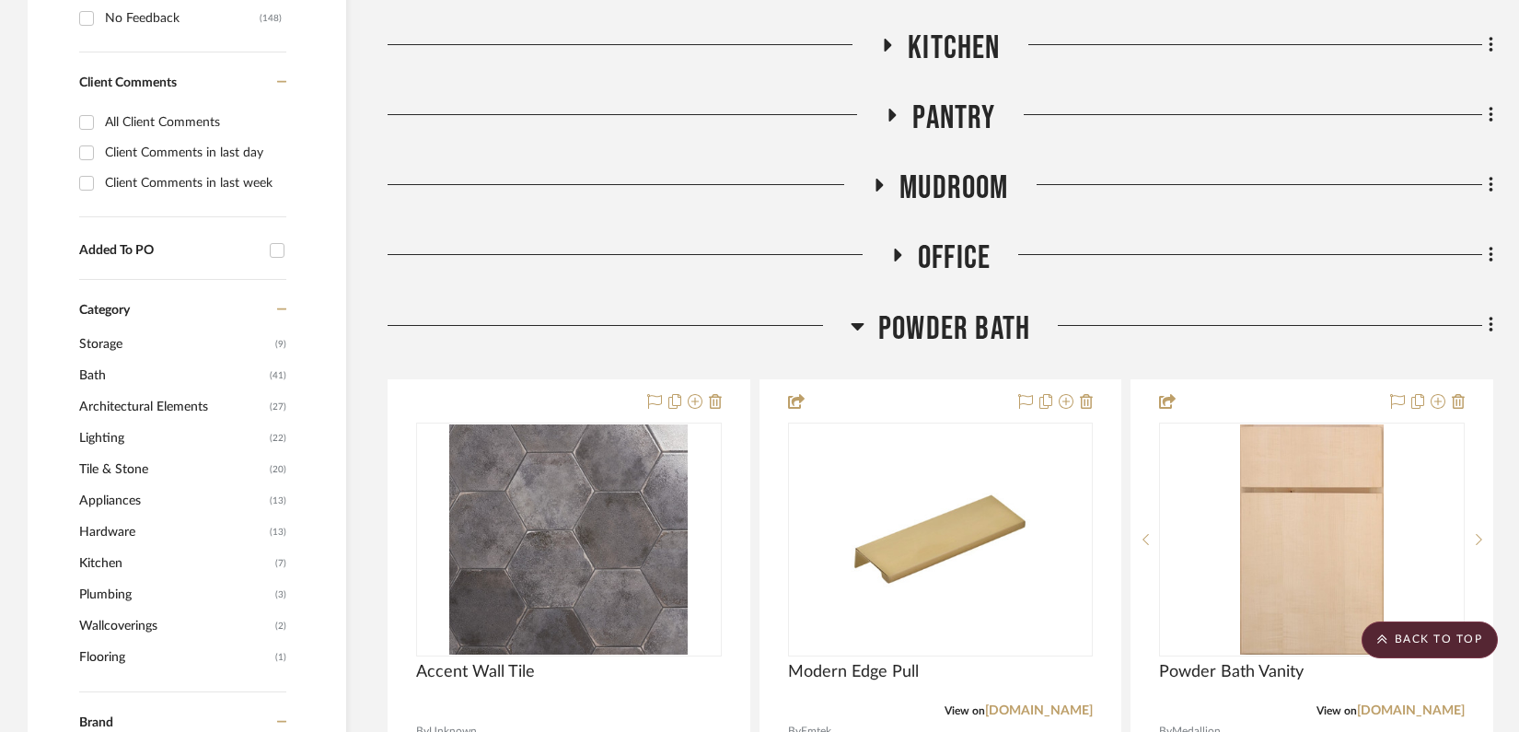
click at [857, 326] on icon at bounding box center [857, 326] width 13 height 7
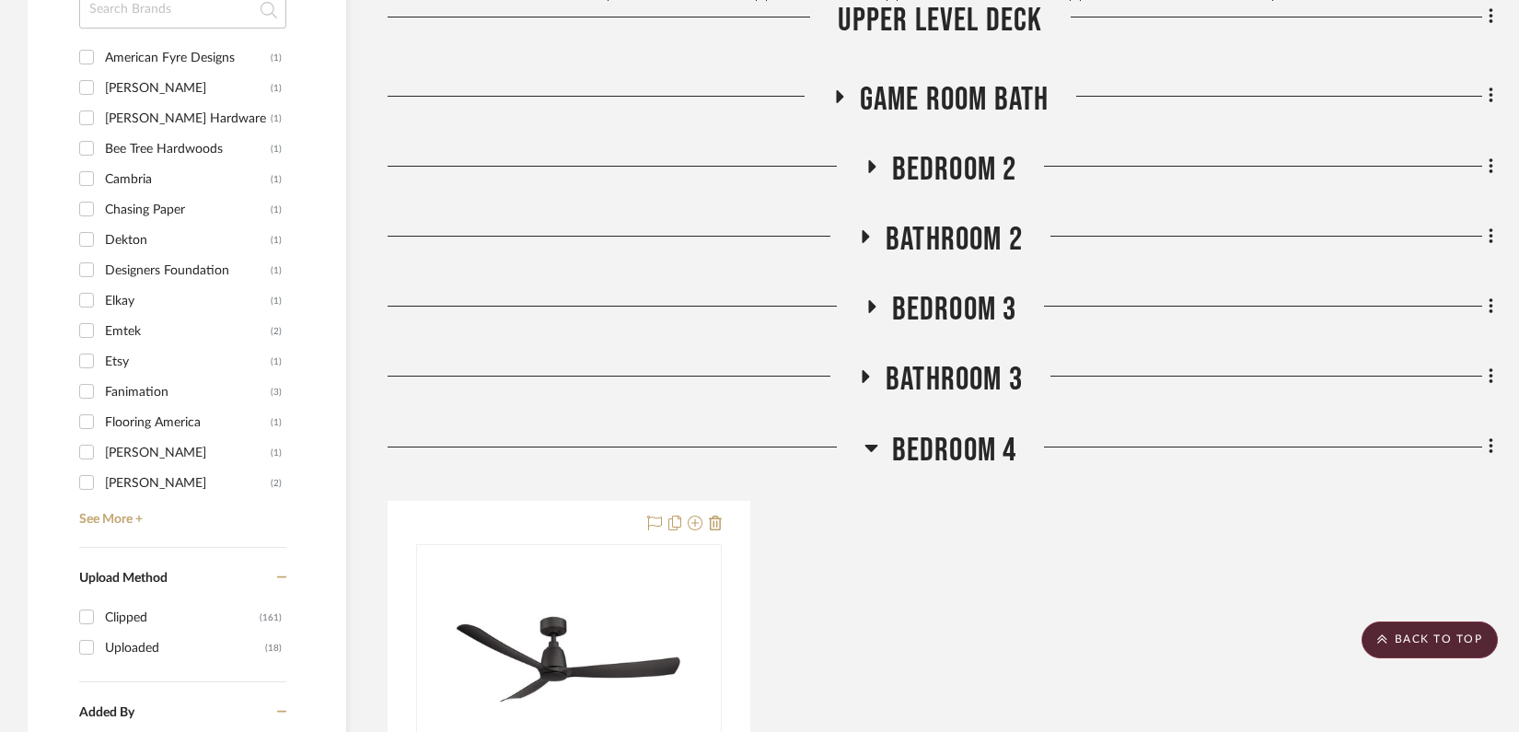
scroll to position [1688, 0]
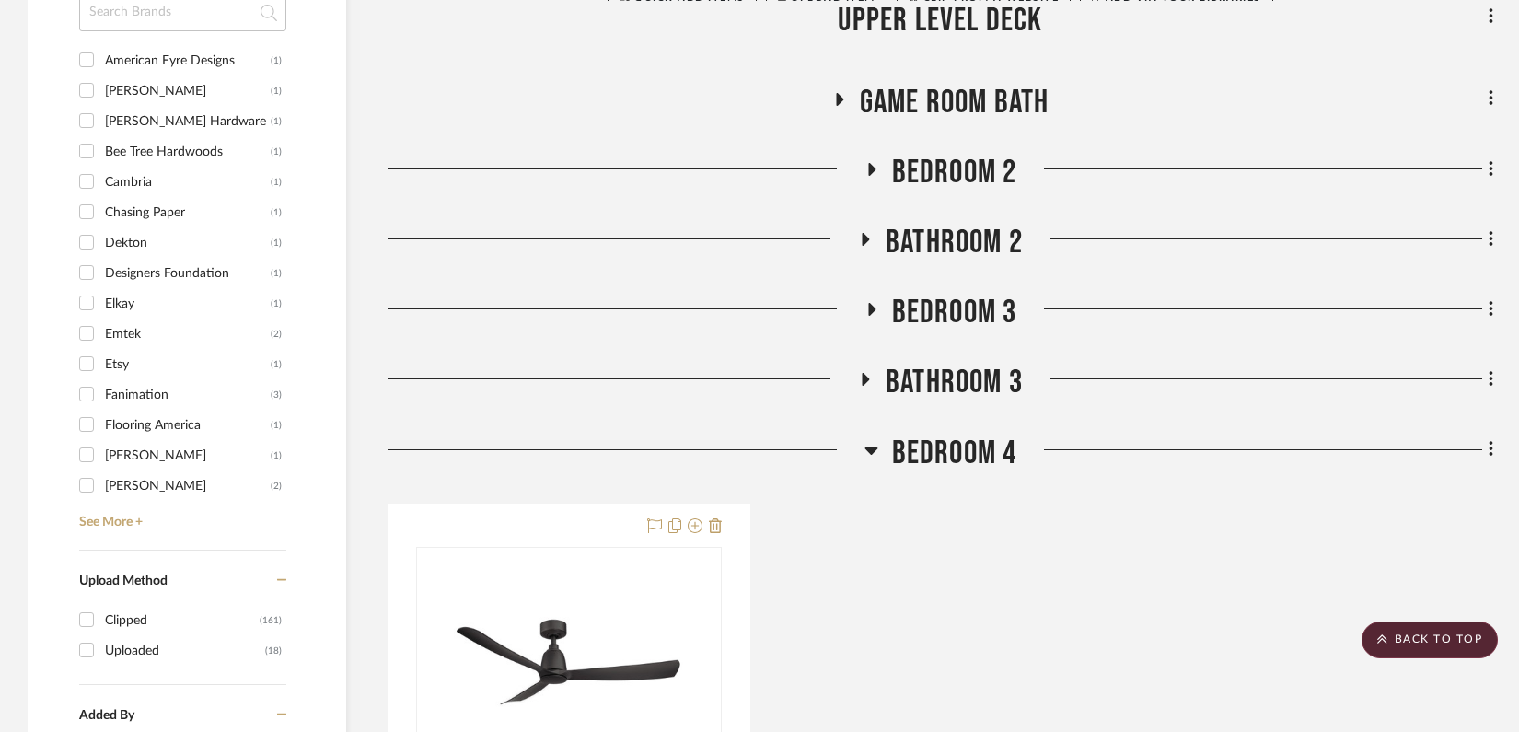
click at [861, 383] on icon at bounding box center [866, 380] width 22 height 14
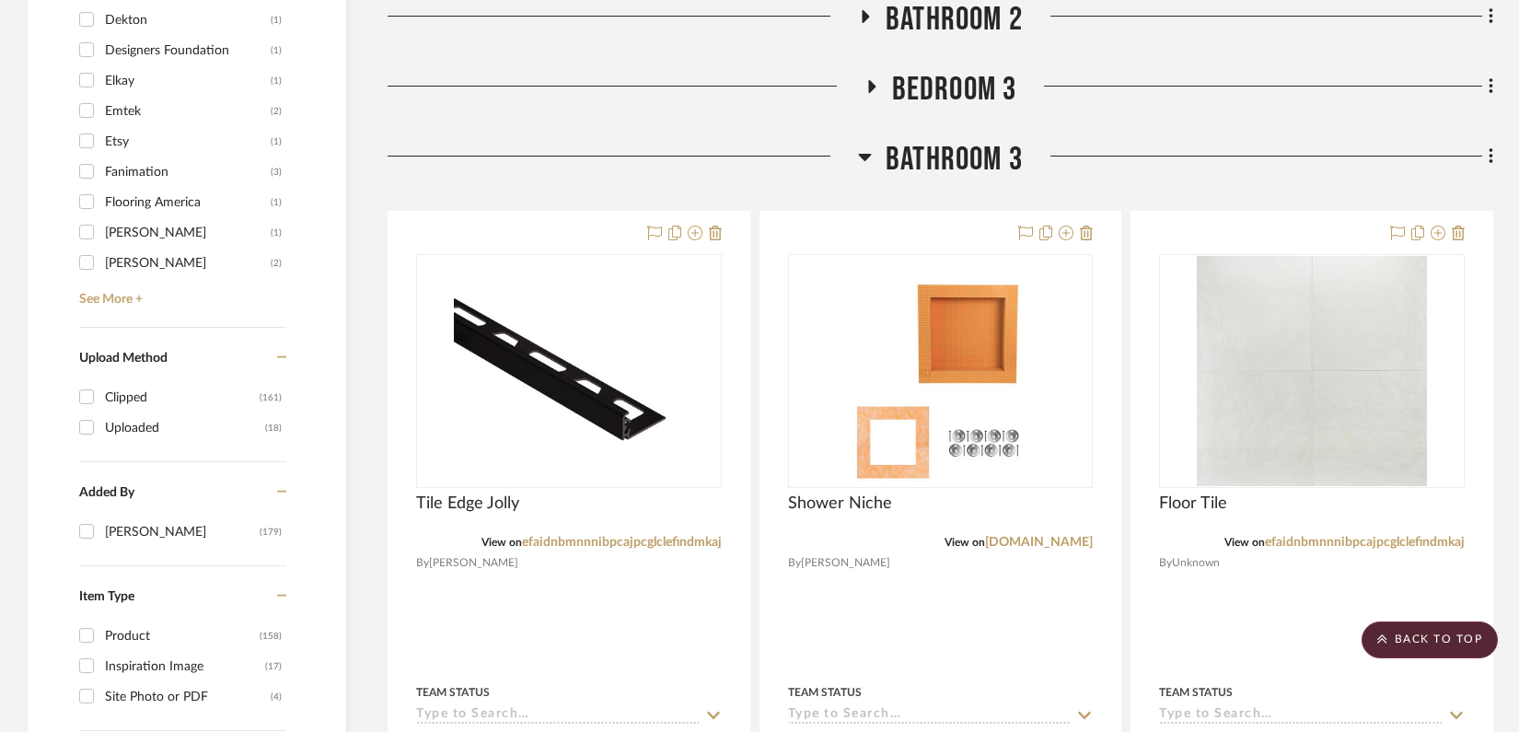
scroll to position [2037, 0]
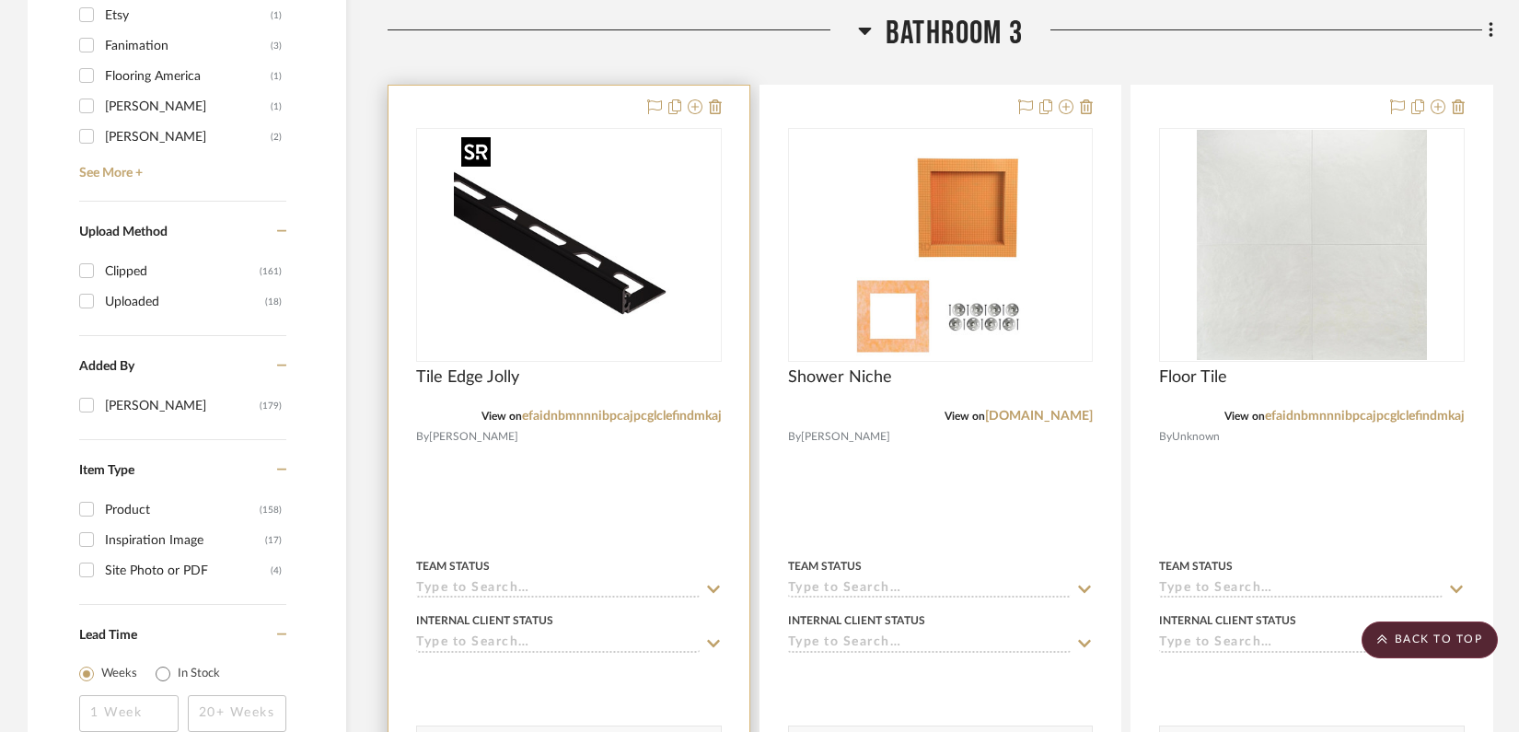
click at [620, 297] on img "0" at bounding box center [569, 245] width 230 height 230
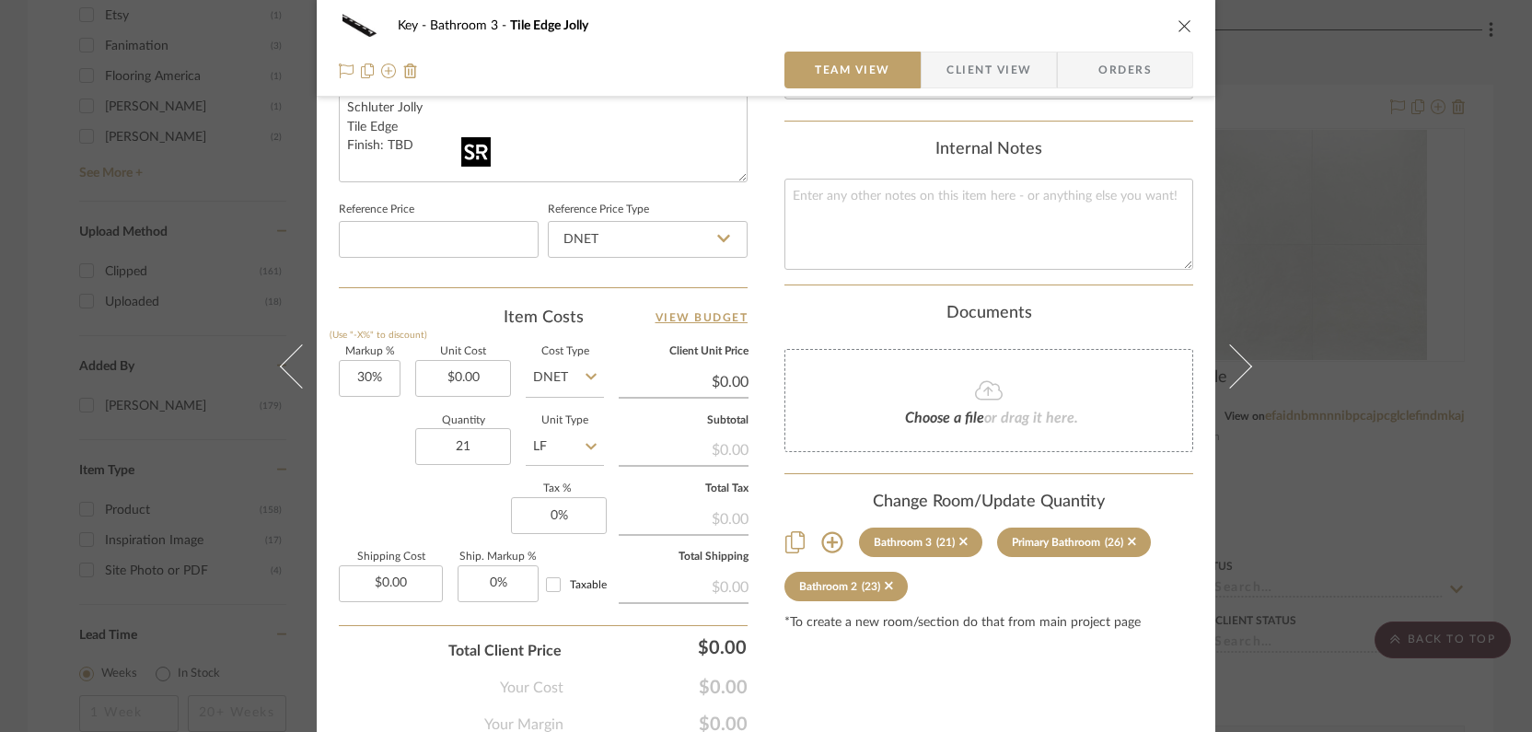
scroll to position [926, 0]
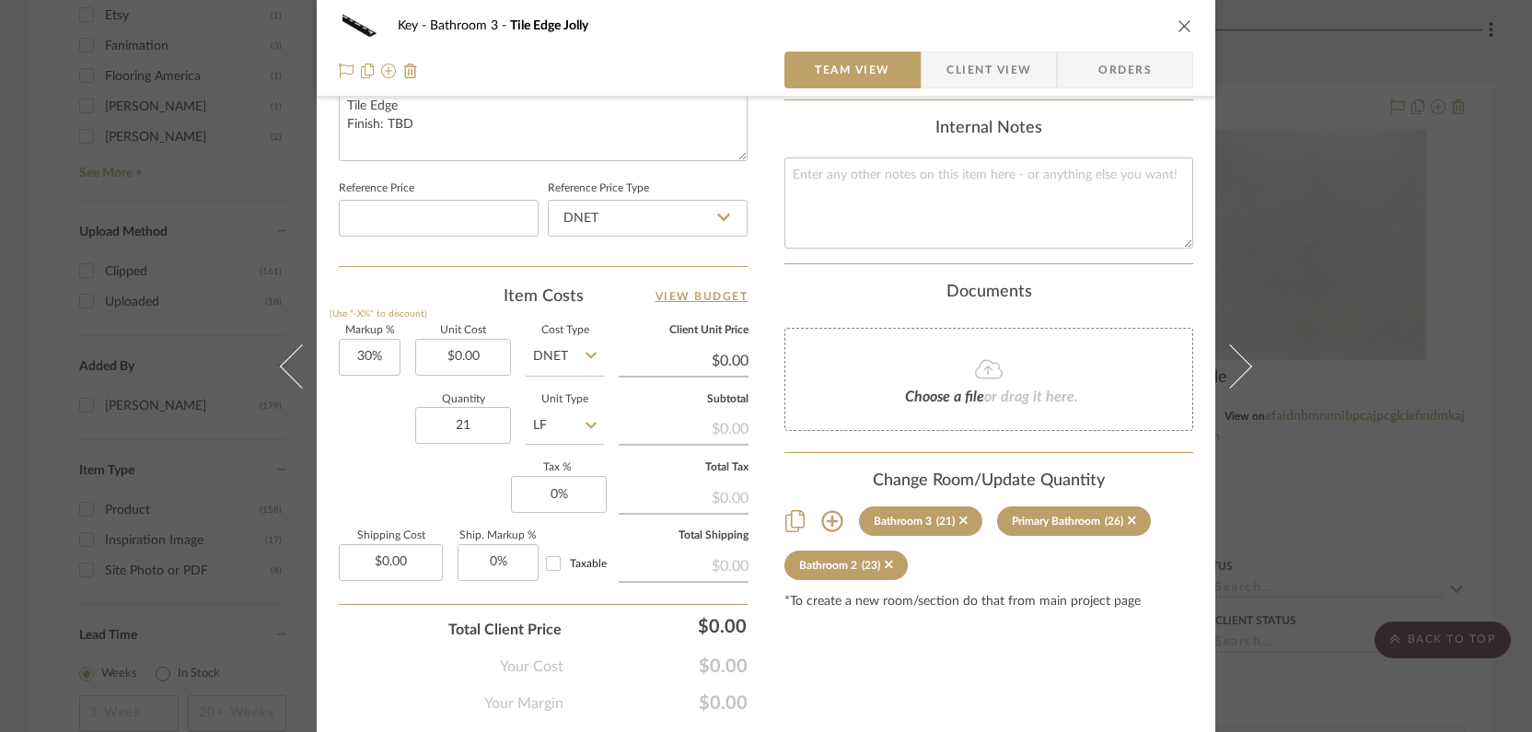
click at [1182, 202] on div "Key Bathroom 3 Tile Edge Jolly Team View Client View Orders Team-Facing Details…" at bounding box center [766, 366] width 1532 height 732
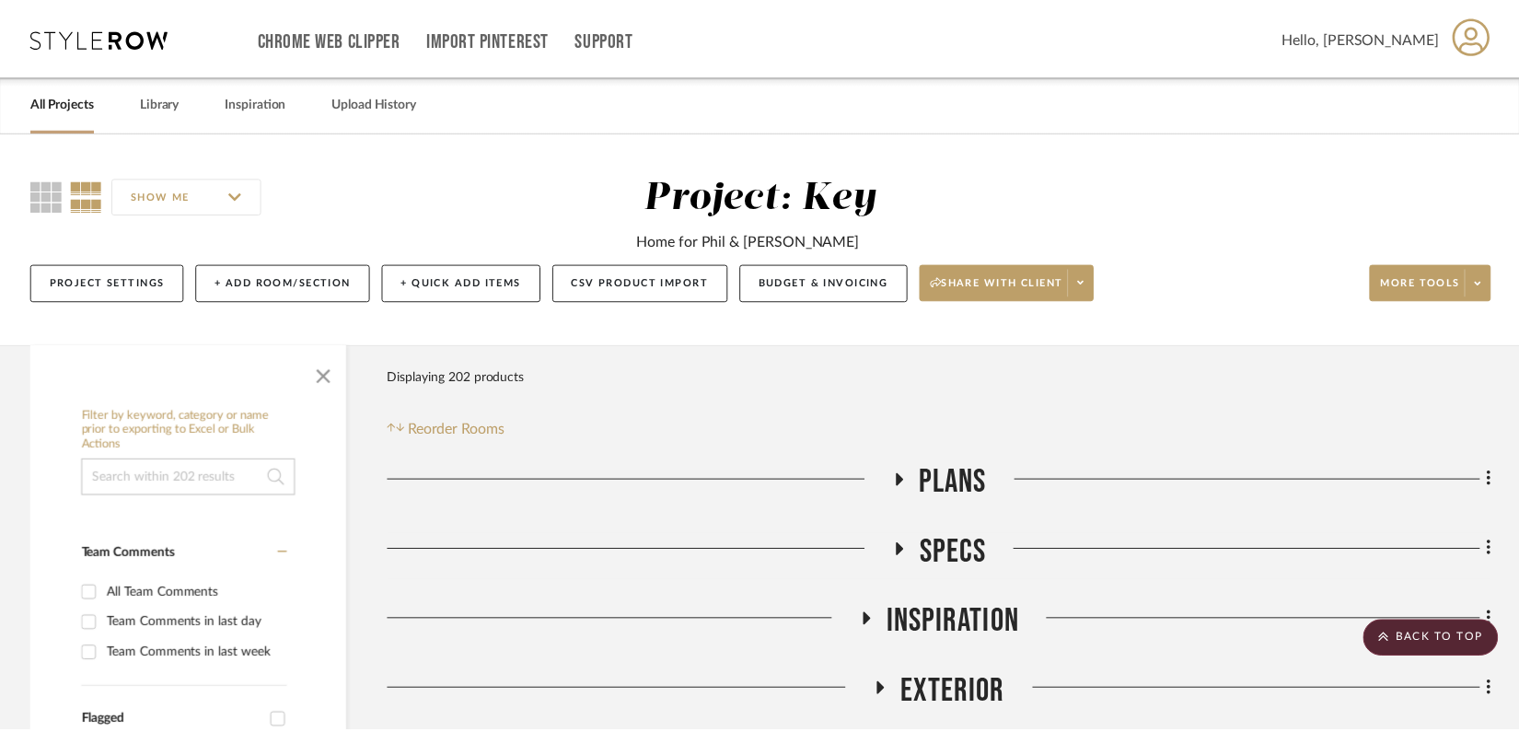
scroll to position [2037, 0]
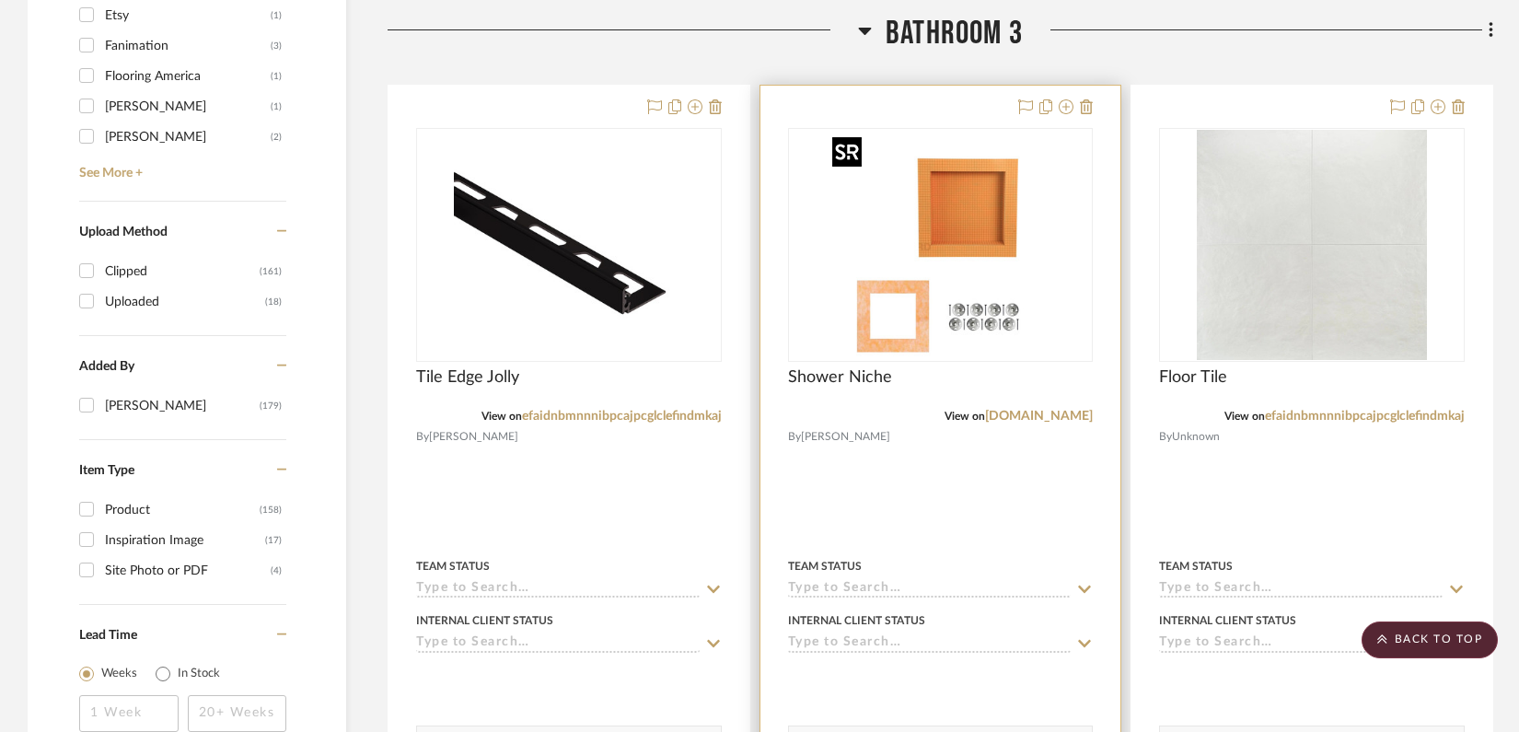
click at [0, 0] on img at bounding box center [0, 0] width 0 height 0
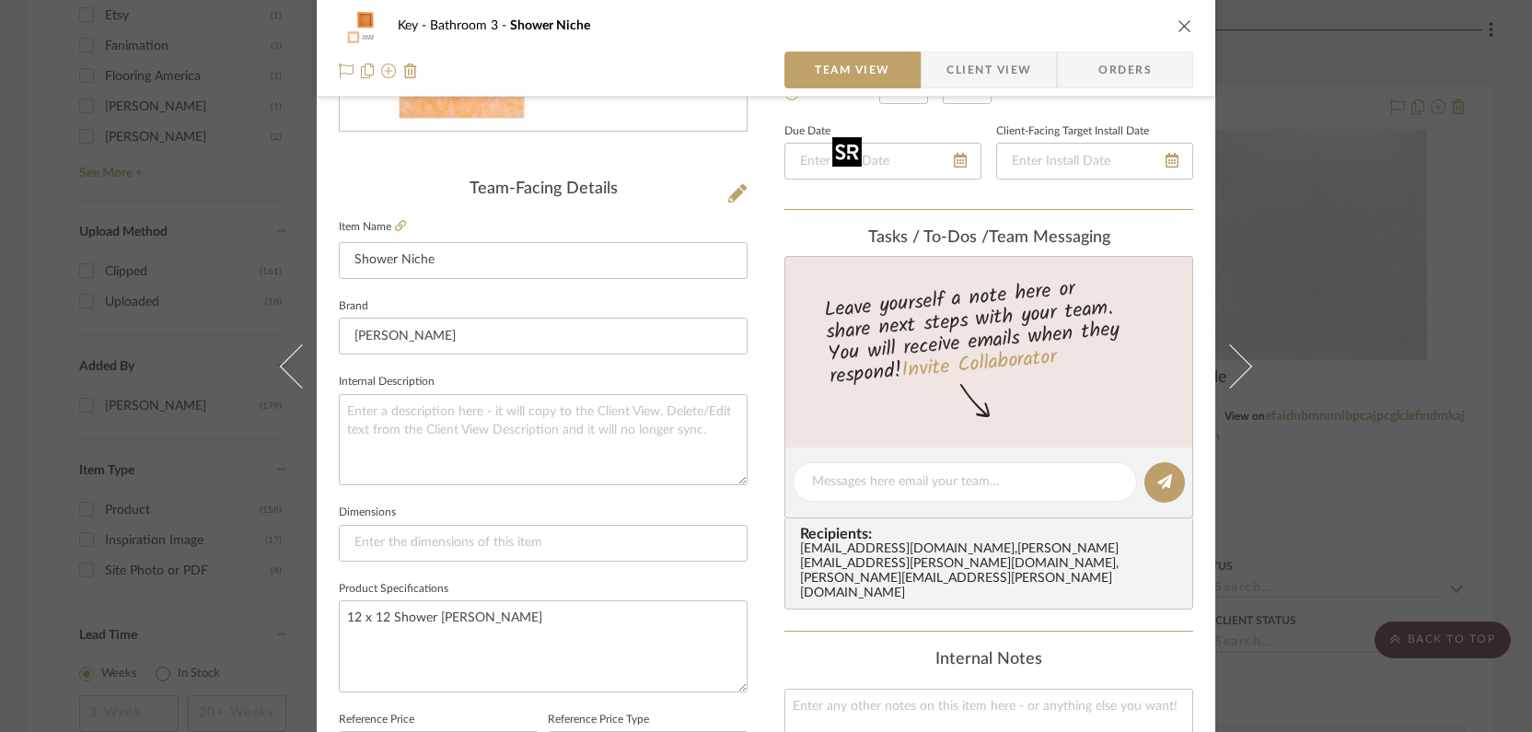
scroll to position [896, 0]
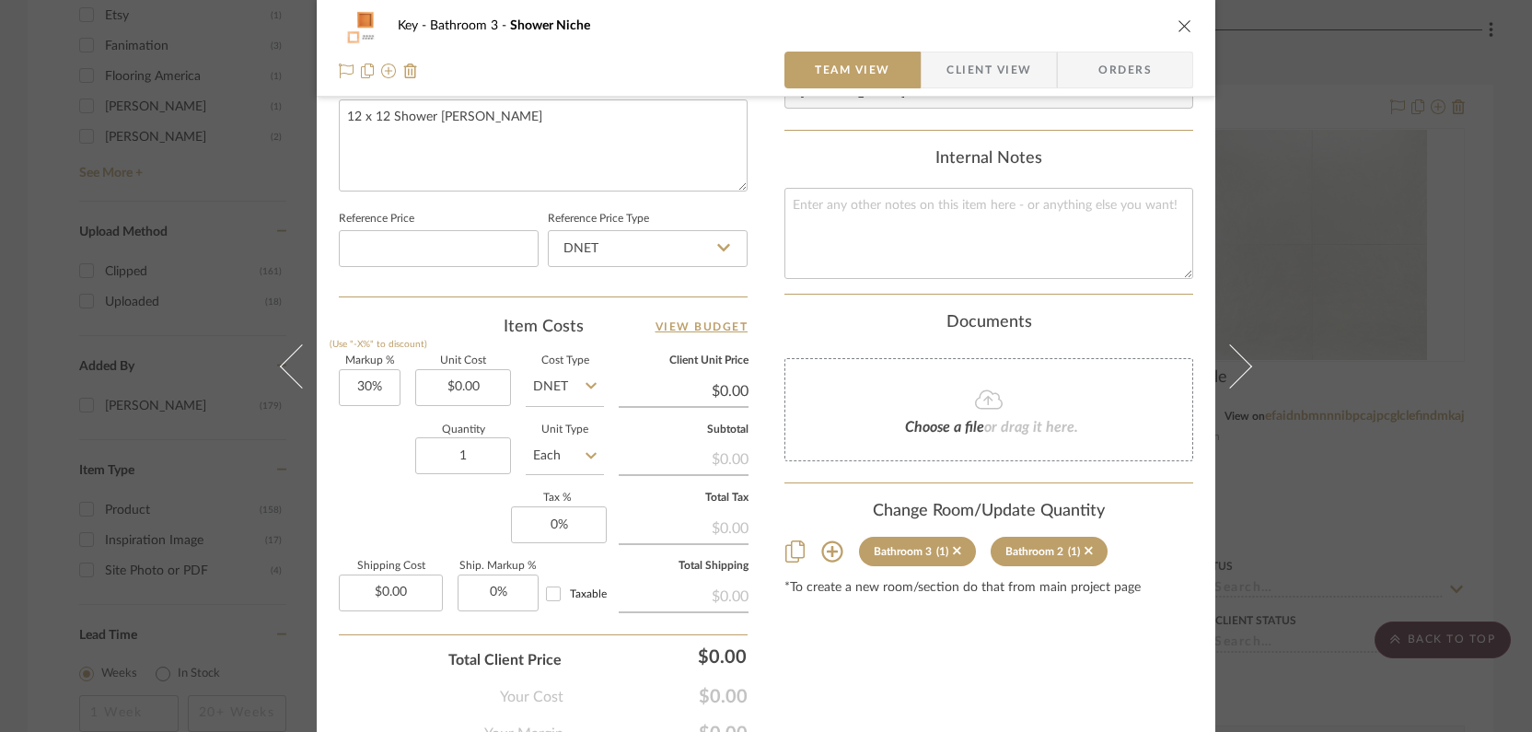
click at [1182, 200] on div "Key Bathroom 3 Shower Niche Team View Client View Orders Team-Facing Details It…" at bounding box center [766, 366] width 1532 height 732
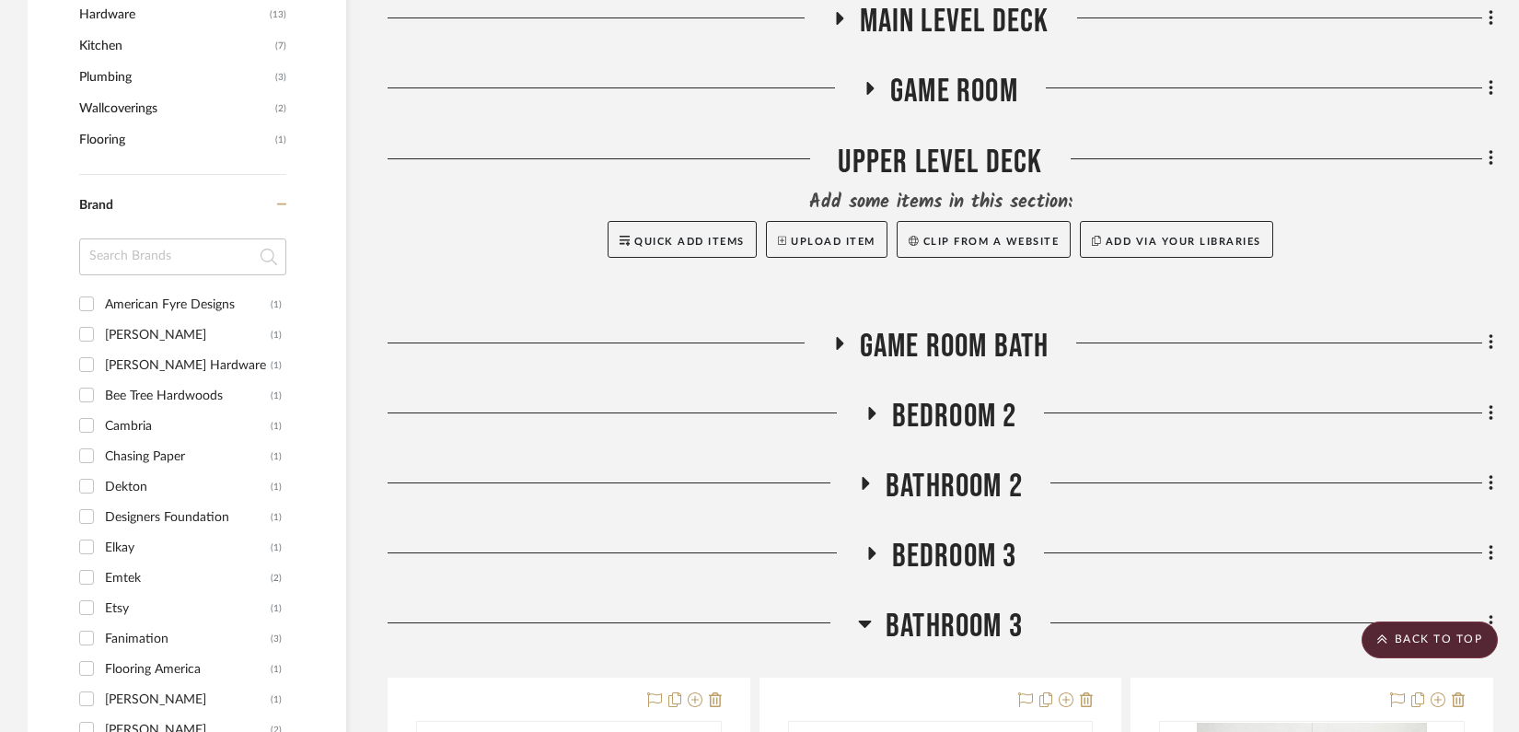
scroll to position [1443, 0]
click at [862, 495] on fa-icon at bounding box center [865, 490] width 14 height 27
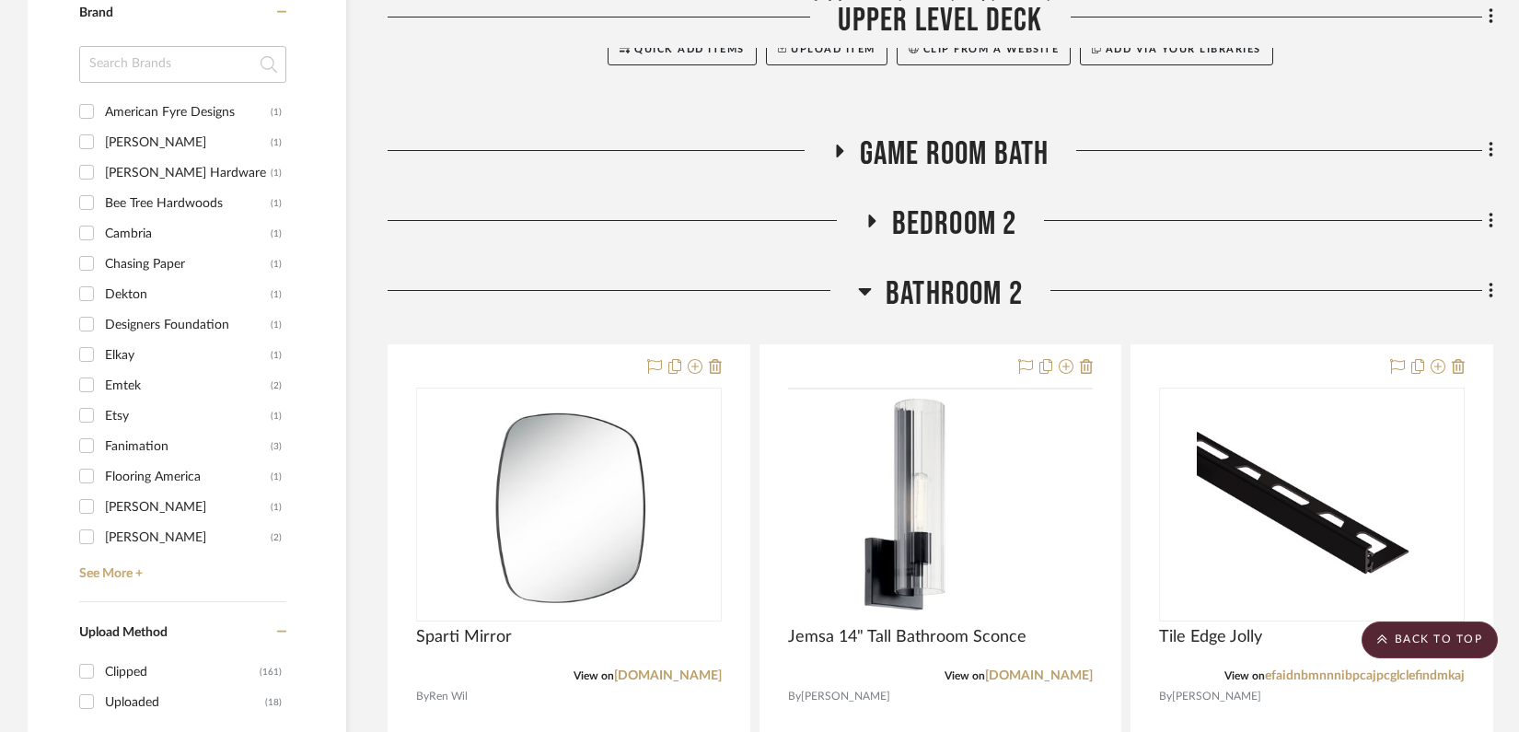
scroll to position [1873, 0]
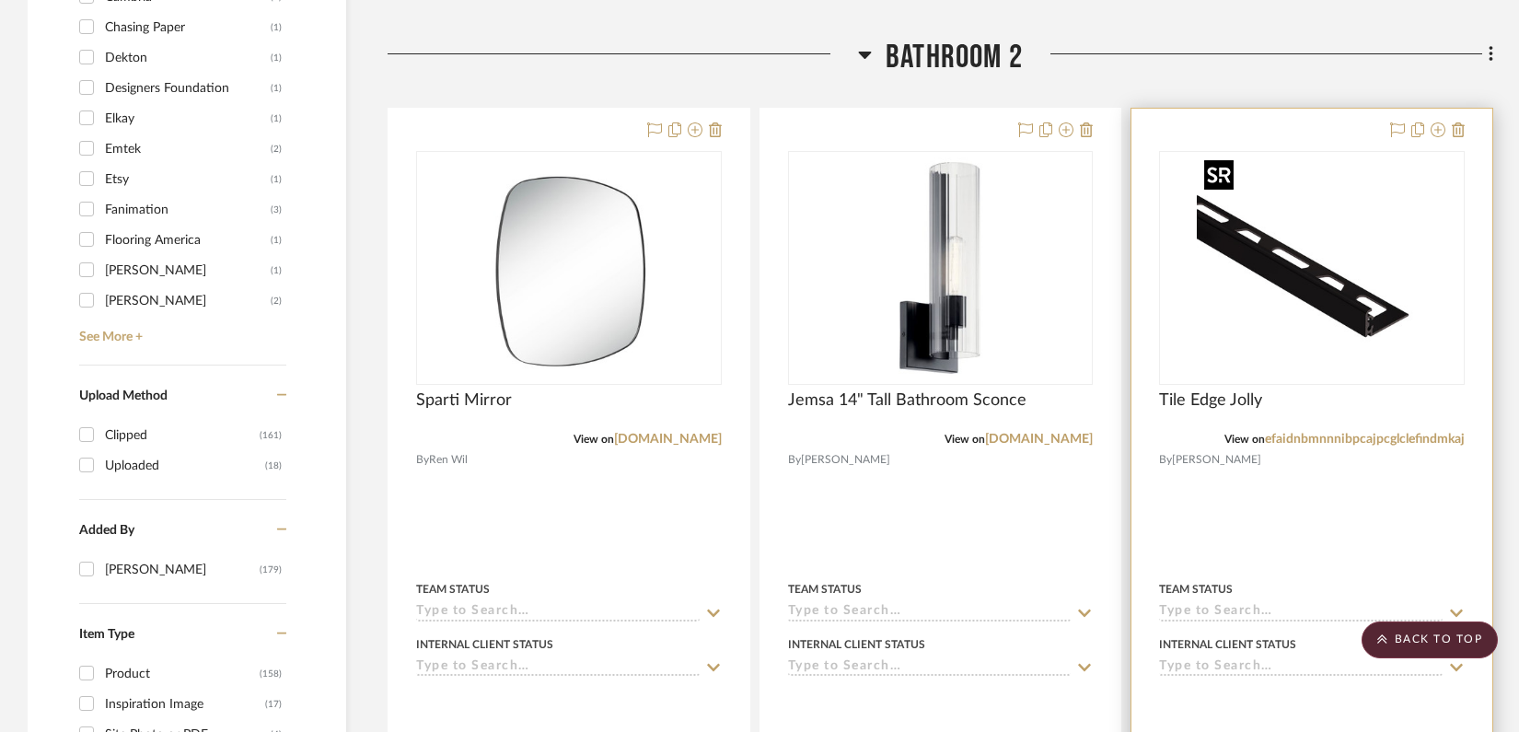
click at [0, 0] on img at bounding box center [0, 0] width 0 height 0
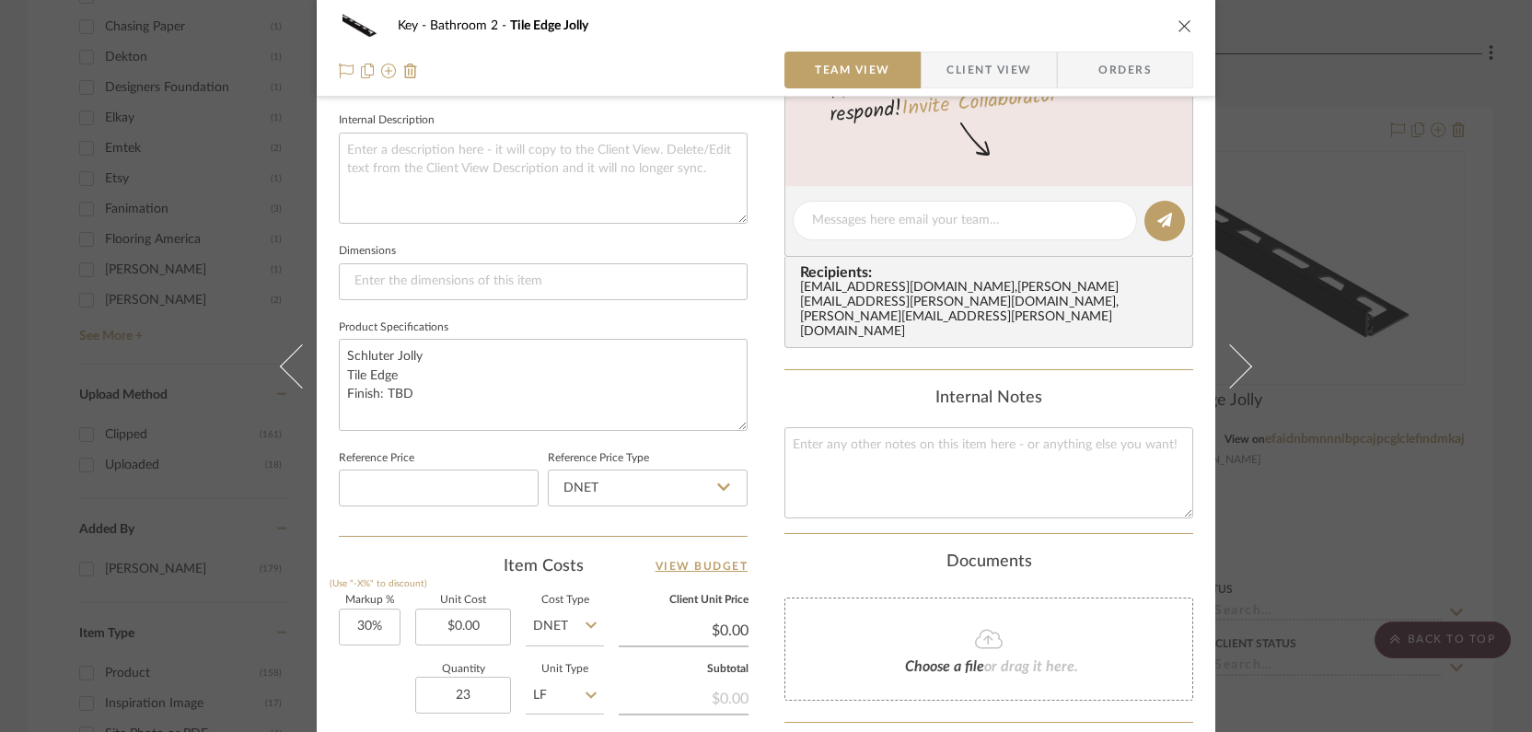
scroll to position [887, 0]
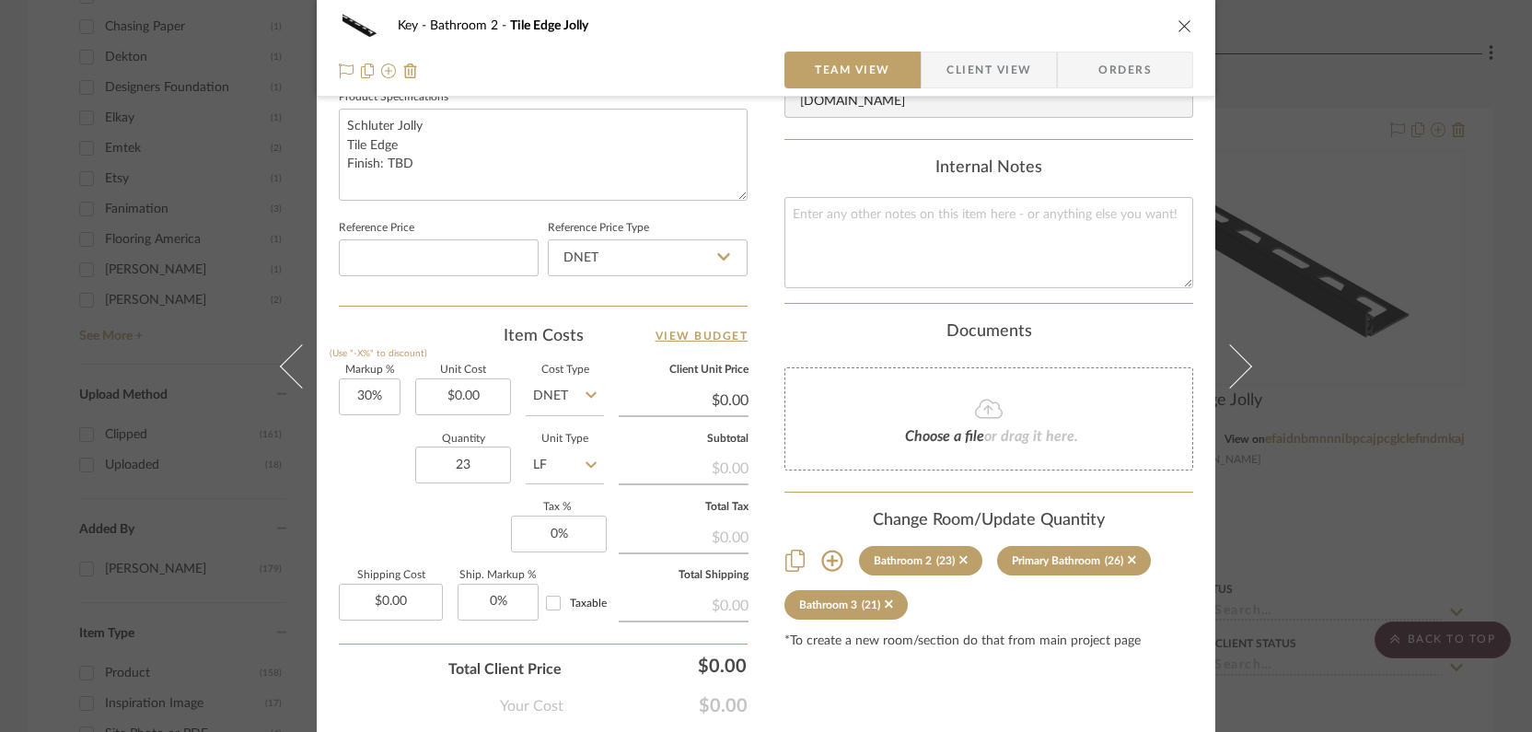
click at [1182, 261] on div "Key Bathroom 2 Tile Edge Jolly Team View Client View Orders Team-Facing Details…" at bounding box center [766, 366] width 1532 height 732
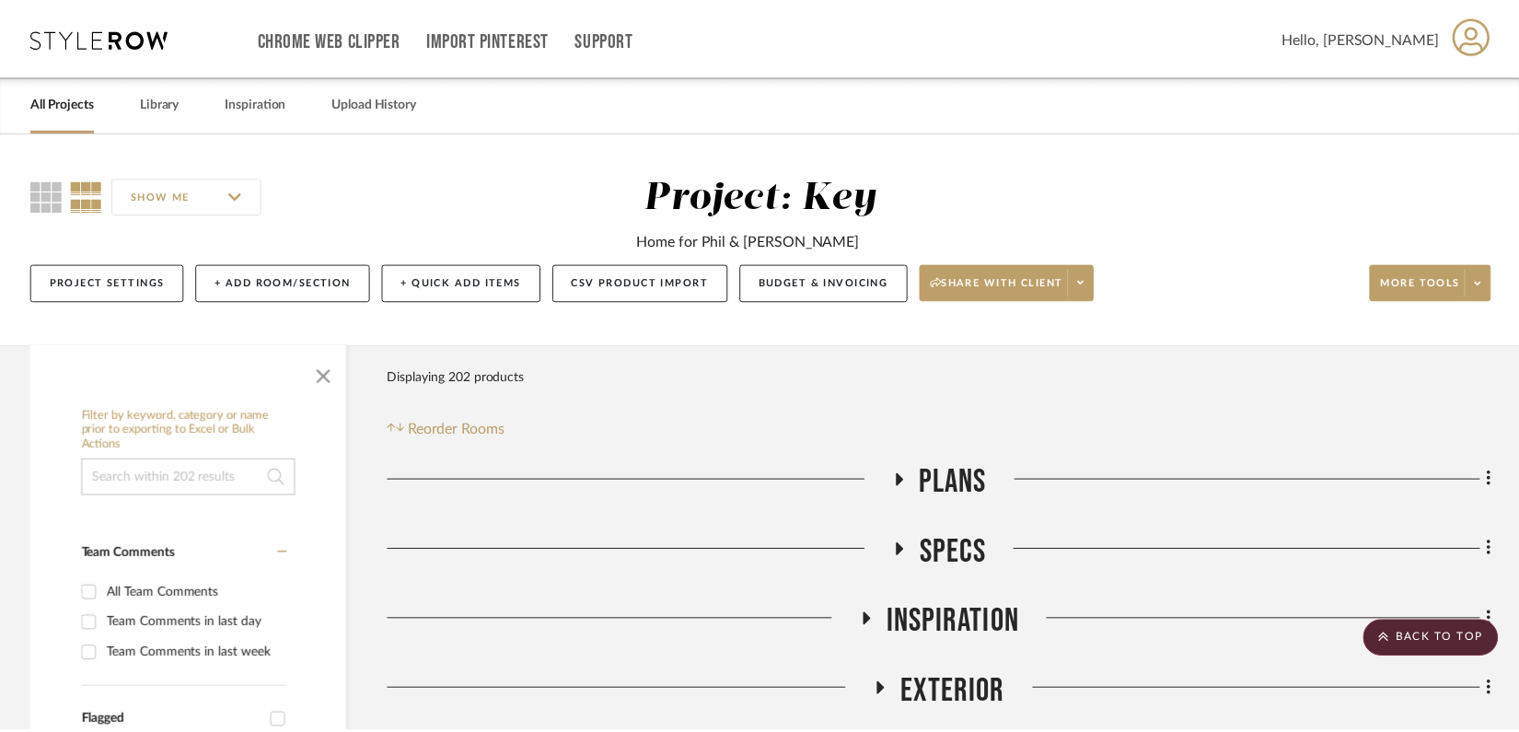
scroll to position [1873, 0]
